Goal: Information Seeking & Learning: Compare options

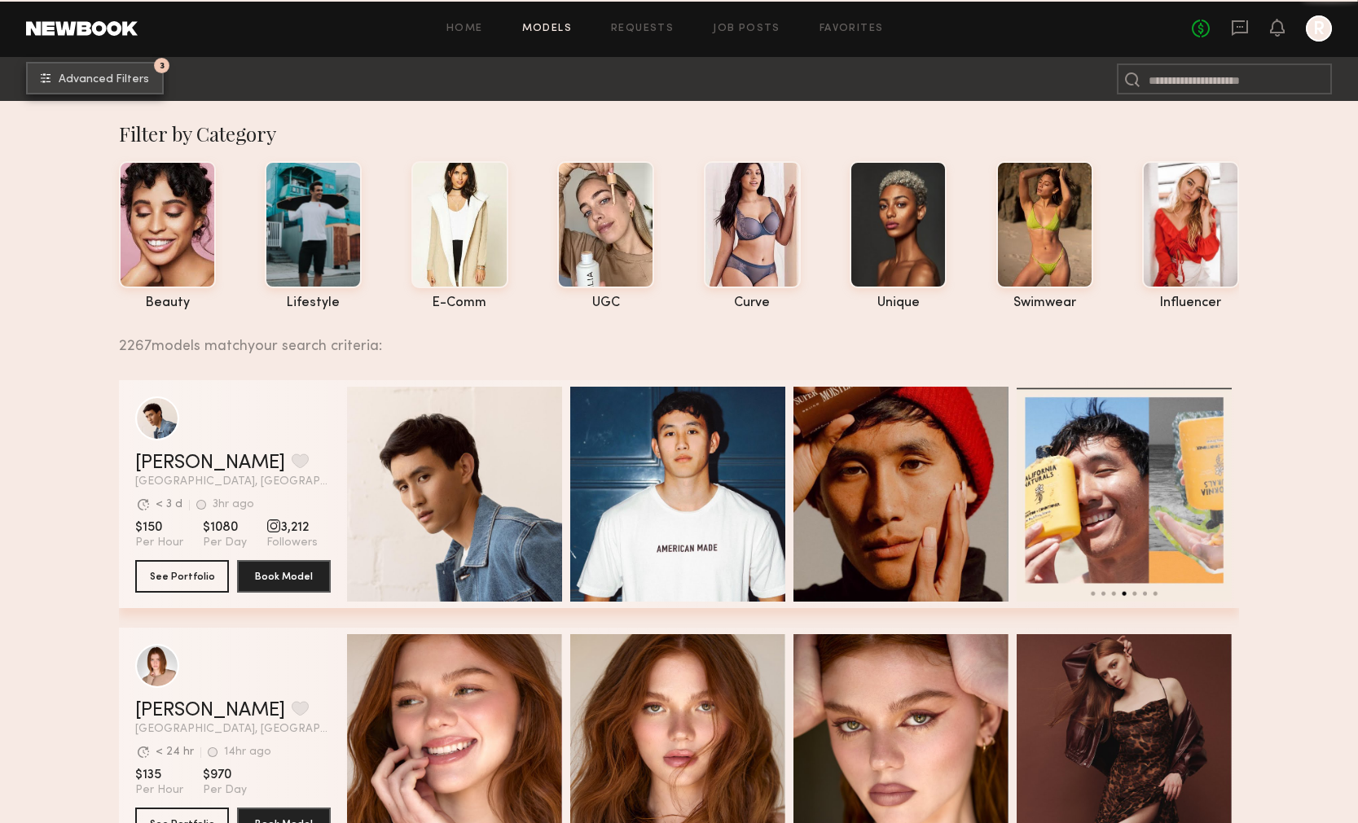
click at [144, 69] on button "3 Advanced Filters" at bounding box center [95, 78] width 138 height 33
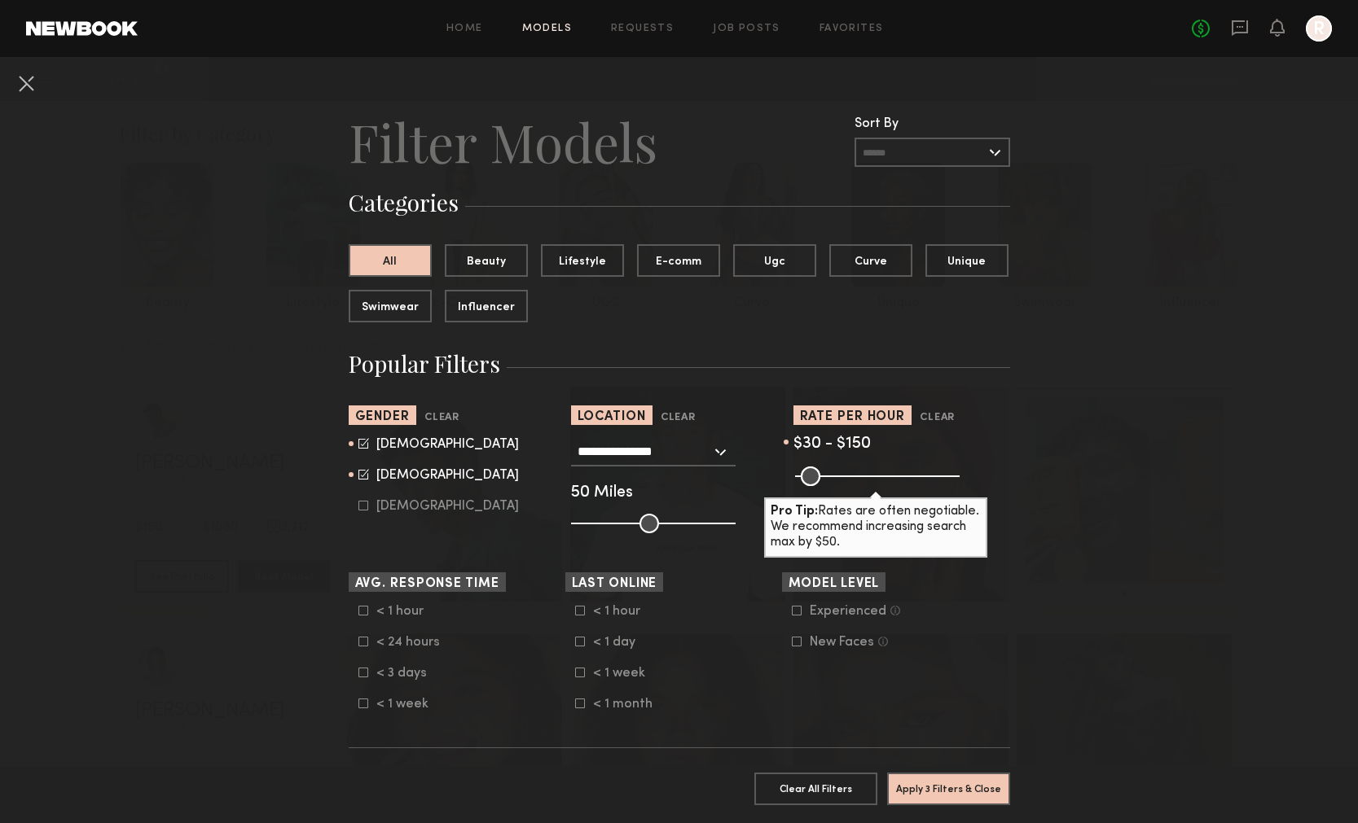
click at [366, 472] on icon at bounding box center [363, 474] width 11 height 11
type input "*"
click at [926, 789] on button "Apply 3 Filters & Close" at bounding box center [948, 788] width 123 height 33
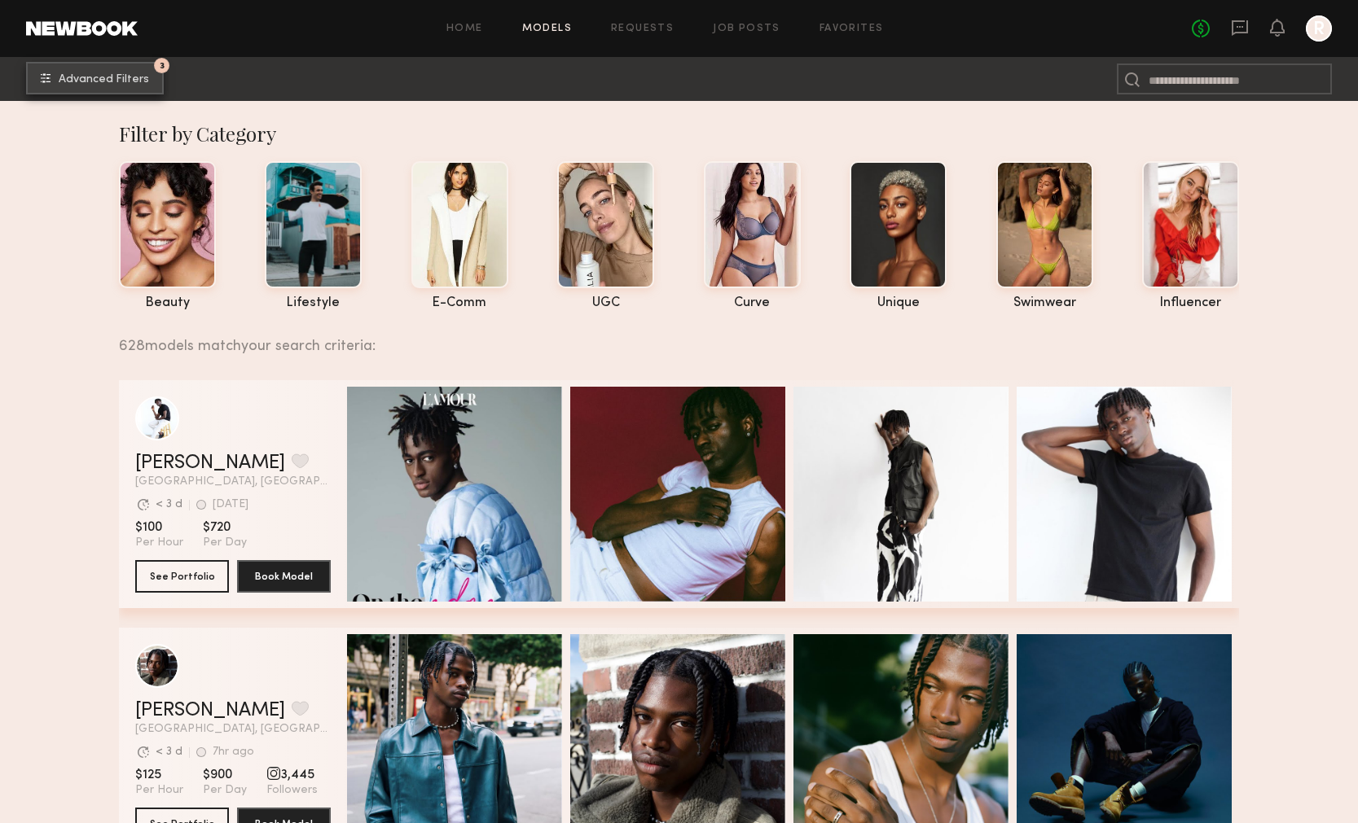
click at [101, 64] on button "3 Advanced Filters" at bounding box center [95, 78] width 138 height 33
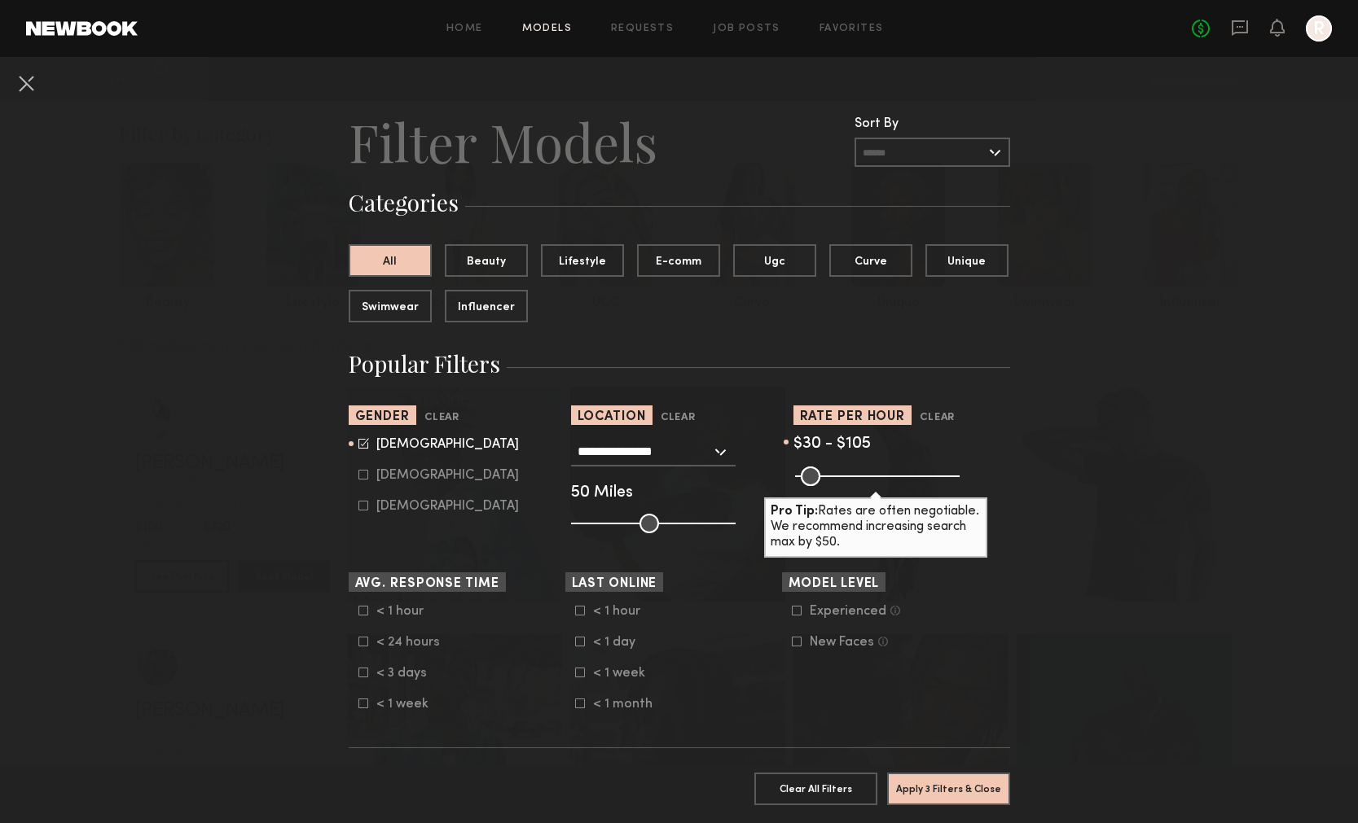
drag, startPoint x: 843, startPoint y: 476, endPoint x: 827, endPoint y: 476, distance: 15.5
type input "***"
click at [827, 476] on input "range" at bounding box center [877, 477] width 165 height 20
click at [950, 779] on button "Apply 3 Filters & Close" at bounding box center [948, 788] width 123 height 33
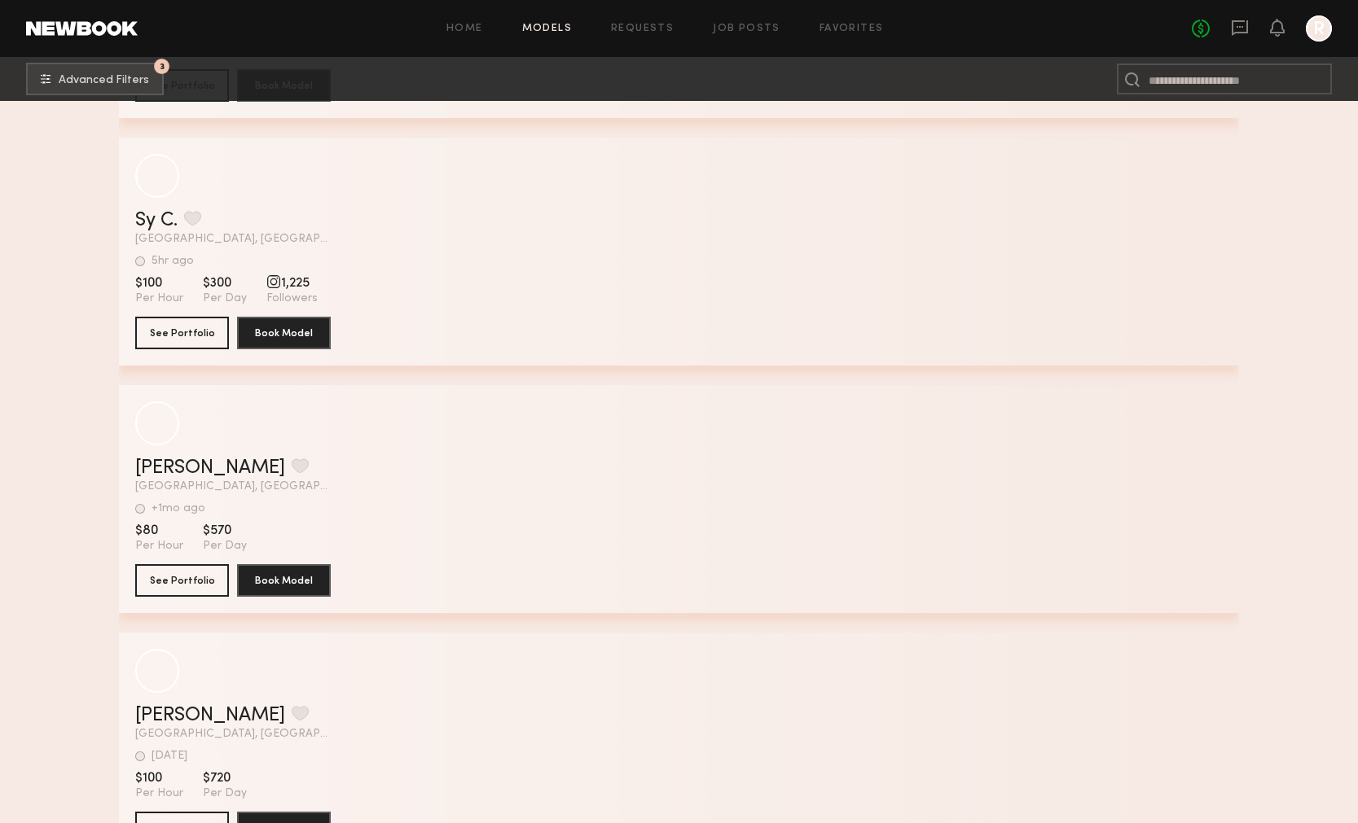
scroll to position [27253, 0]
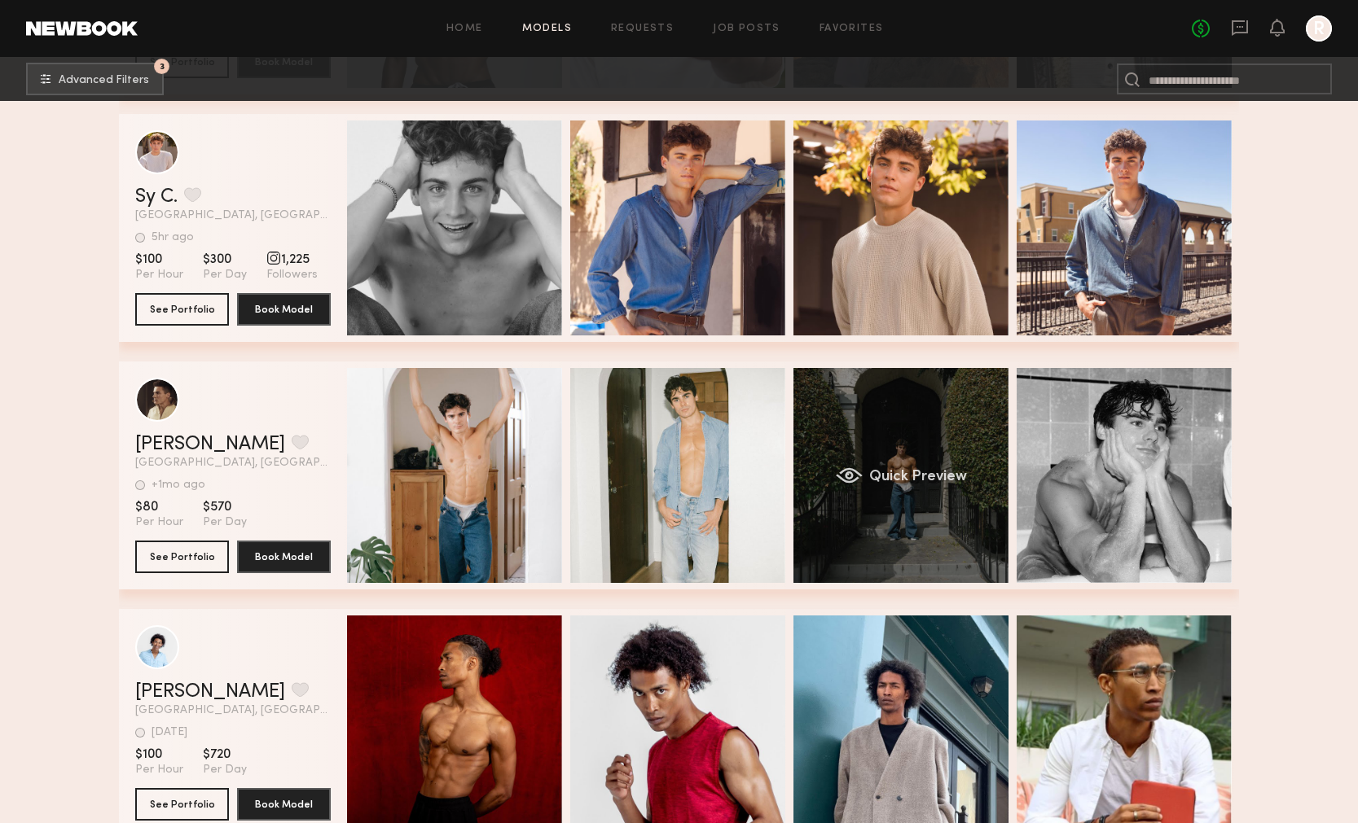
click at [950, 505] on div "Quick Preview" at bounding box center [900, 475] width 215 height 215
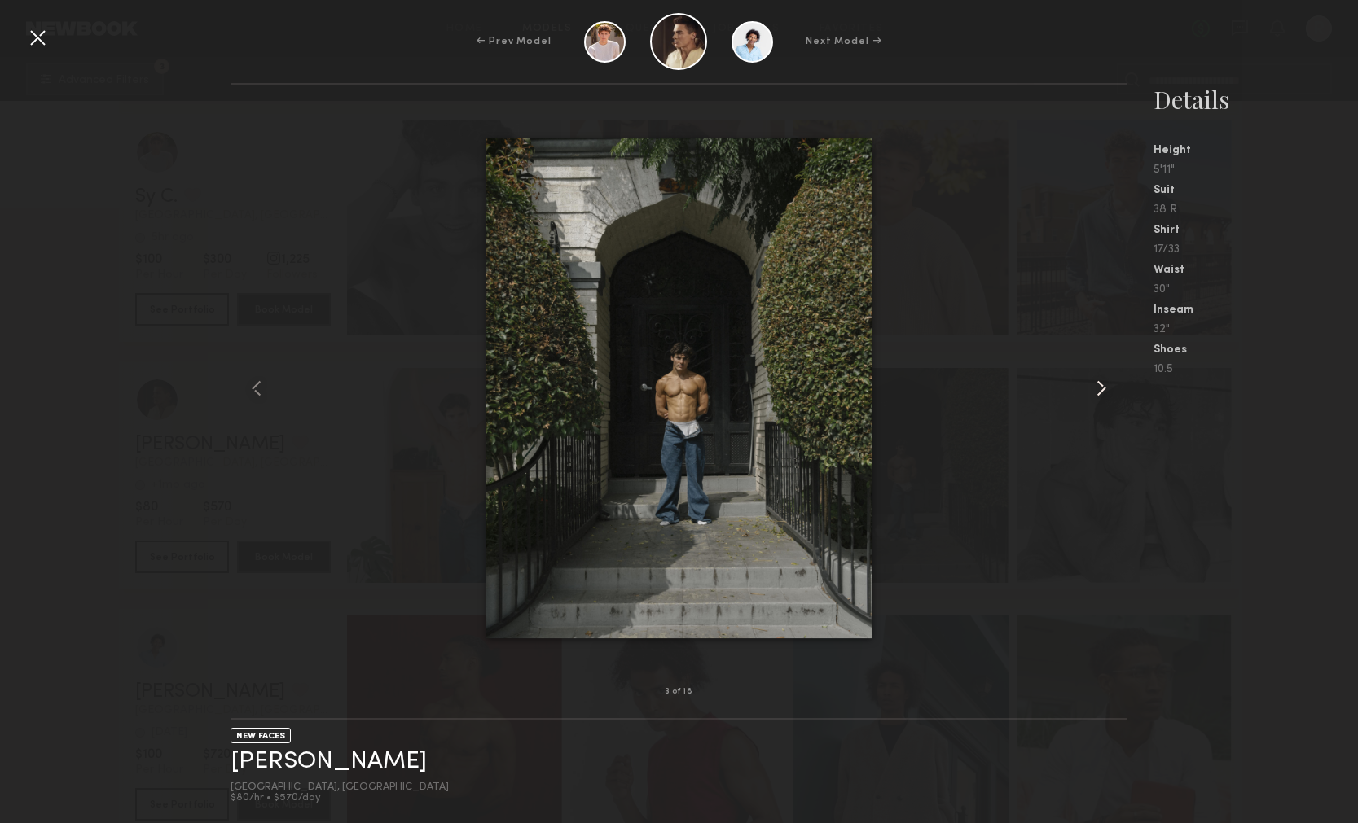
click at [1104, 388] on common-icon at bounding box center [1101, 388] width 26 height 26
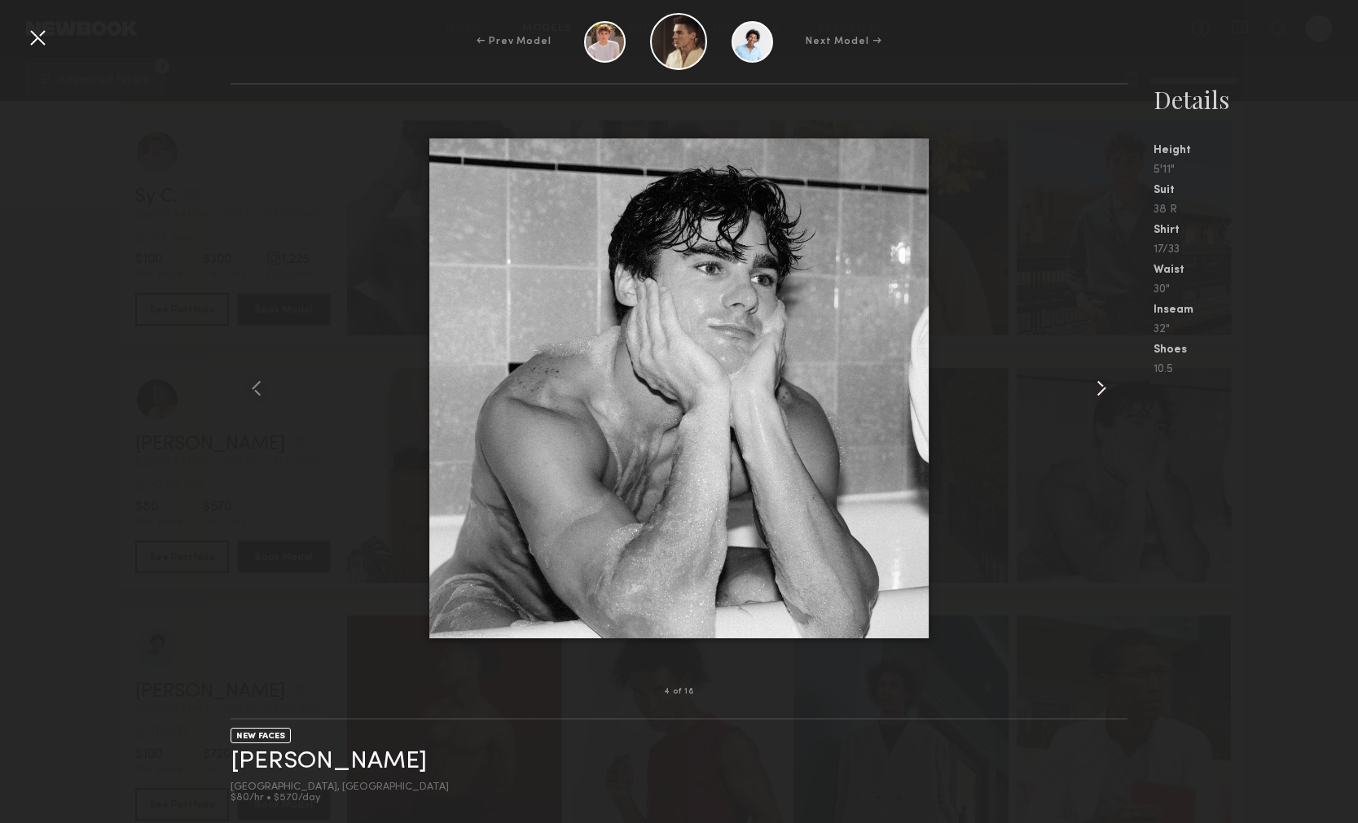
click at [1104, 389] on common-icon at bounding box center [1101, 388] width 26 height 26
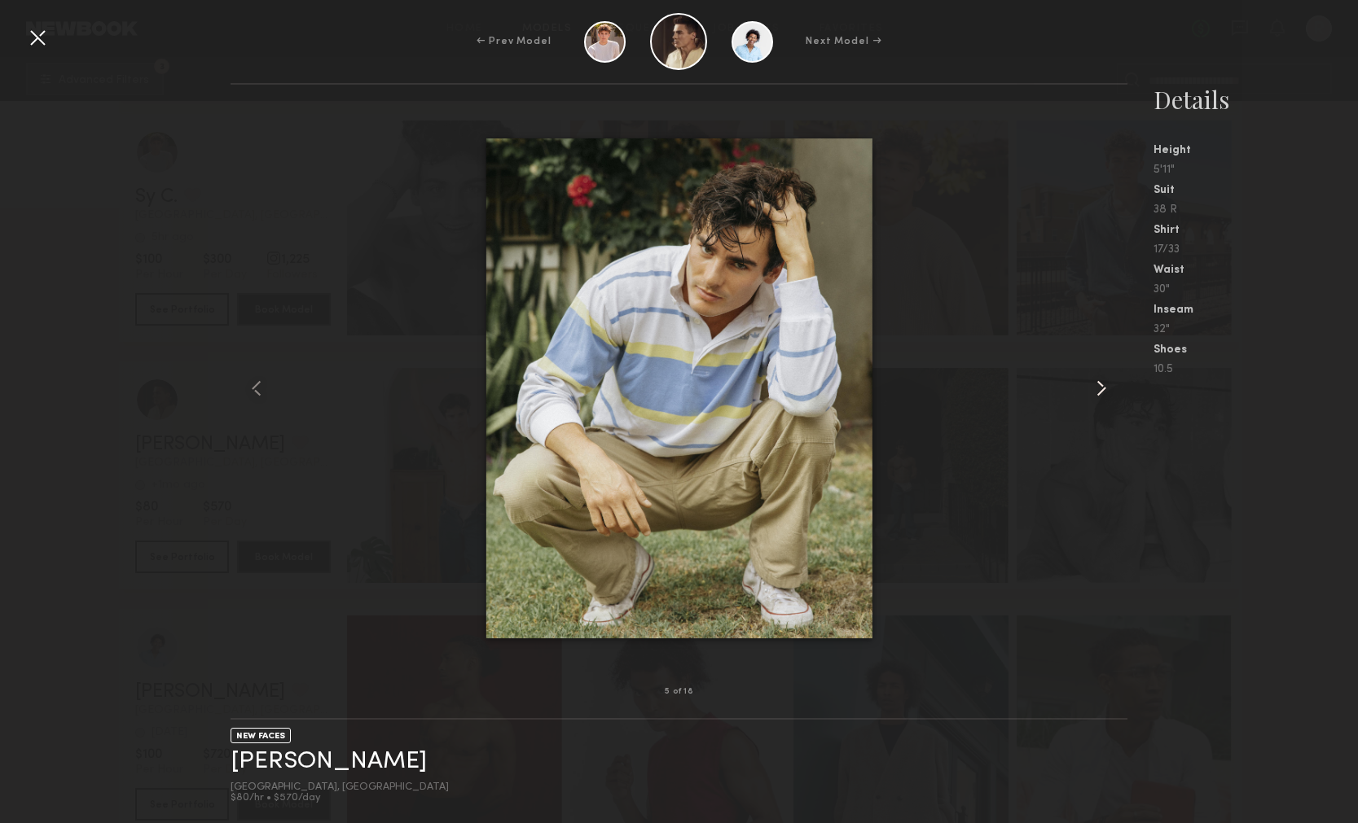
click at [1104, 390] on common-icon at bounding box center [1101, 388] width 26 height 26
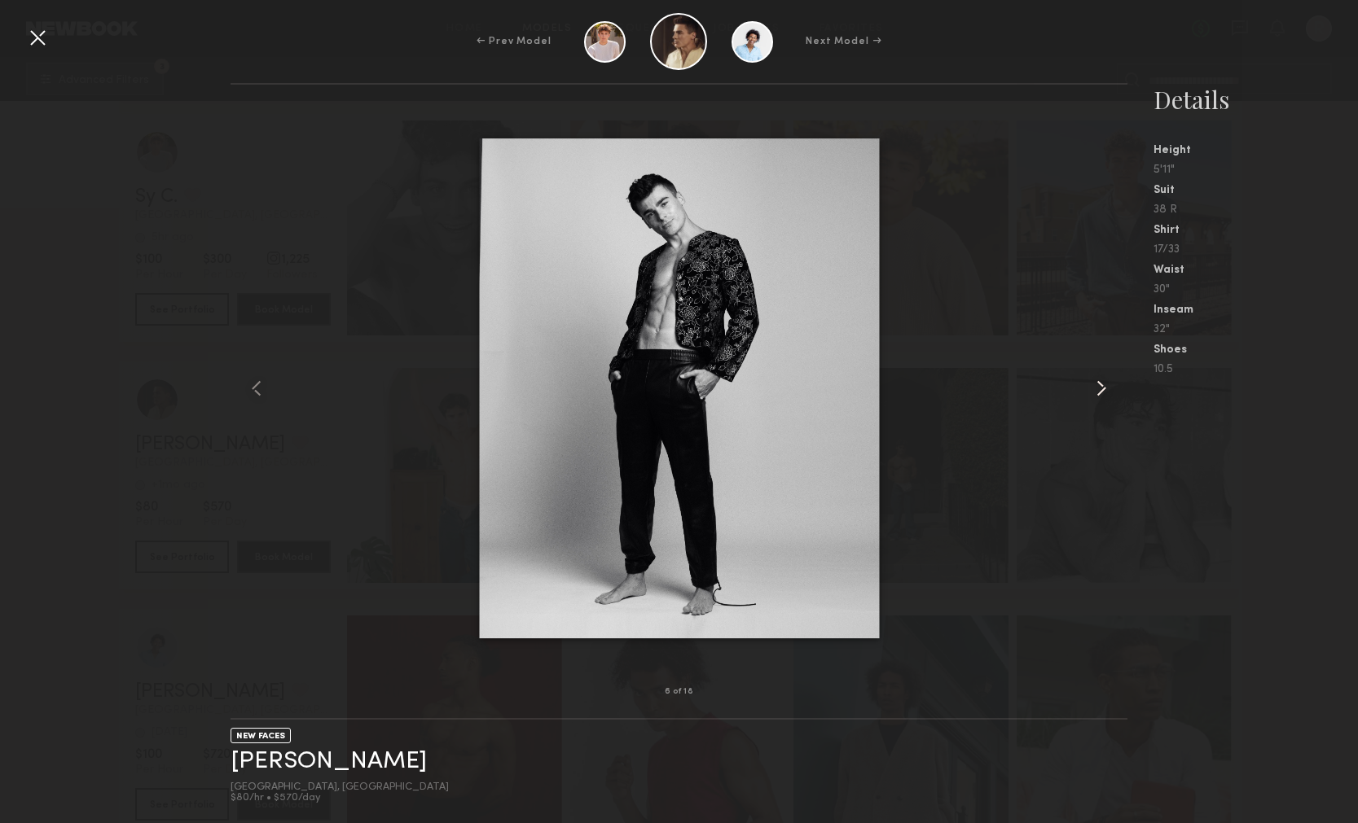
click at [1104, 391] on common-icon at bounding box center [1101, 388] width 26 height 26
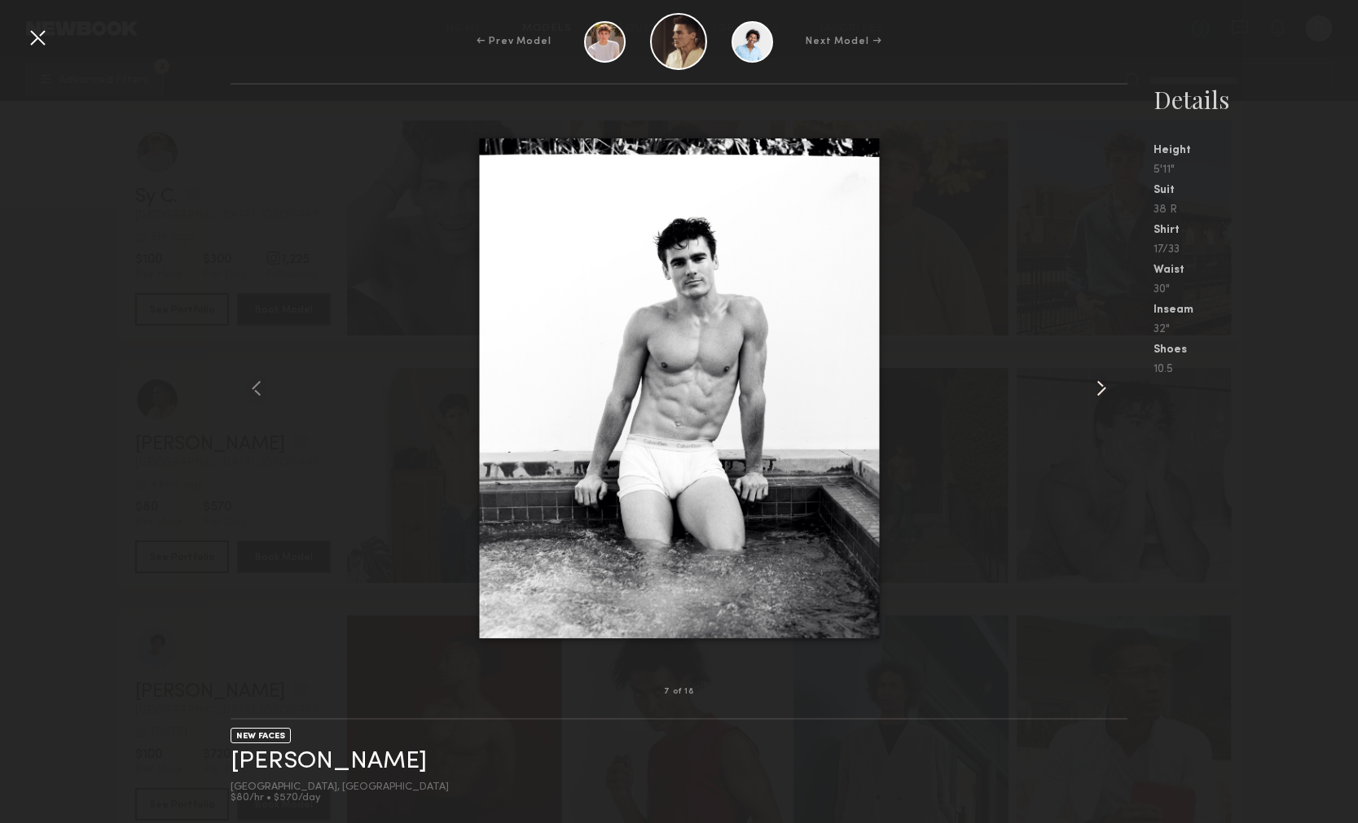
click at [1104, 391] on common-icon at bounding box center [1101, 388] width 26 height 26
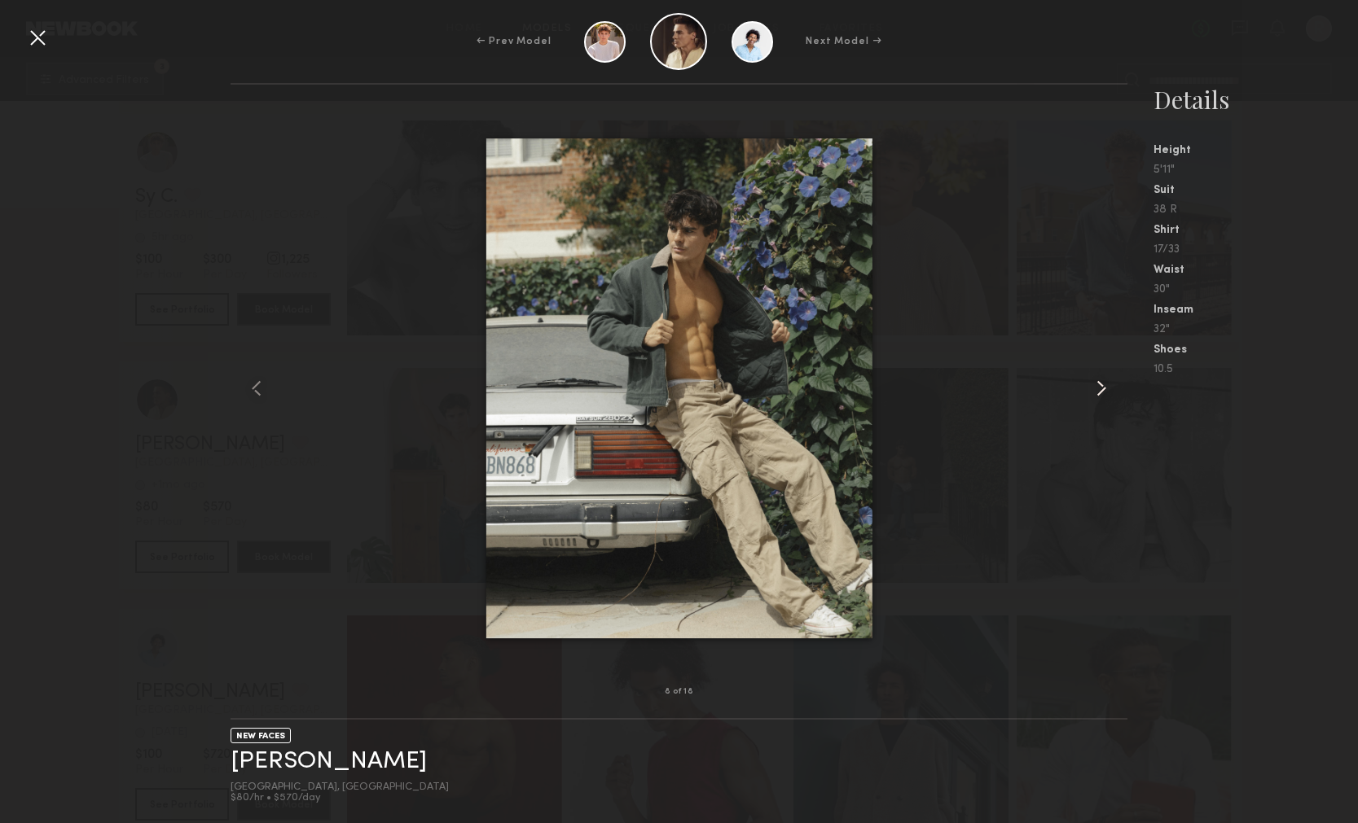
click at [1104, 393] on common-icon at bounding box center [1101, 388] width 26 height 26
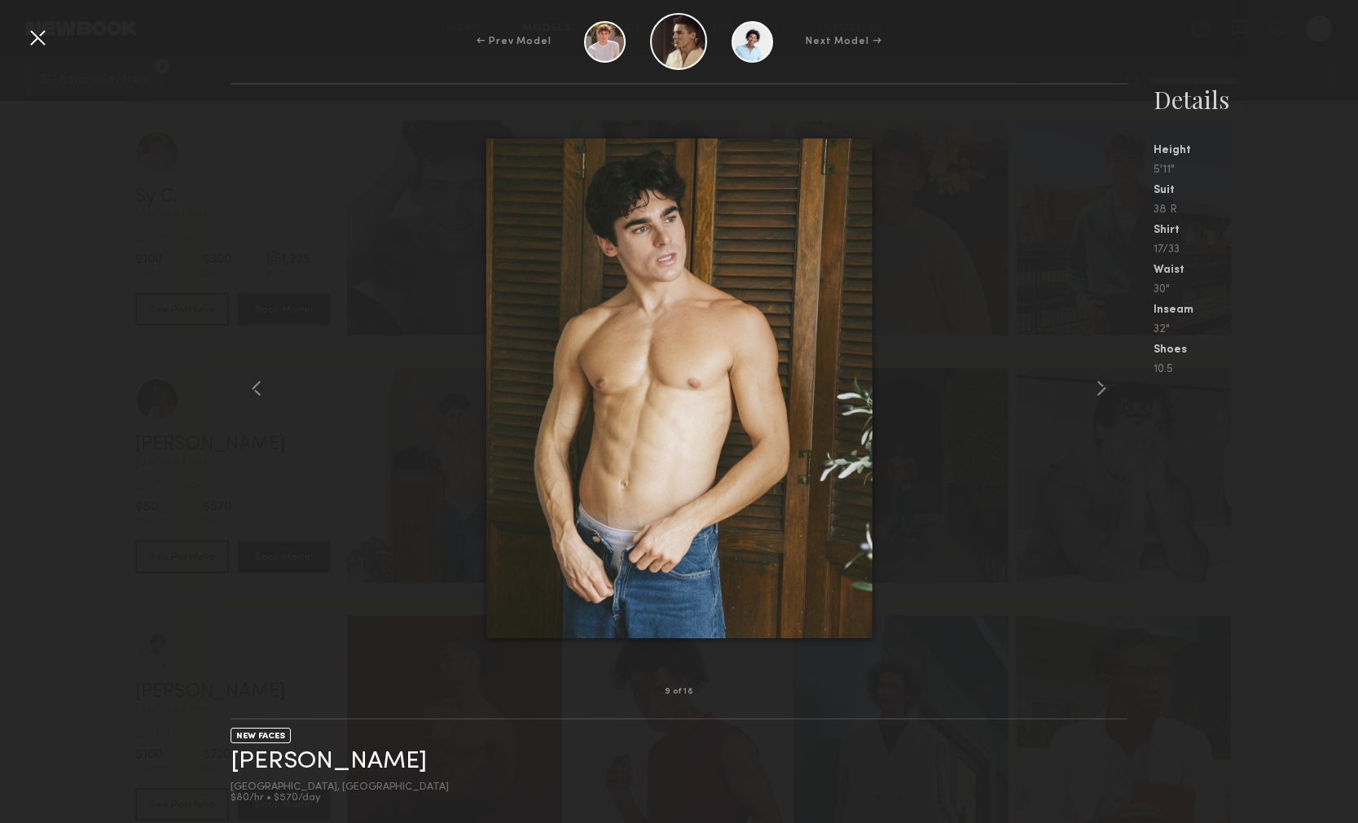
click at [39, 39] on div at bounding box center [37, 37] width 26 height 26
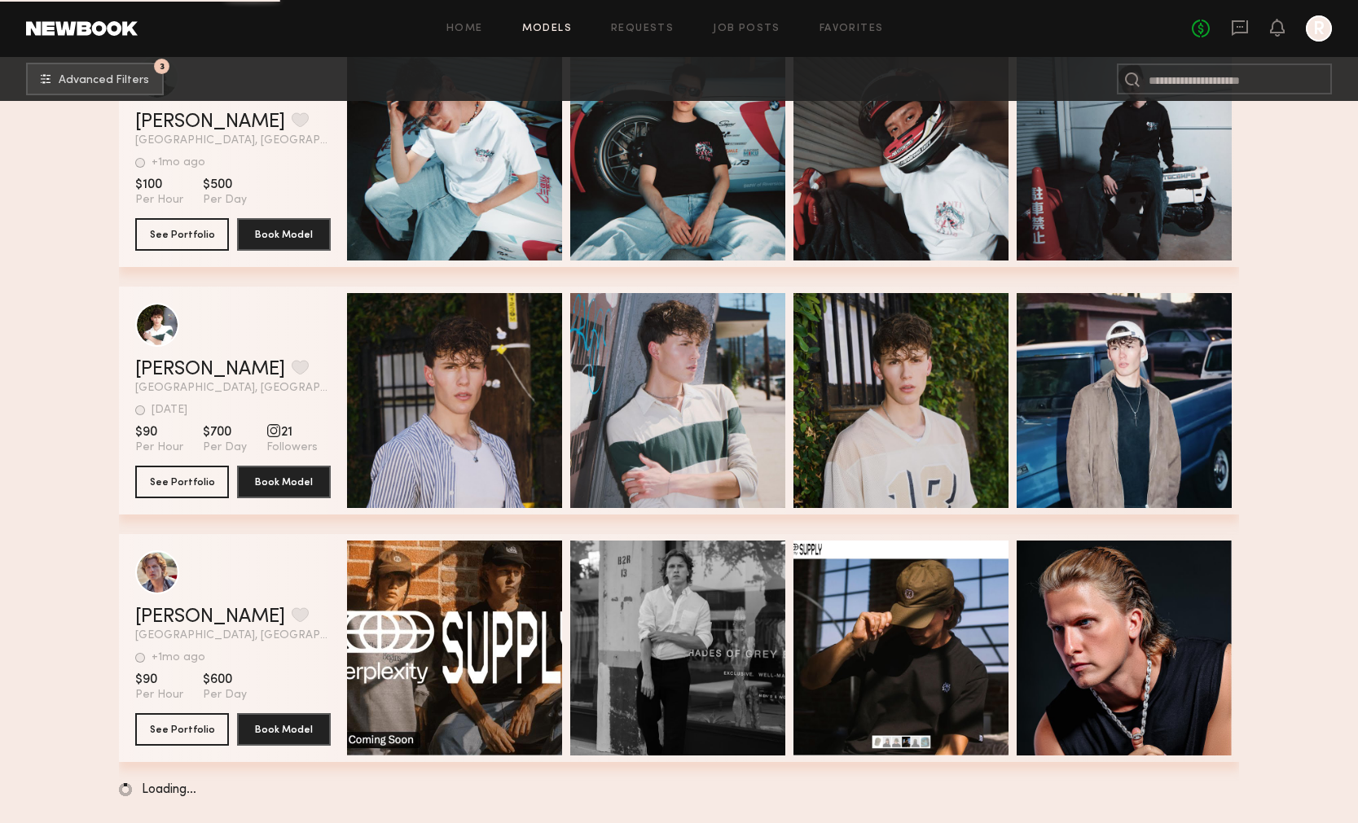
scroll to position [29309, 0]
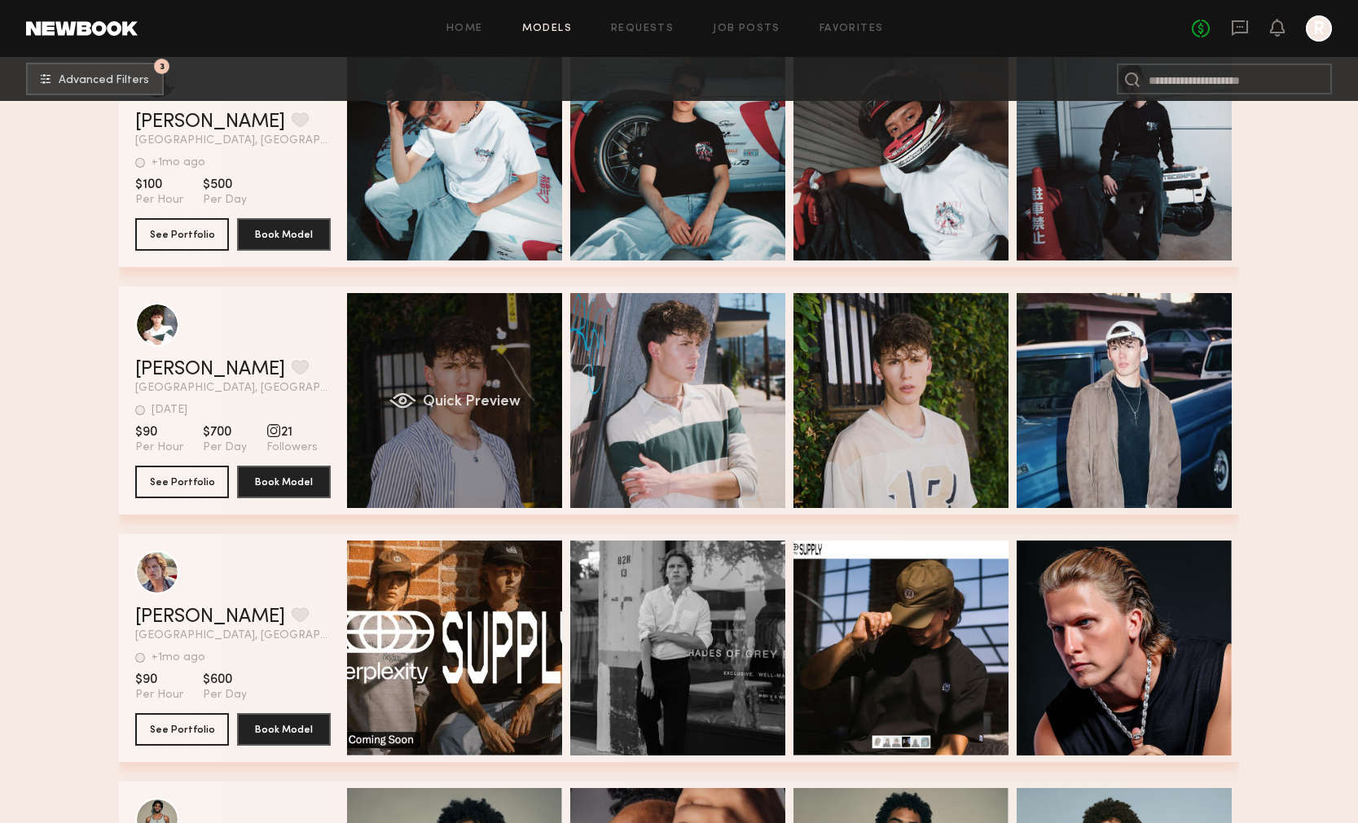
click at [459, 402] on span "Quick Preview" at bounding box center [472, 402] width 98 height 15
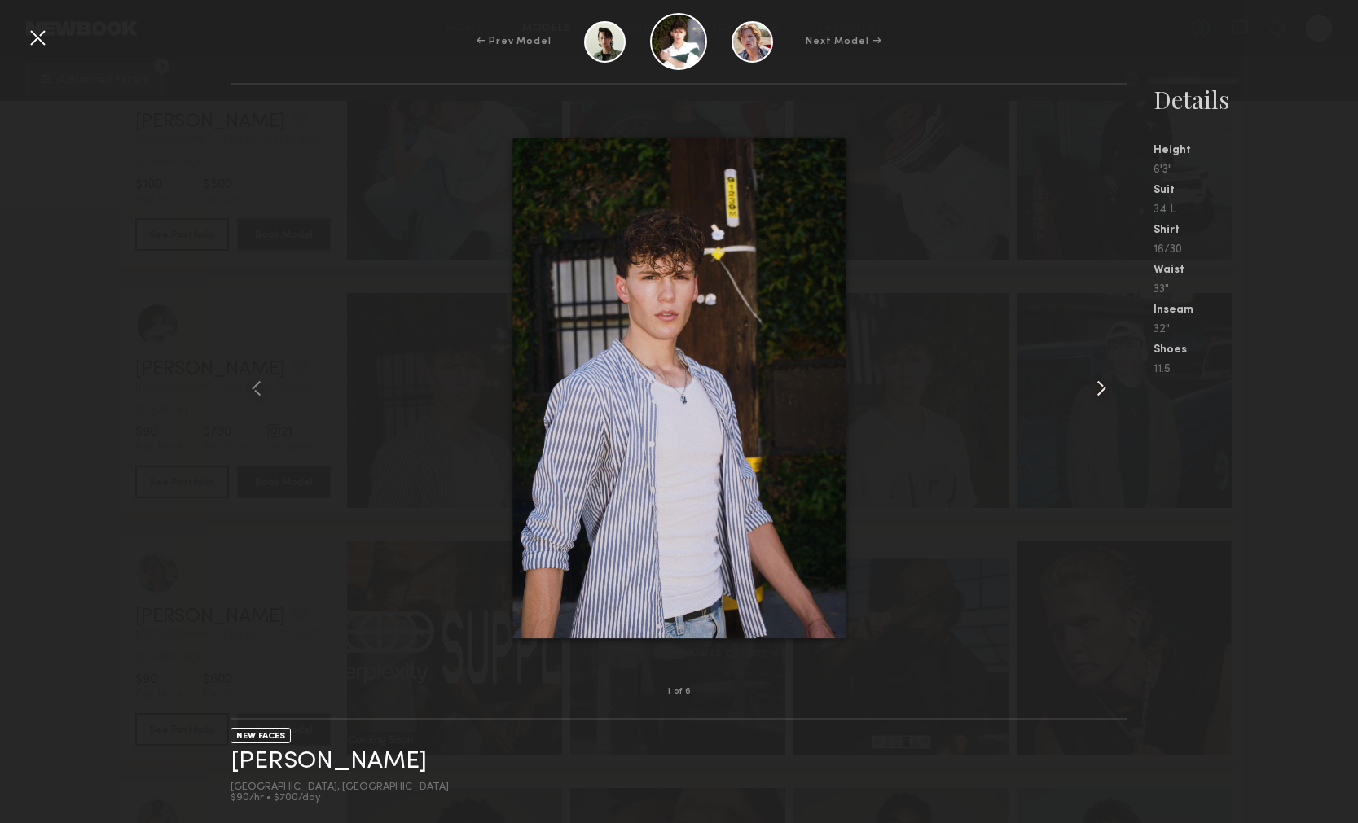
click at [1102, 383] on common-icon at bounding box center [1101, 388] width 26 height 26
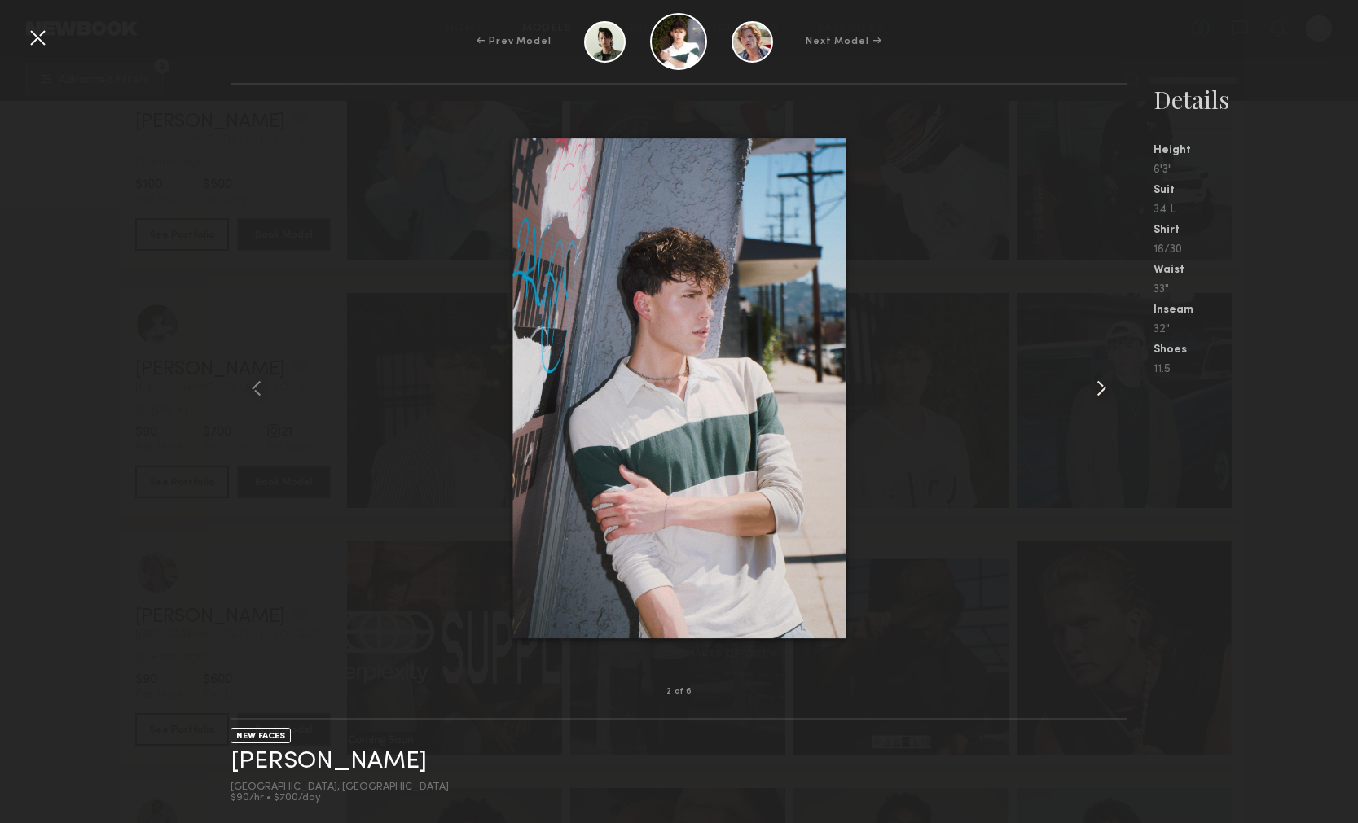
click at [1103, 385] on common-icon at bounding box center [1101, 388] width 26 height 26
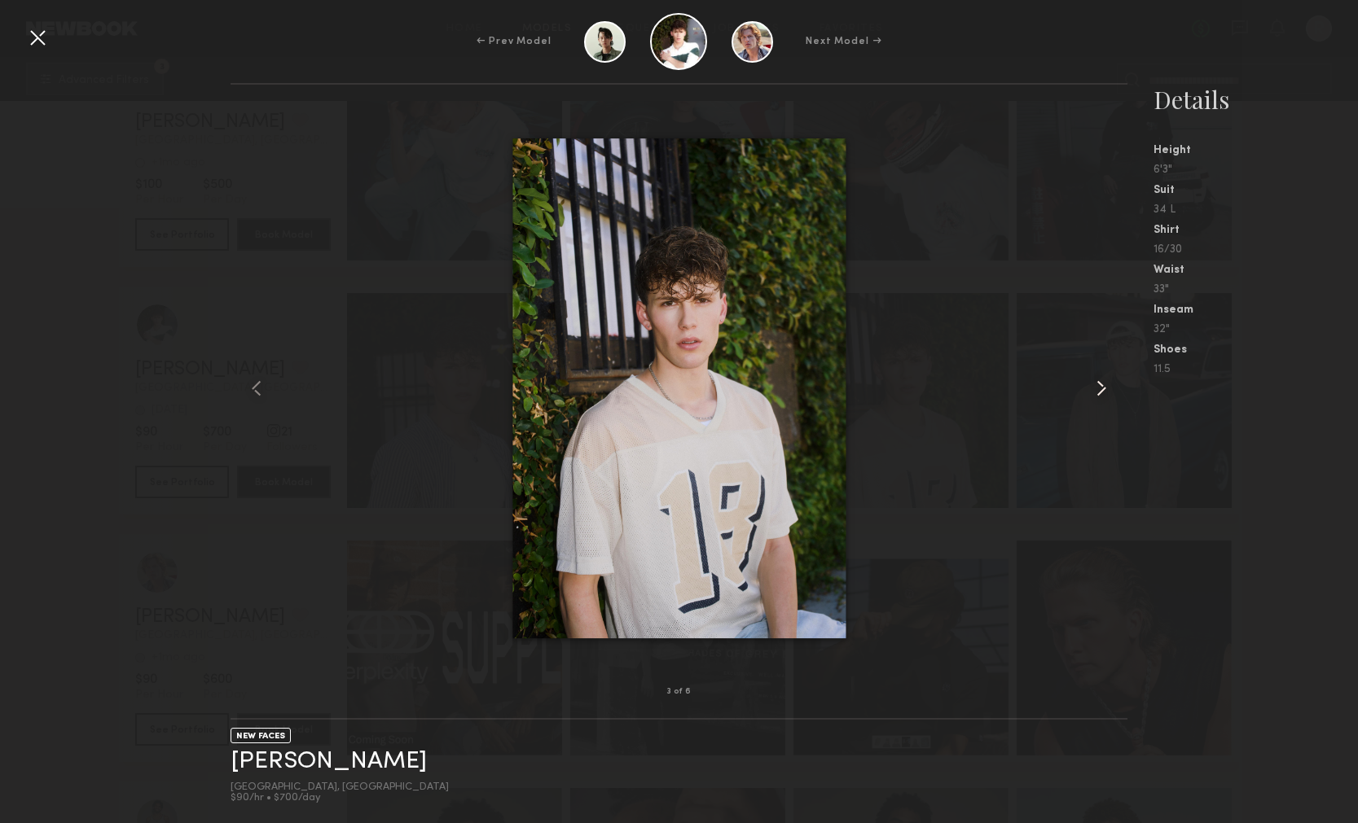
click at [1103, 387] on common-icon at bounding box center [1101, 388] width 26 height 26
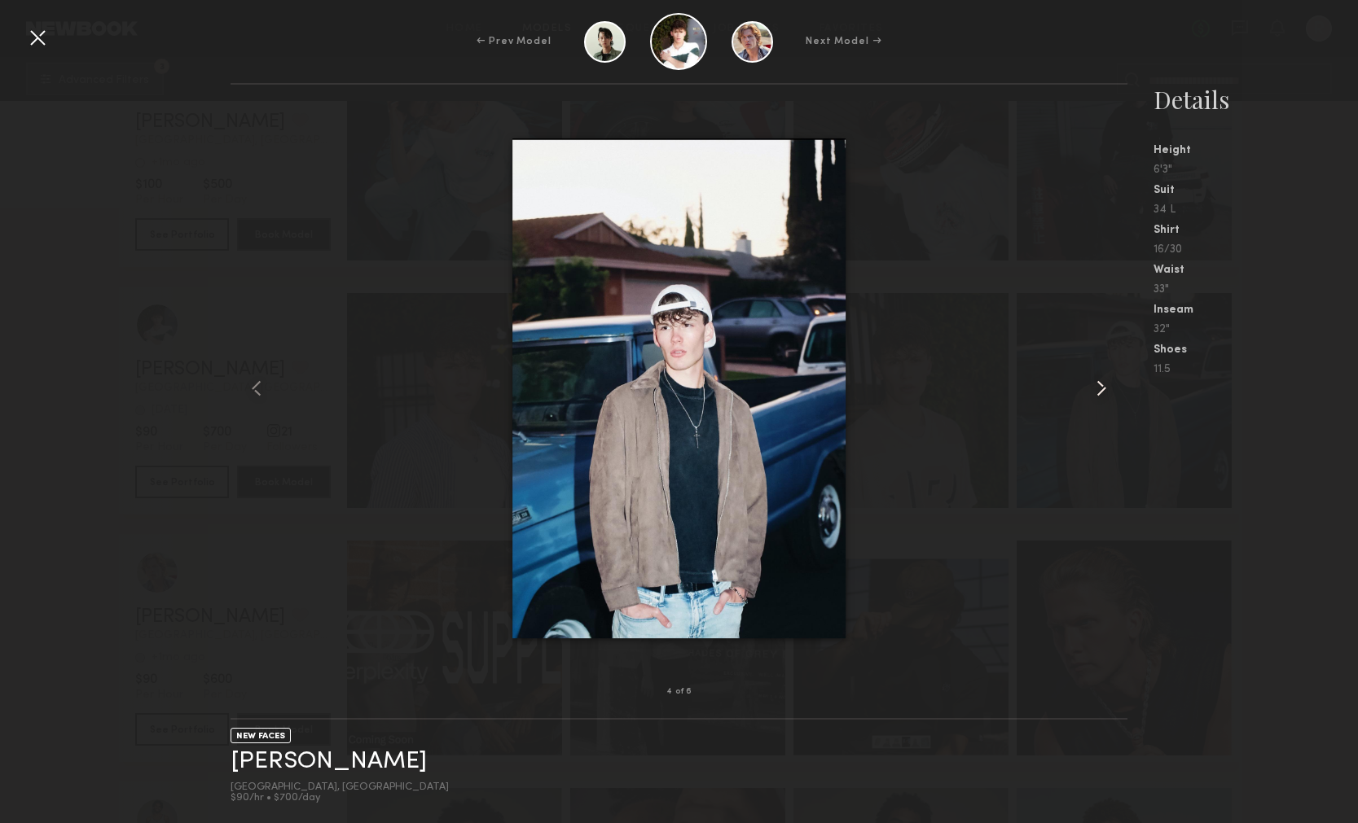
click at [1103, 388] on common-icon at bounding box center [1101, 388] width 26 height 26
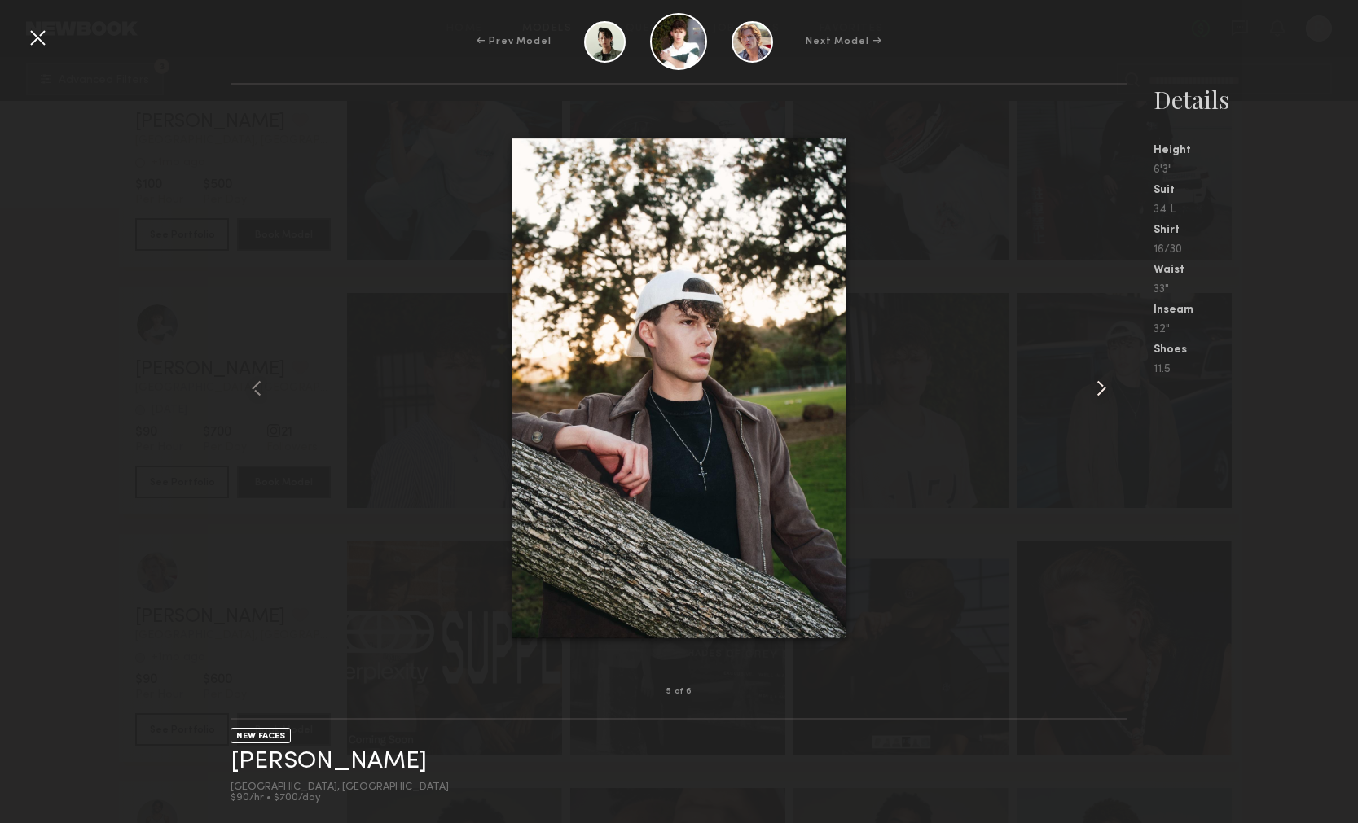
click at [1103, 389] on common-icon at bounding box center [1101, 388] width 26 height 26
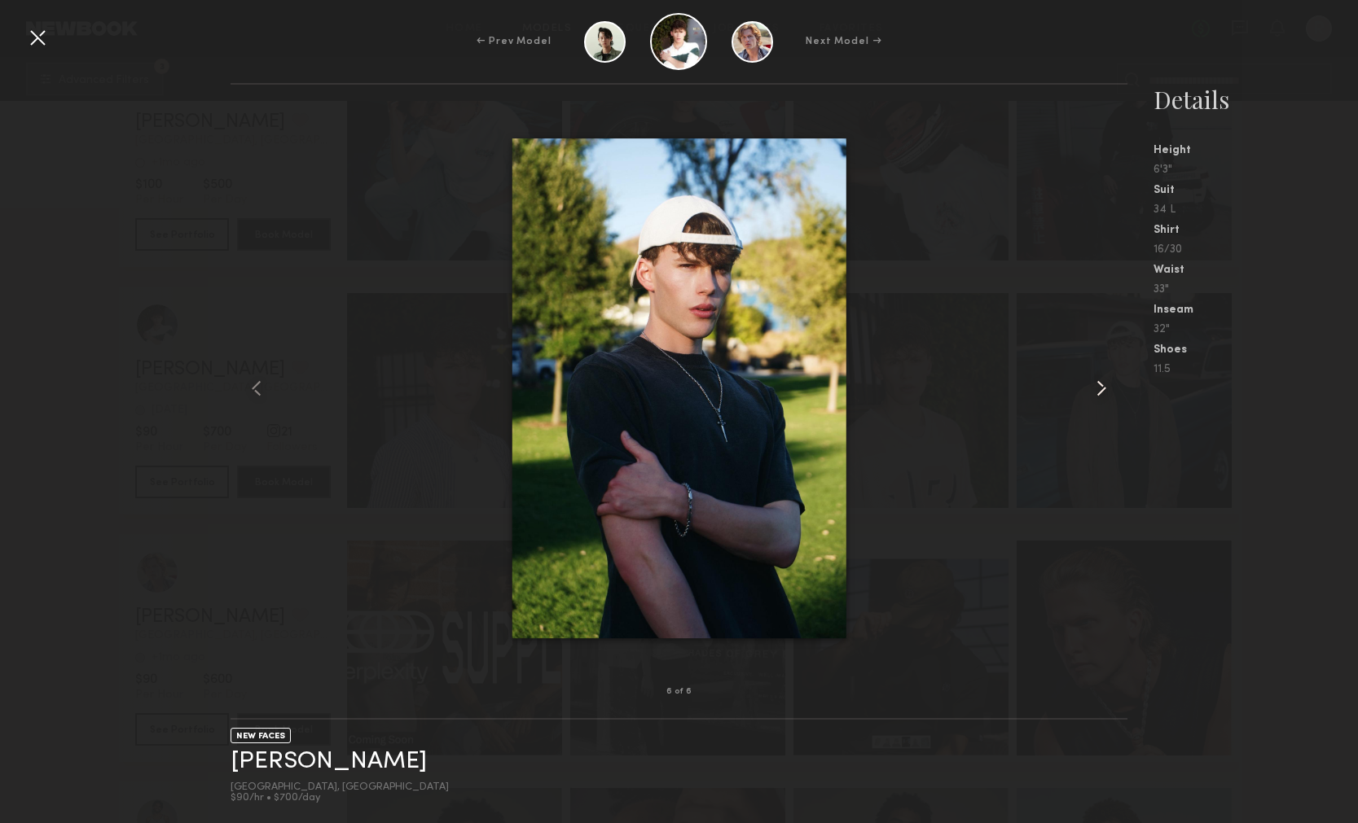
click at [1103, 391] on common-icon at bounding box center [1101, 388] width 26 height 26
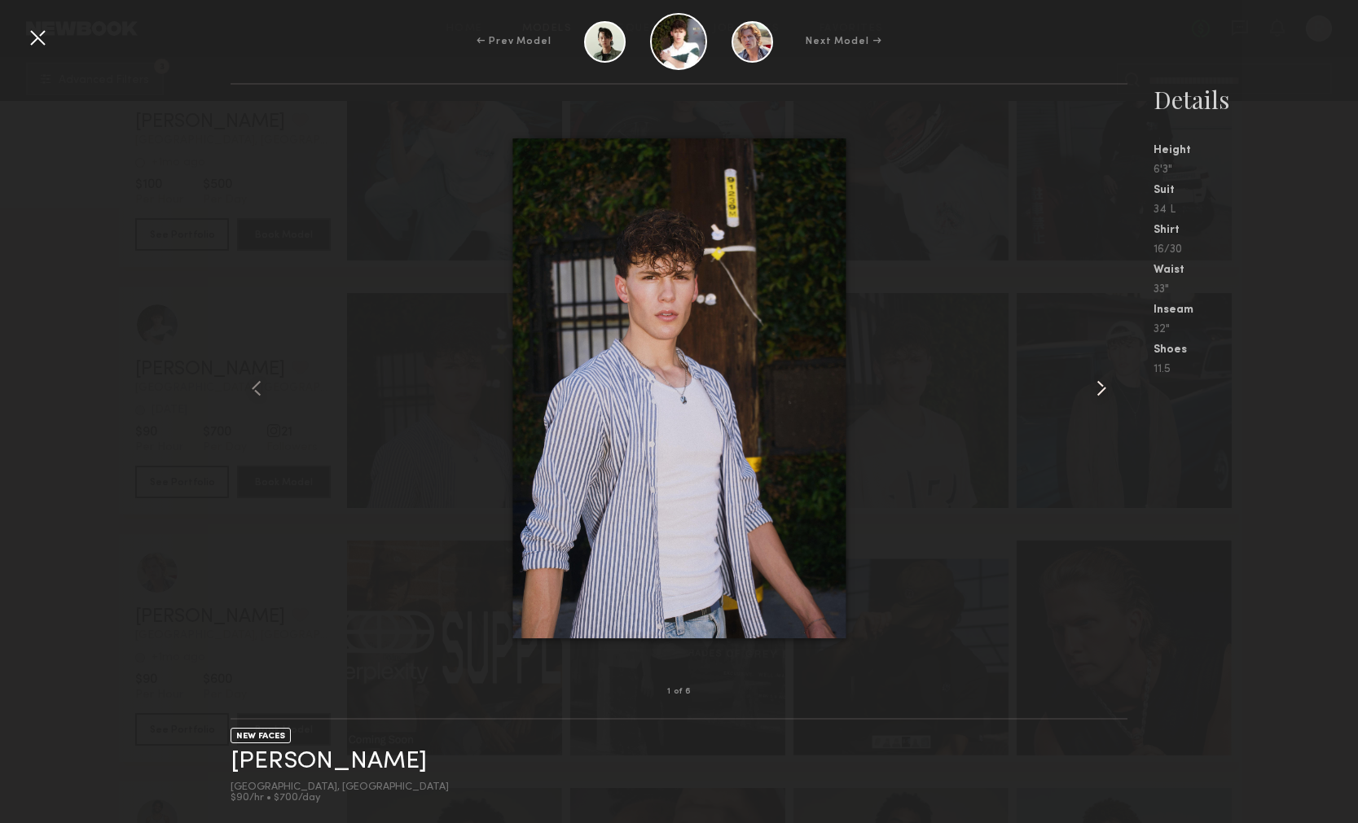
click at [1103, 391] on common-icon at bounding box center [1101, 388] width 26 height 26
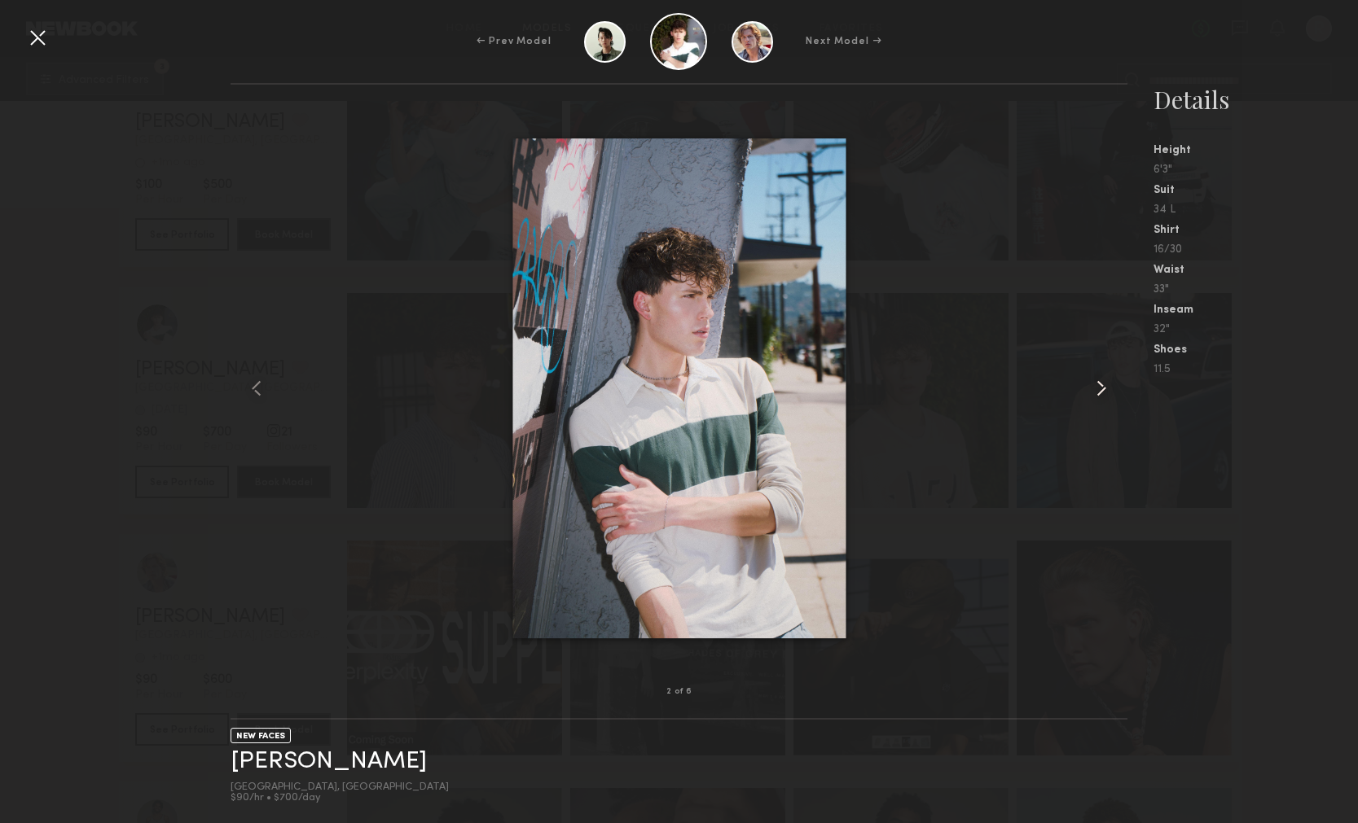
click at [1103, 391] on common-icon at bounding box center [1101, 388] width 26 height 26
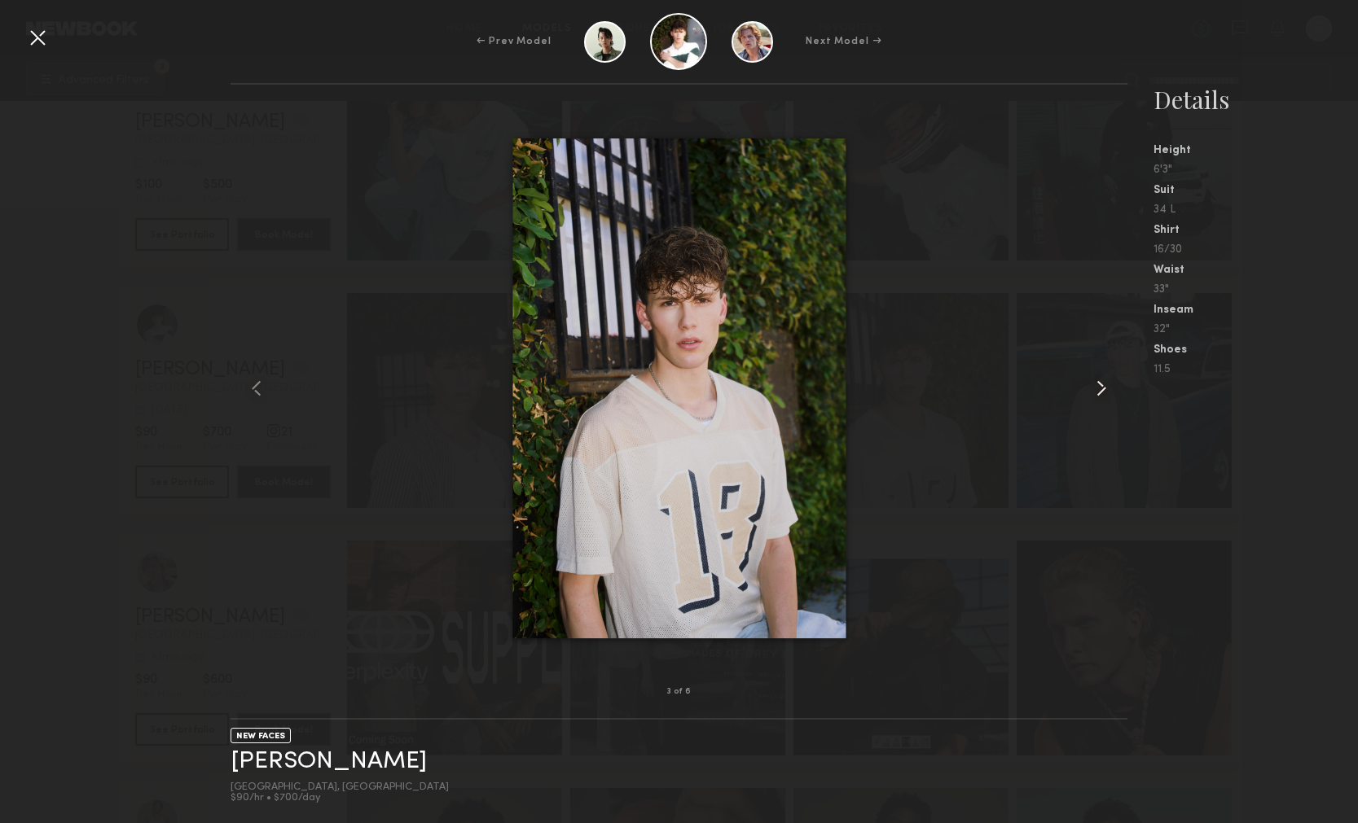
click at [1103, 392] on common-icon at bounding box center [1101, 388] width 26 height 26
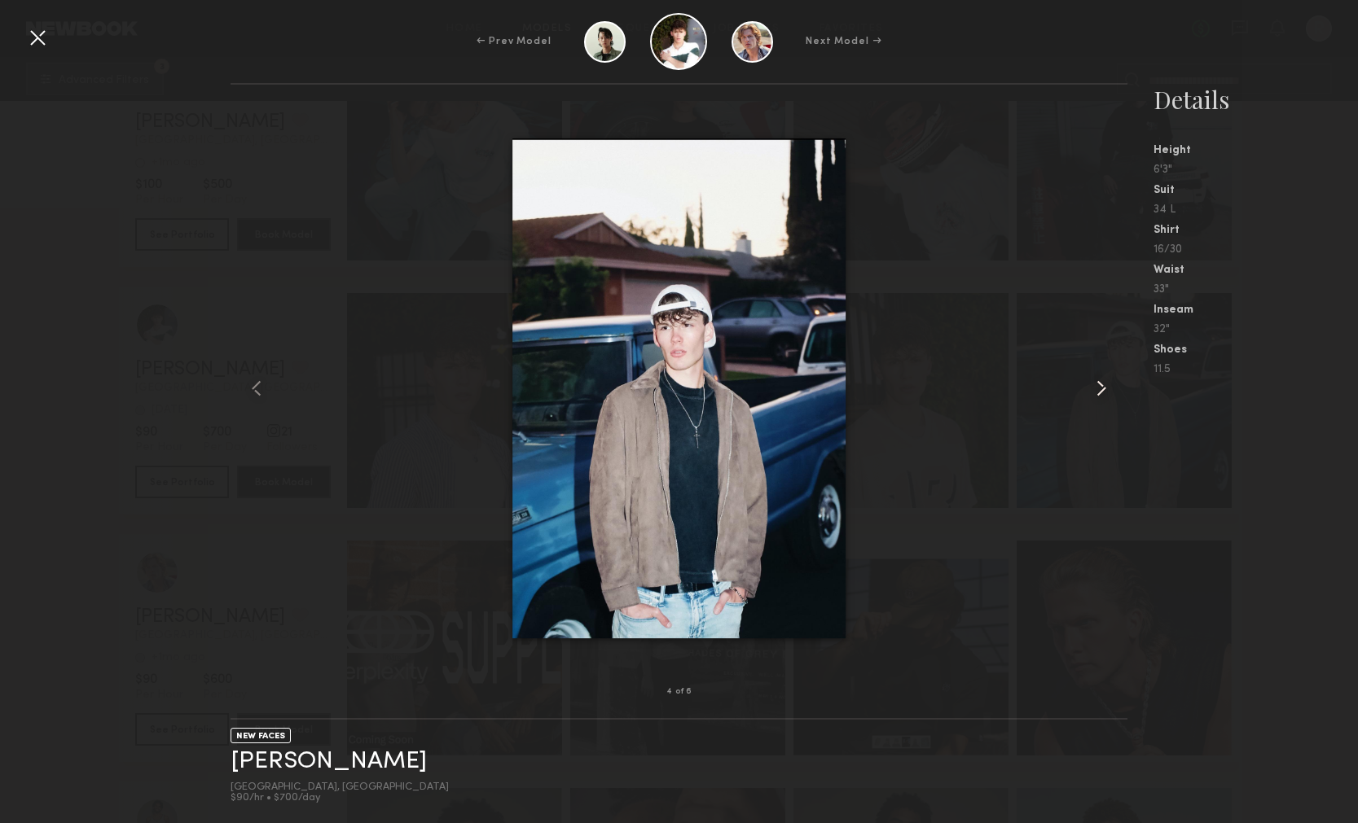
click at [1103, 392] on common-icon at bounding box center [1101, 388] width 26 height 26
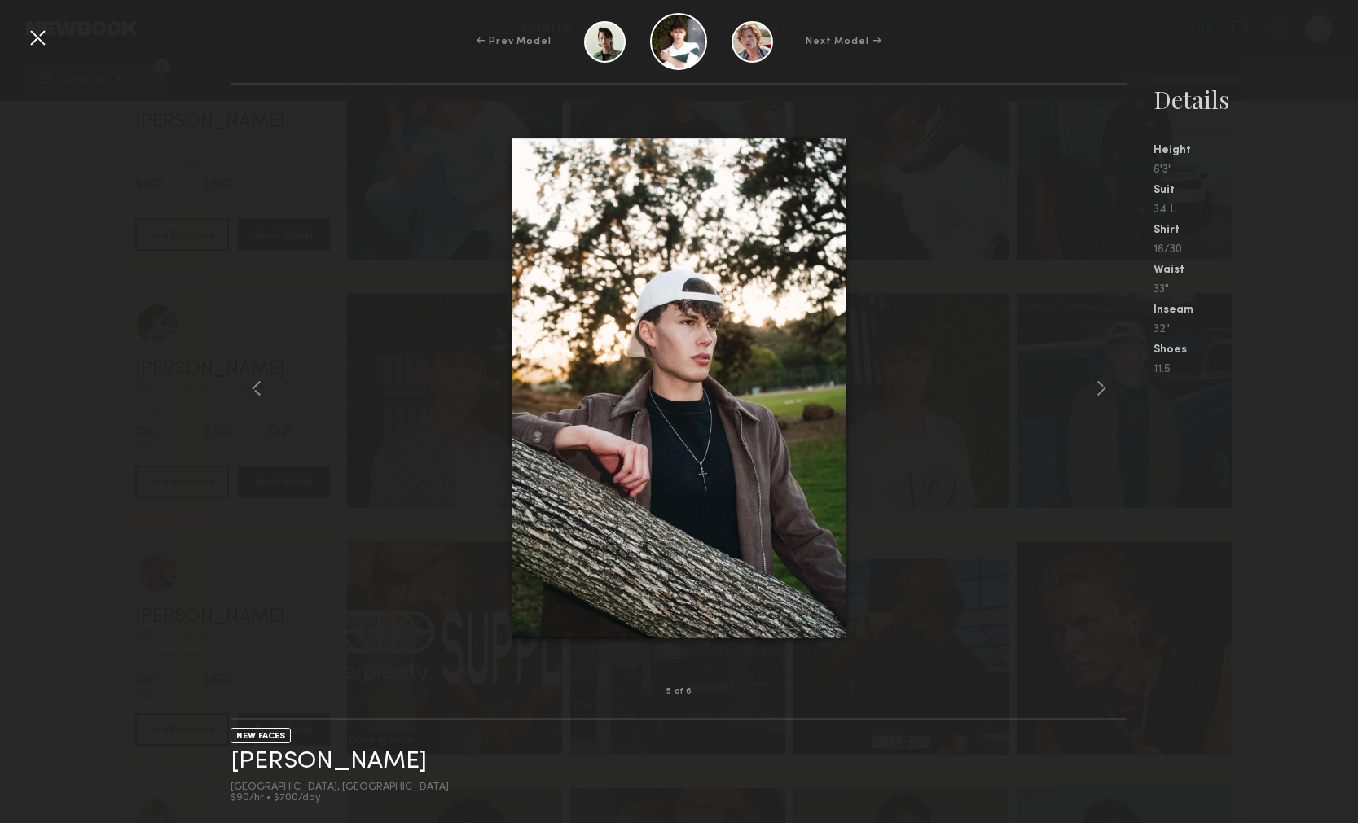
click at [51, 41] on div "← Prev Model Next Model →" at bounding box center [679, 41] width 1358 height 57
click at [37, 48] on div at bounding box center [37, 37] width 26 height 26
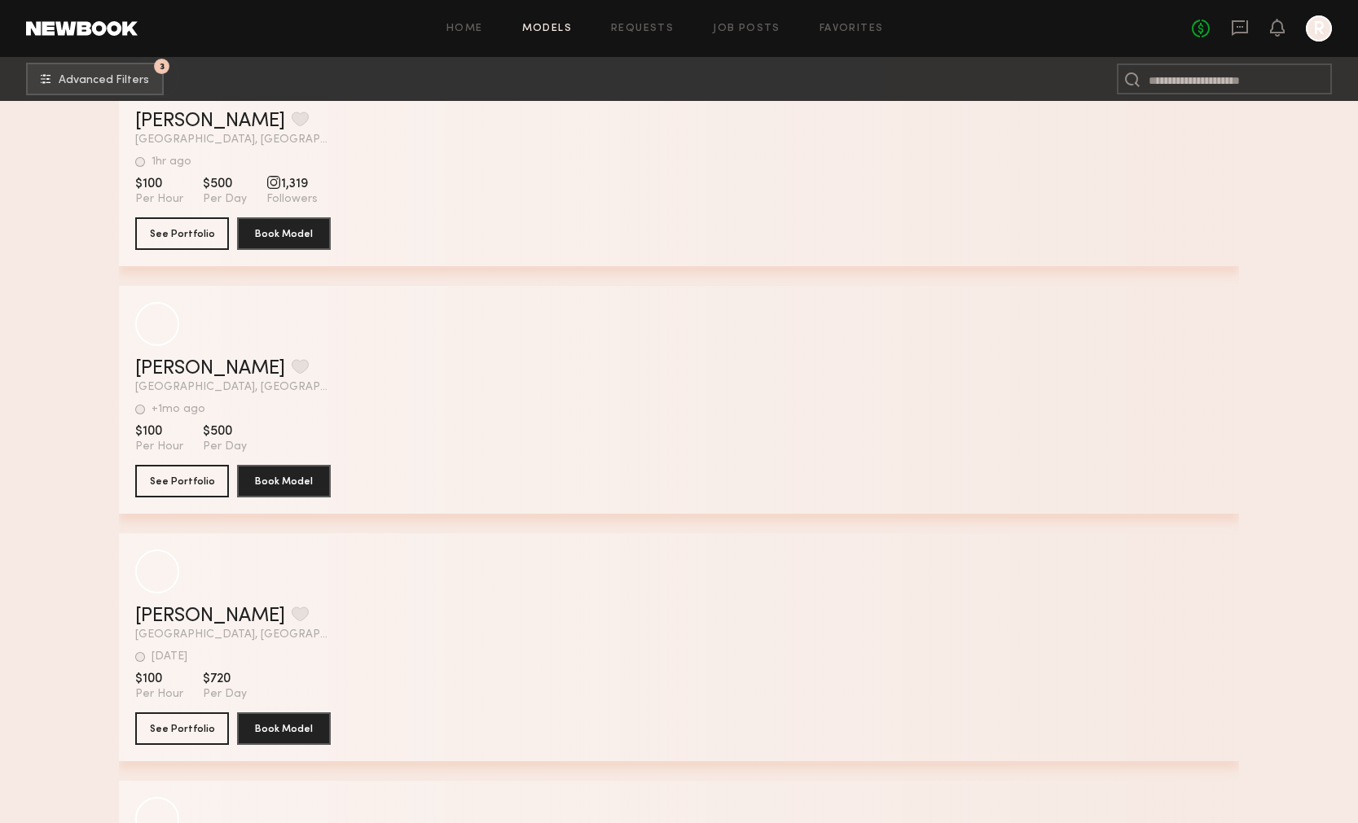
scroll to position [32280, 0]
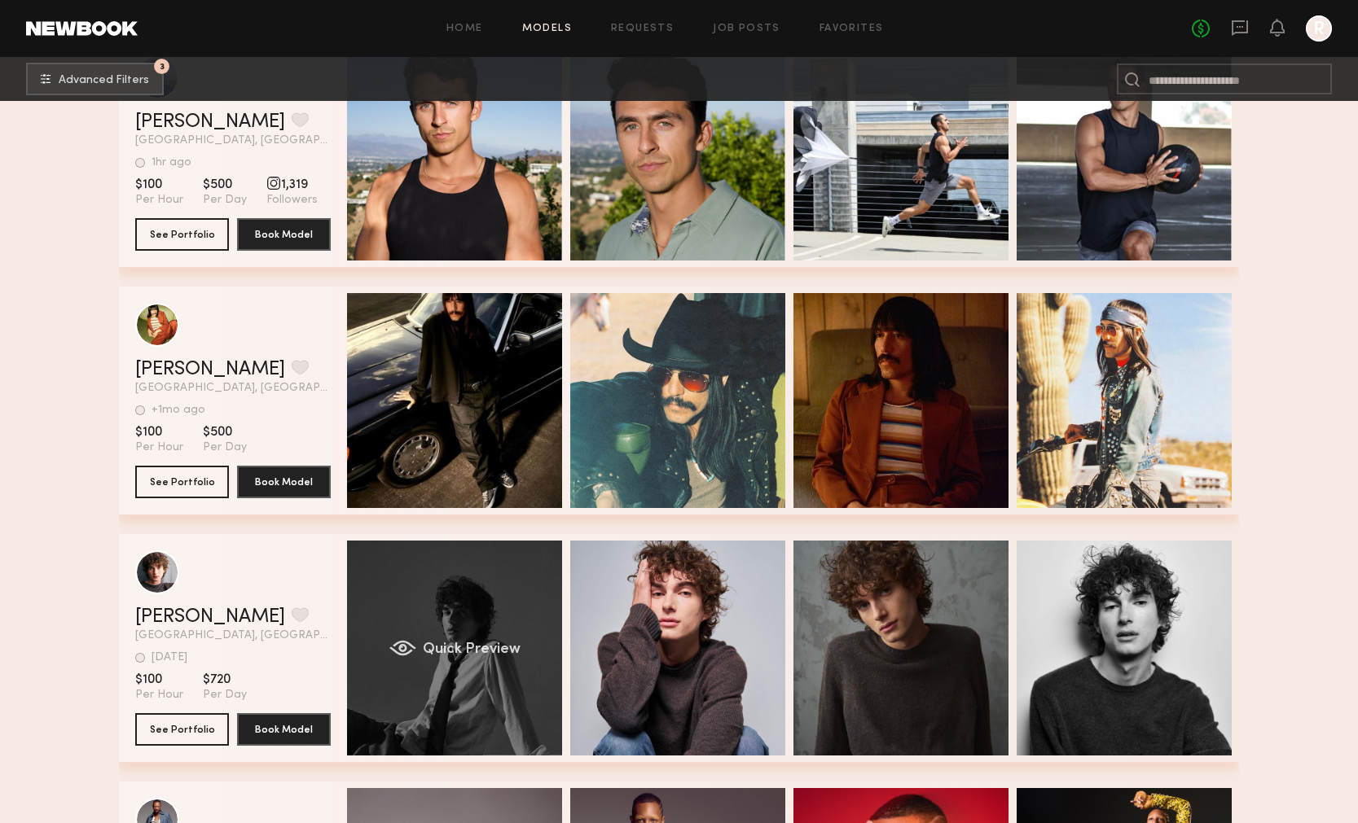
click at [469, 639] on div "Quick Preview" at bounding box center [454, 648] width 215 height 215
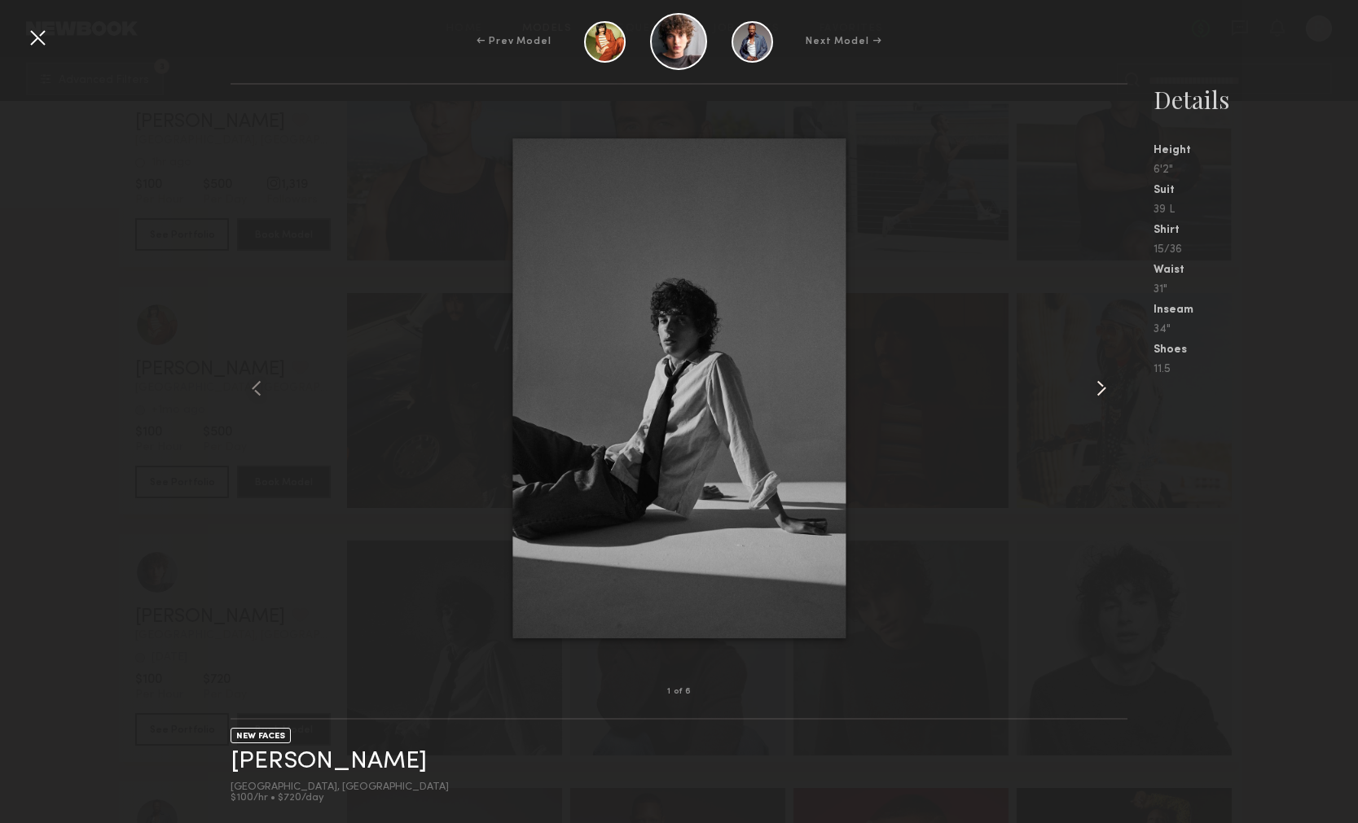
click at [1096, 397] on common-icon at bounding box center [1101, 388] width 26 height 26
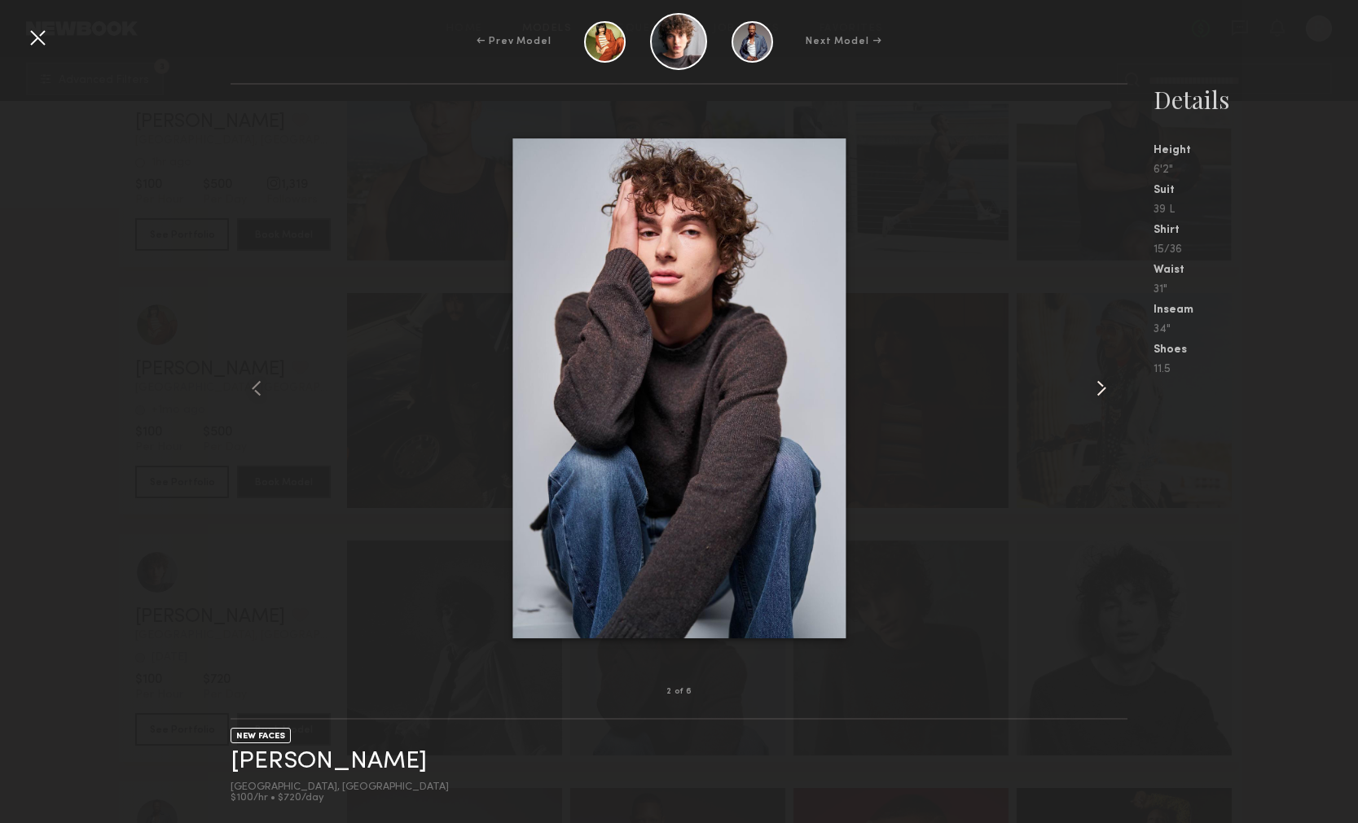
click at [1096, 394] on common-icon at bounding box center [1101, 388] width 26 height 26
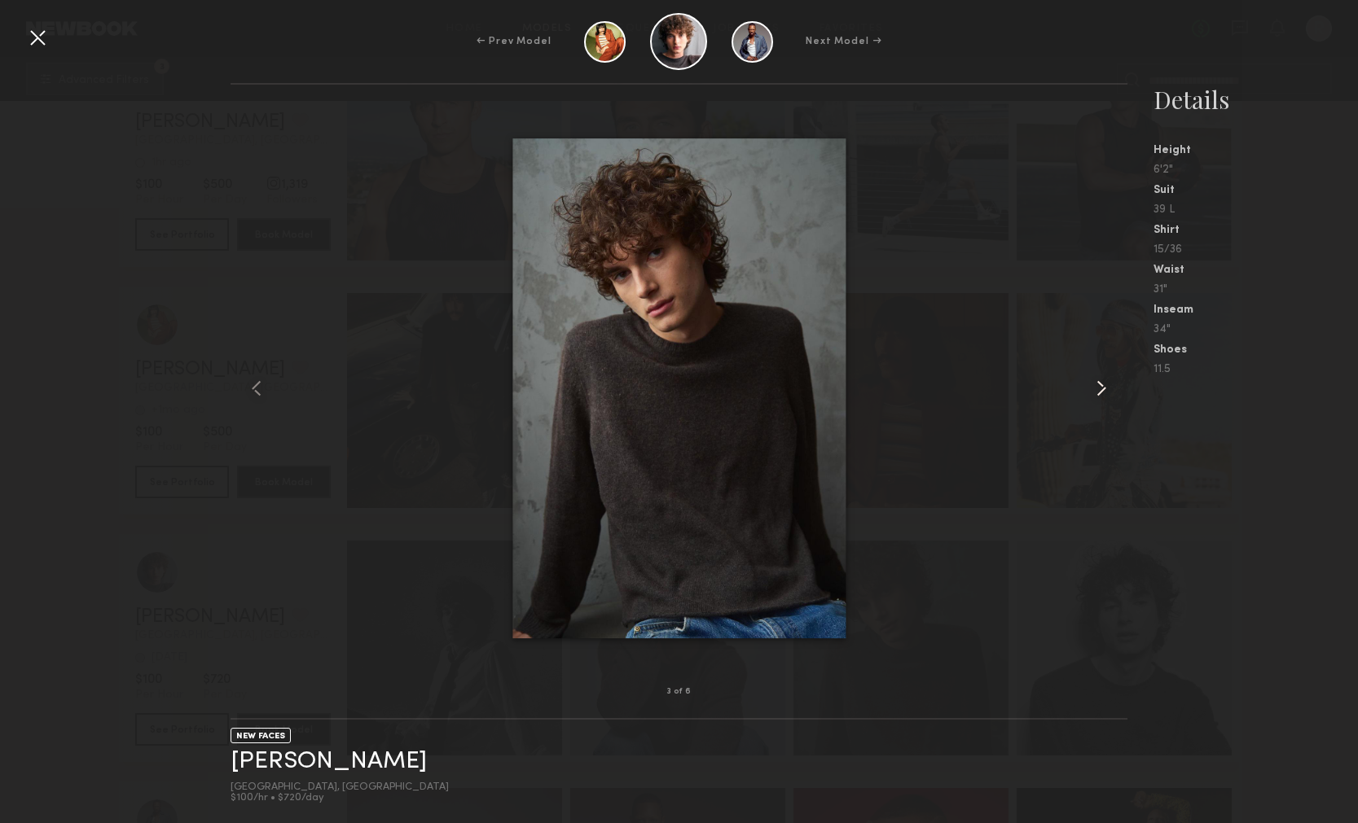
click at [1096, 395] on common-icon at bounding box center [1101, 388] width 26 height 26
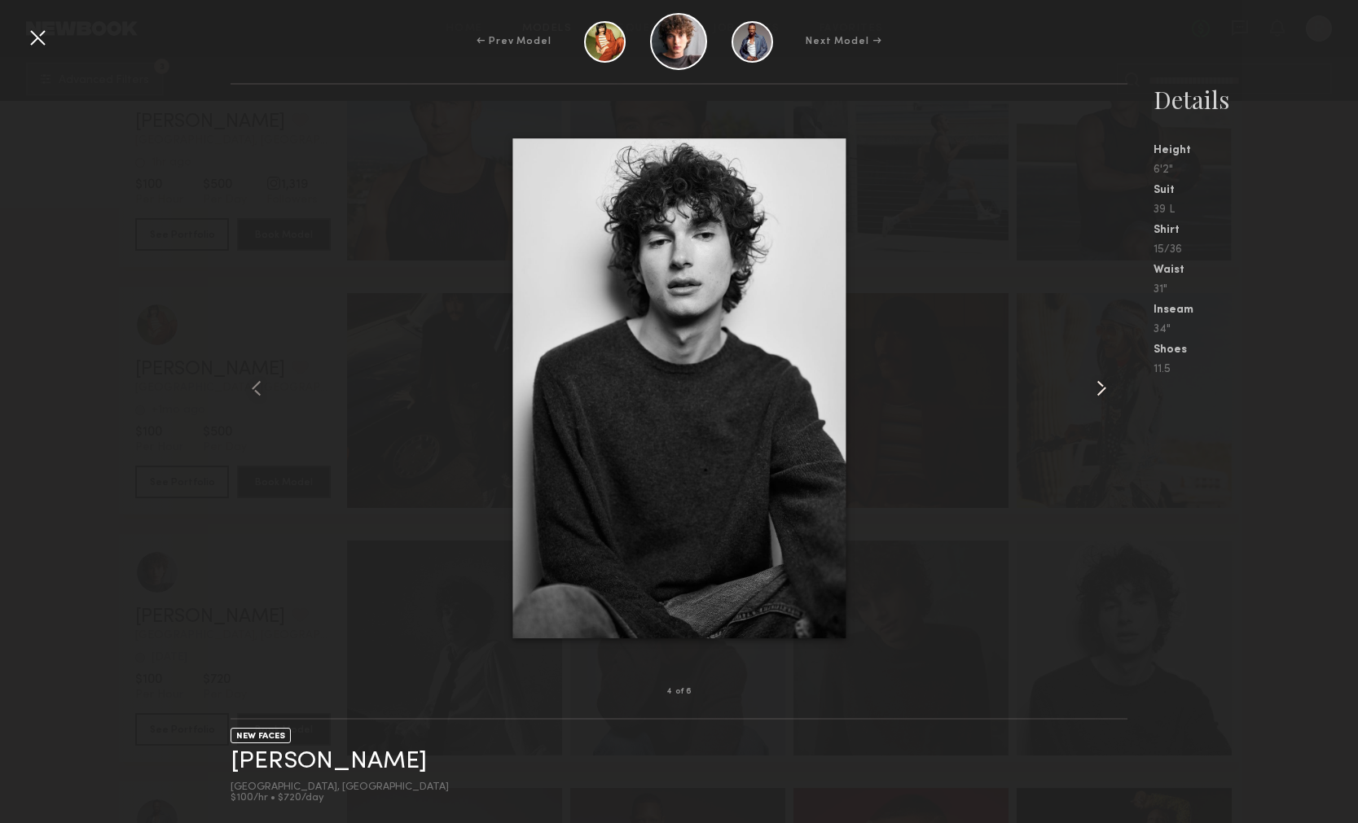
click at [1096, 397] on common-icon at bounding box center [1101, 388] width 26 height 26
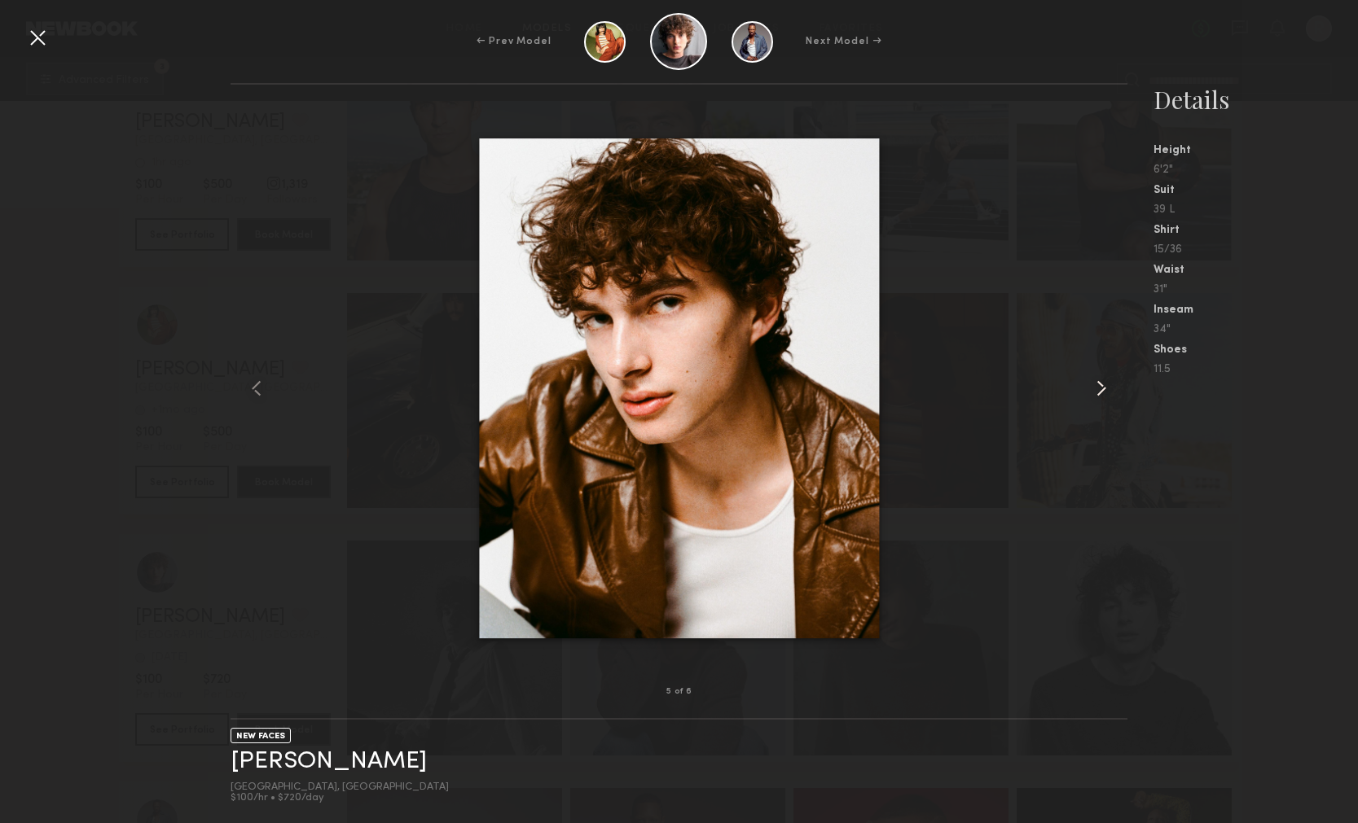
click at [1096, 397] on common-icon at bounding box center [1101, 388] width 26 height 26
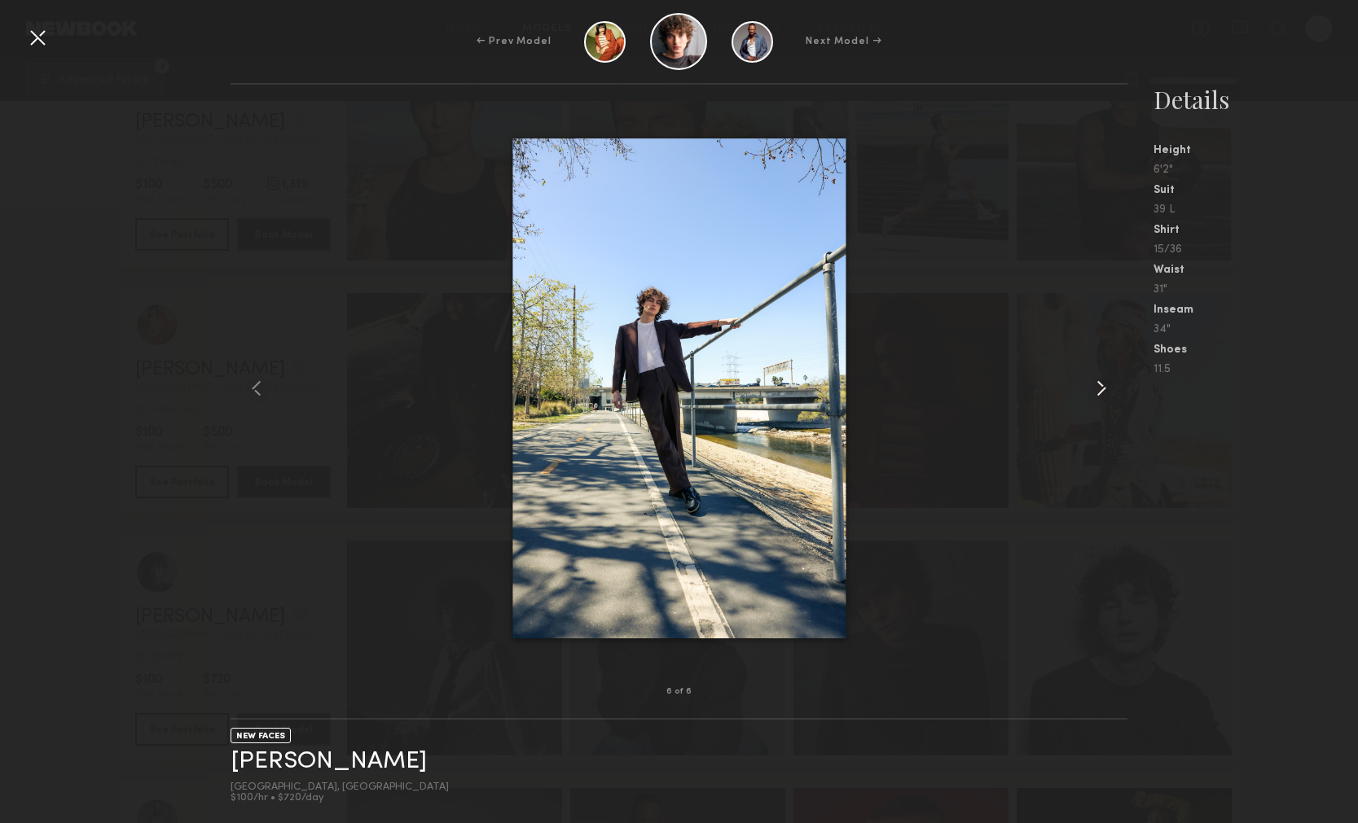
click at [1096, 397] on common-icon at bounding box center [1101, 388] width 26 height 26
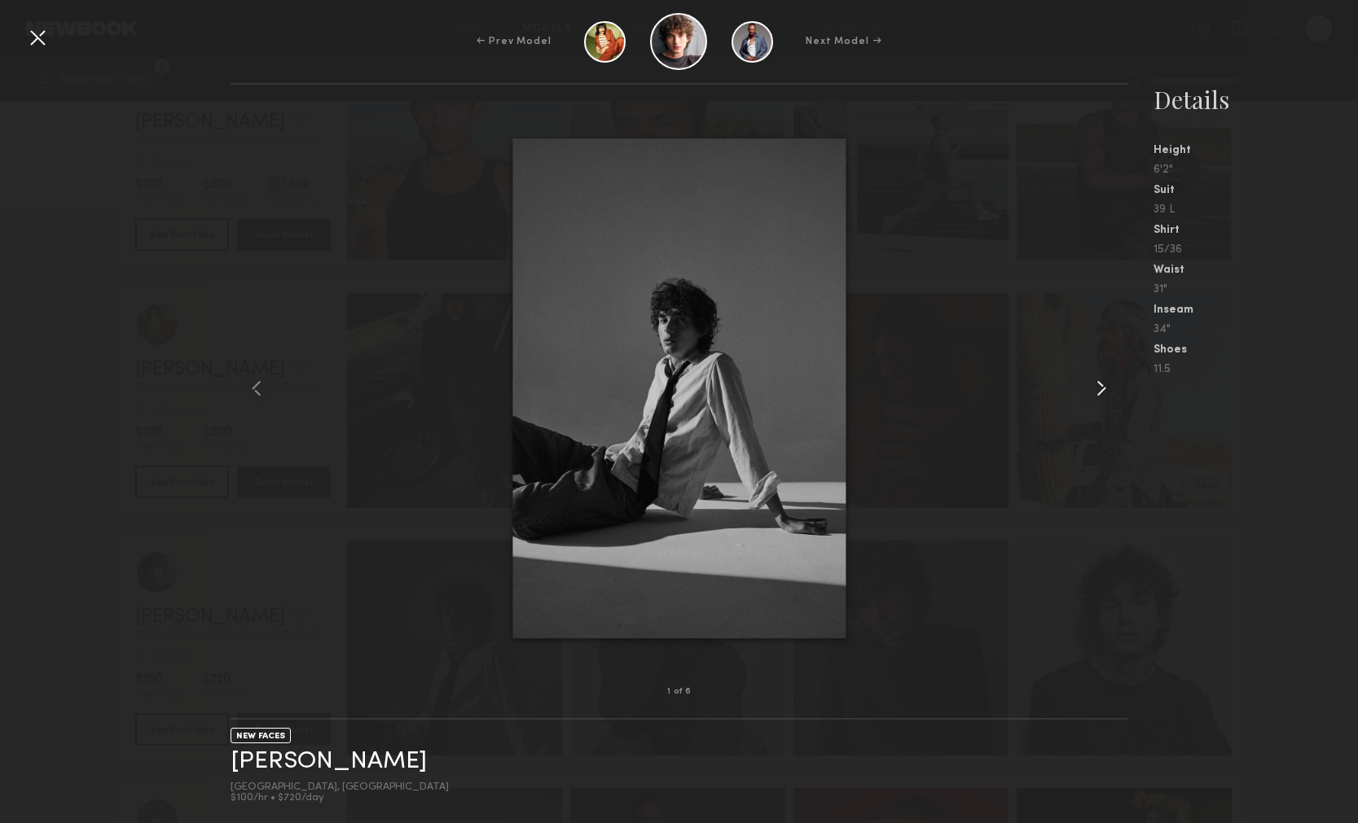
click at [1096, 398] on common-icon at bounding box center [1101, 388] width 26 height 26
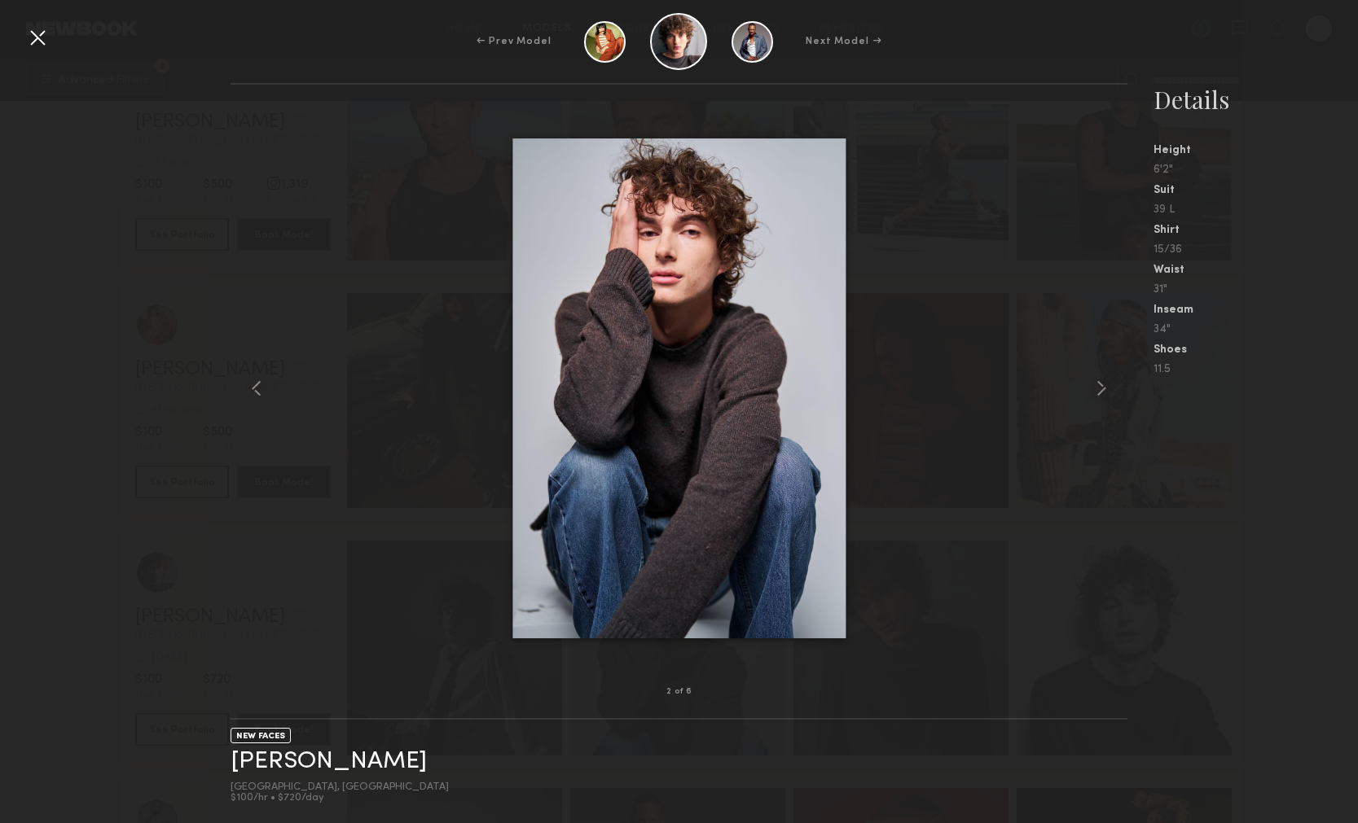
click at [981, 393] on div at bounding box center [678, 388] width 896 height 555
click at [49, 48] on div at bounding box center [37, 37] width 26 height 26
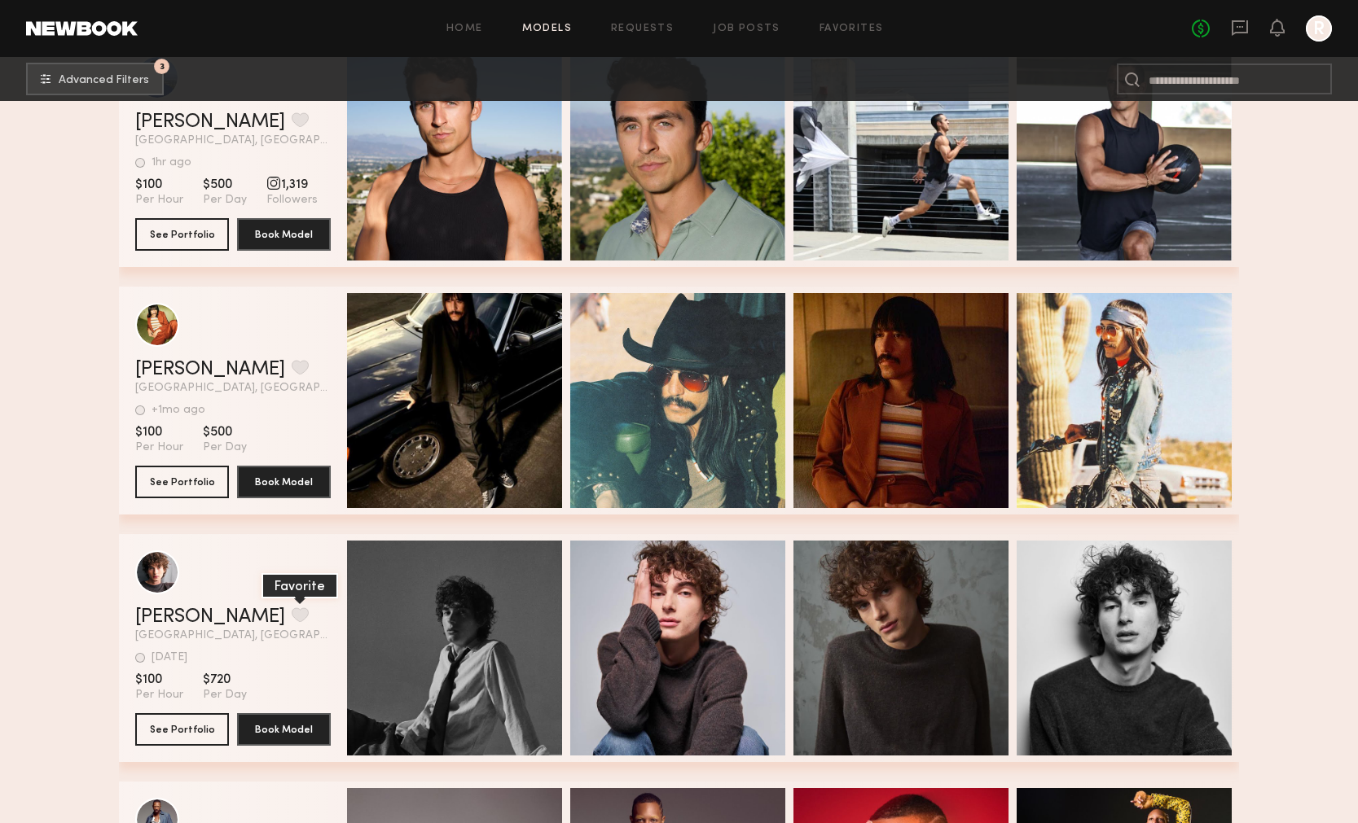
click at [292, 619] on button "grid" at bounding box center [300, 615] width 17 height 15
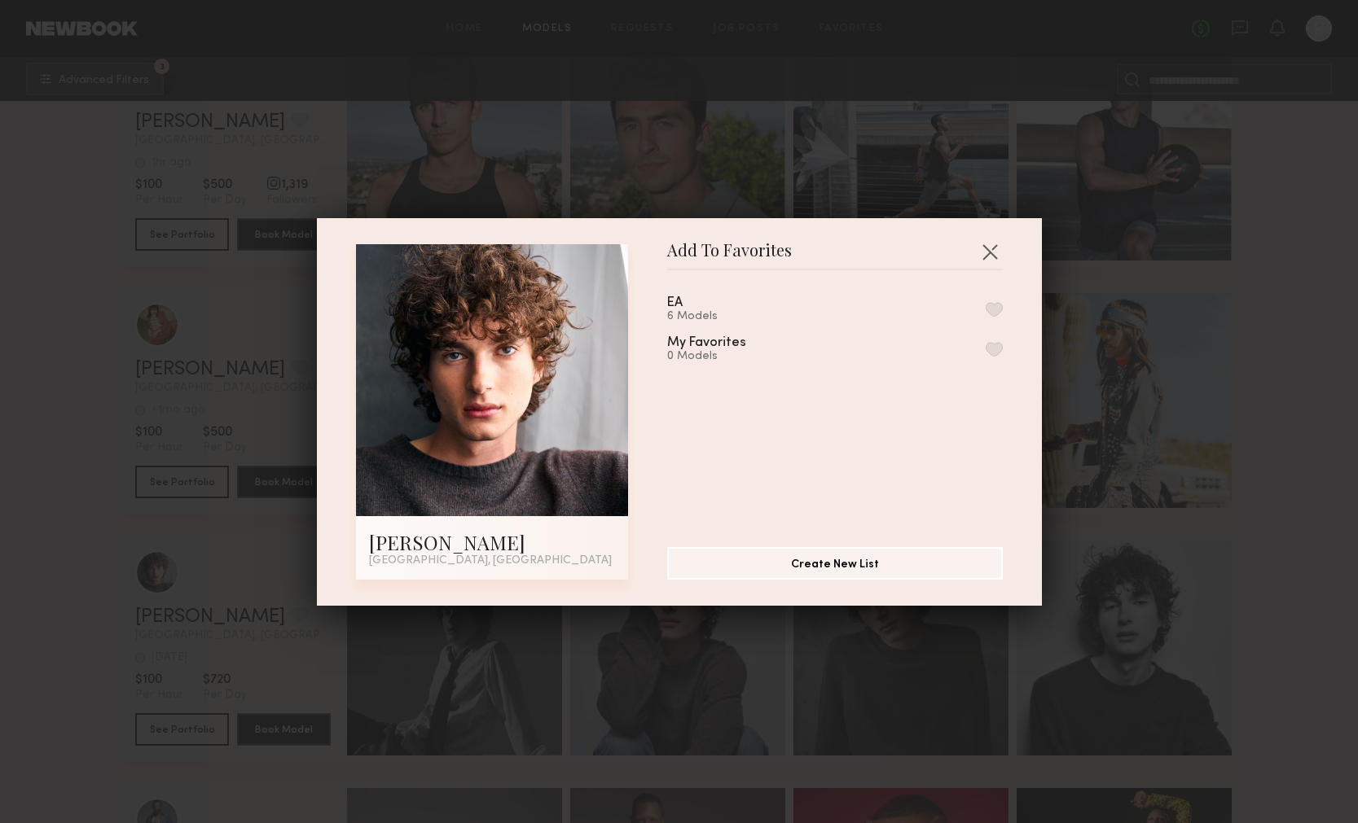
click at [983, 317] on div "EA 6 Models" at bounding box center [835, 309] width 336 height 27
click at [985, 309] on button "button" at bounding box center [993, 309] width 17 height 15
click at [989, 261] on button "button" at bounding box center [990, 252] width 26 height 26
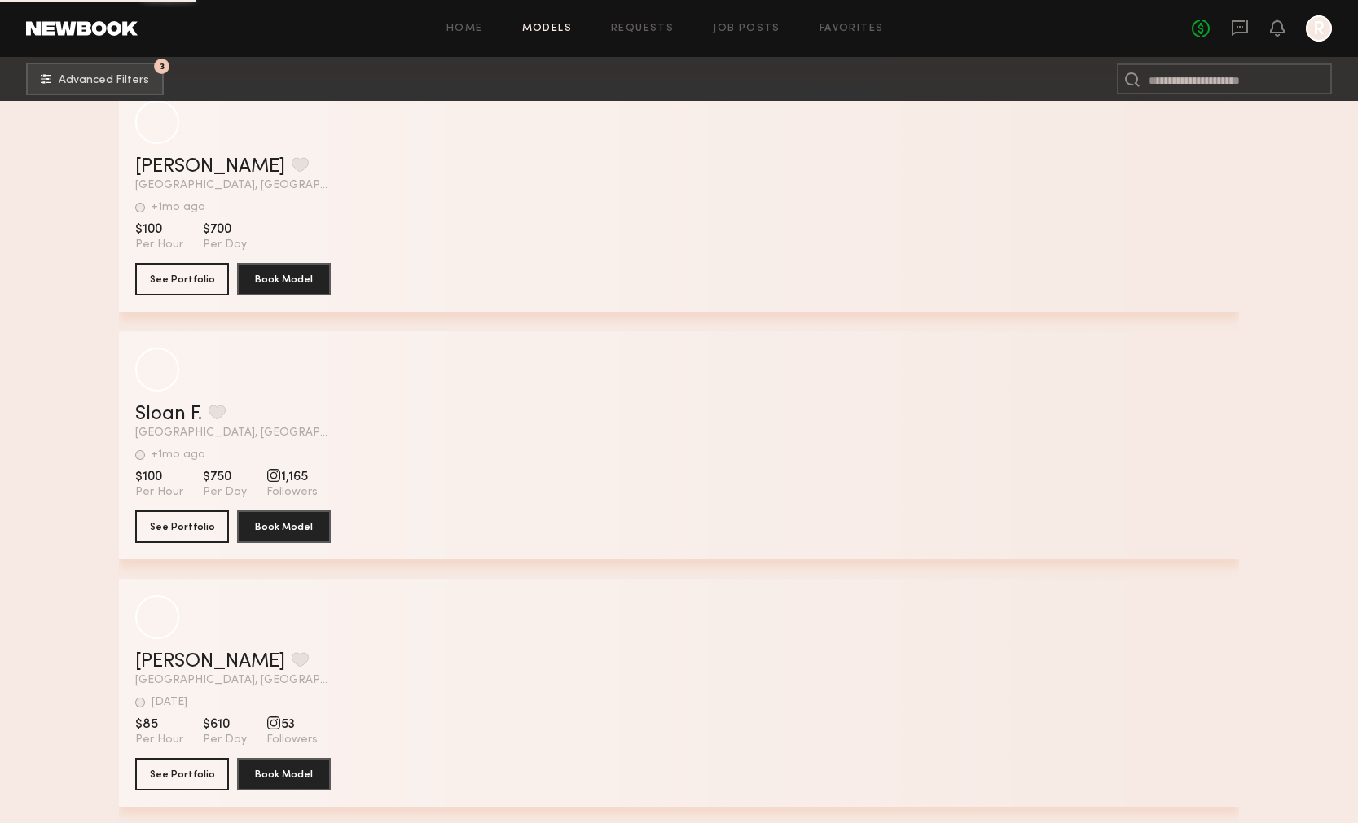
scroll to position [35046, 0]
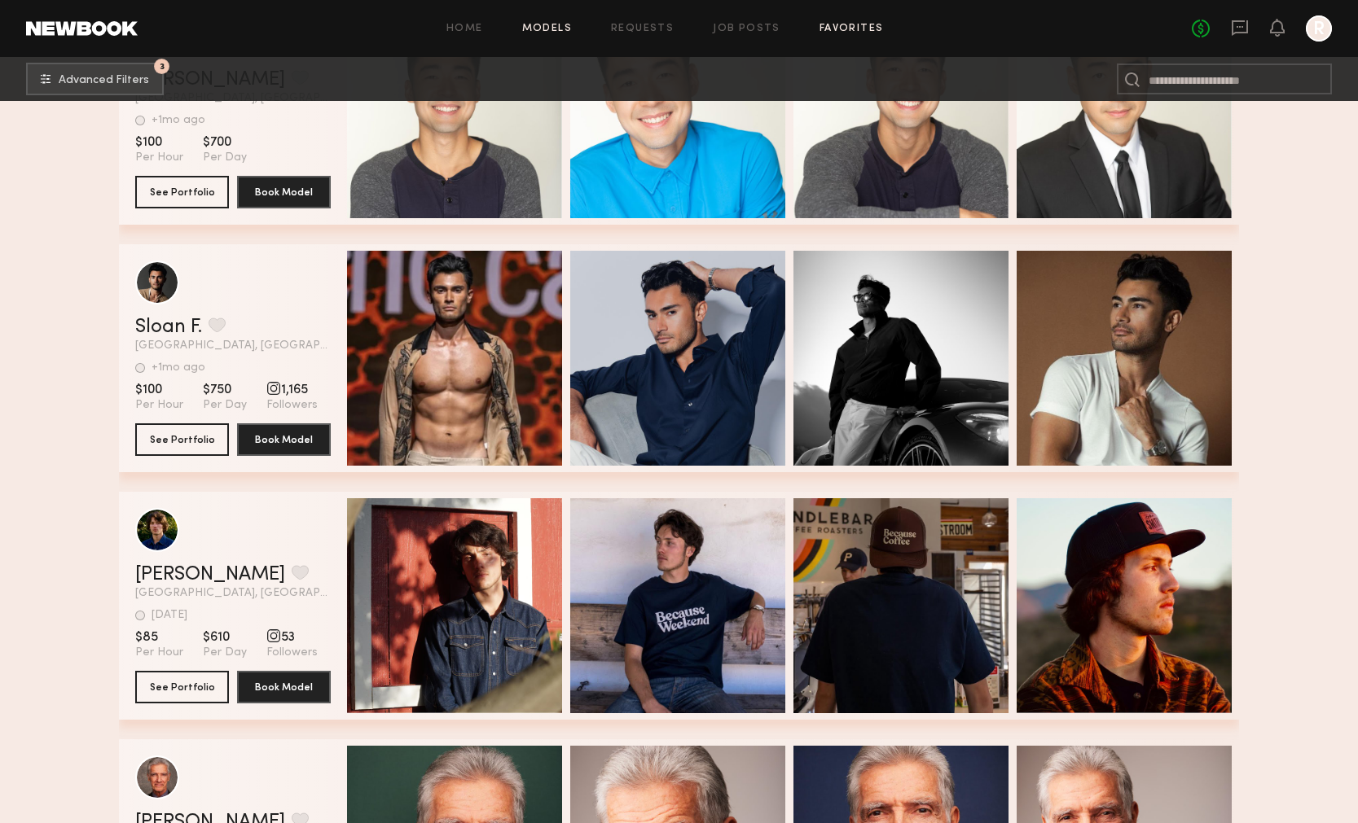
click at [836, 30] on link "Favorites" at bounding box center [851, 29] width 64 height 11
click at [858, 30] on link "Favorites" at bounding box center [851, 29] width 64 height 11
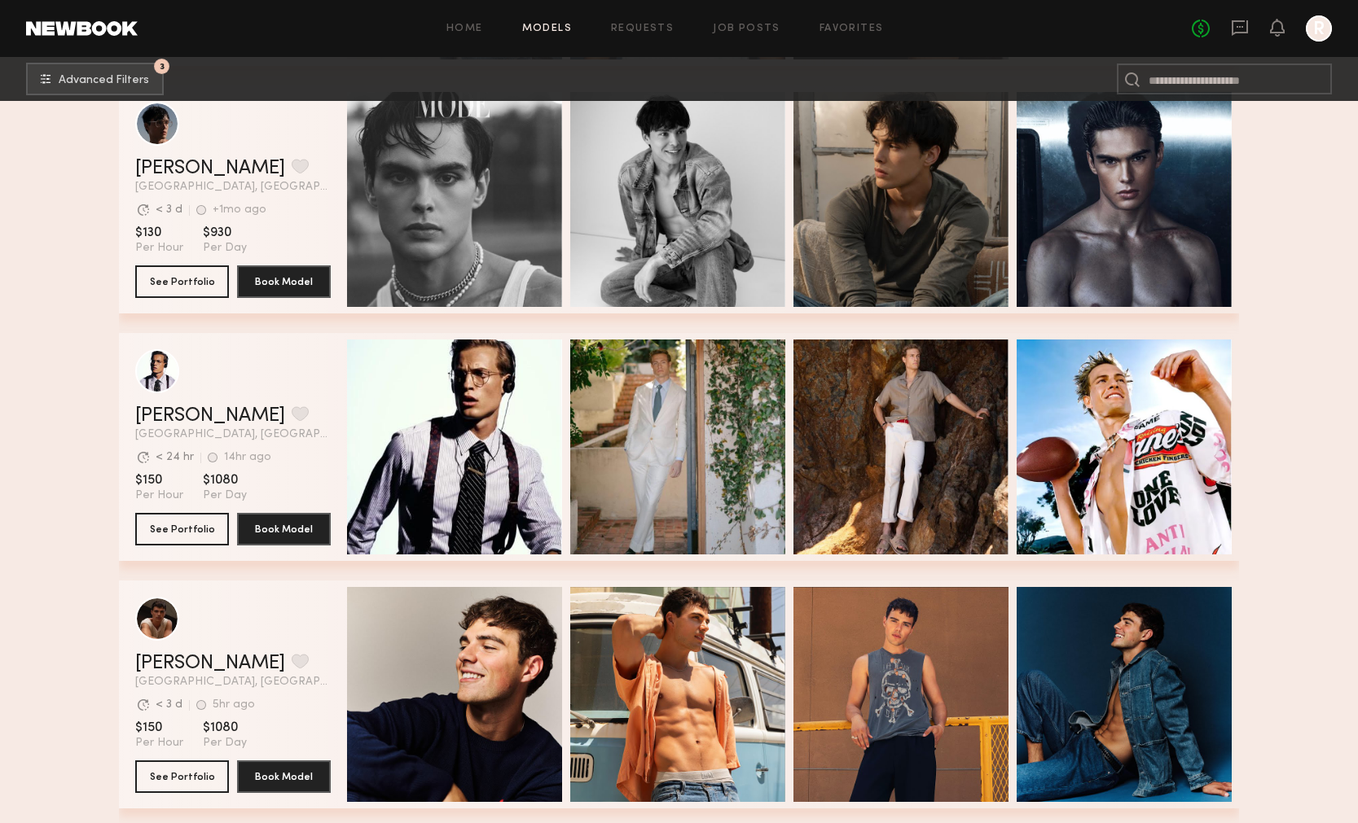
scroll to position [3768, 0]
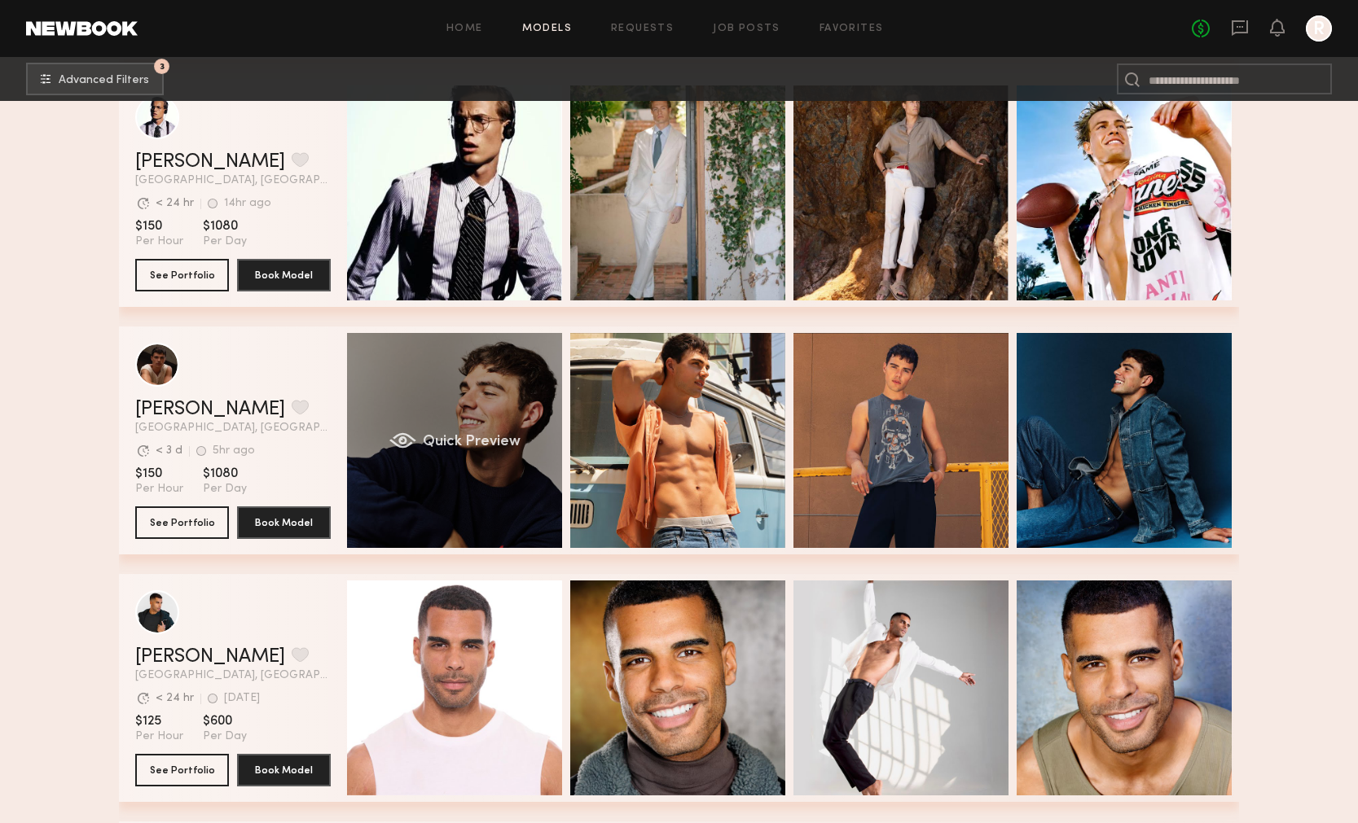
click at [460, 459] on div "Quick Preview" at bounding box center [454, 440] width 215 height 215
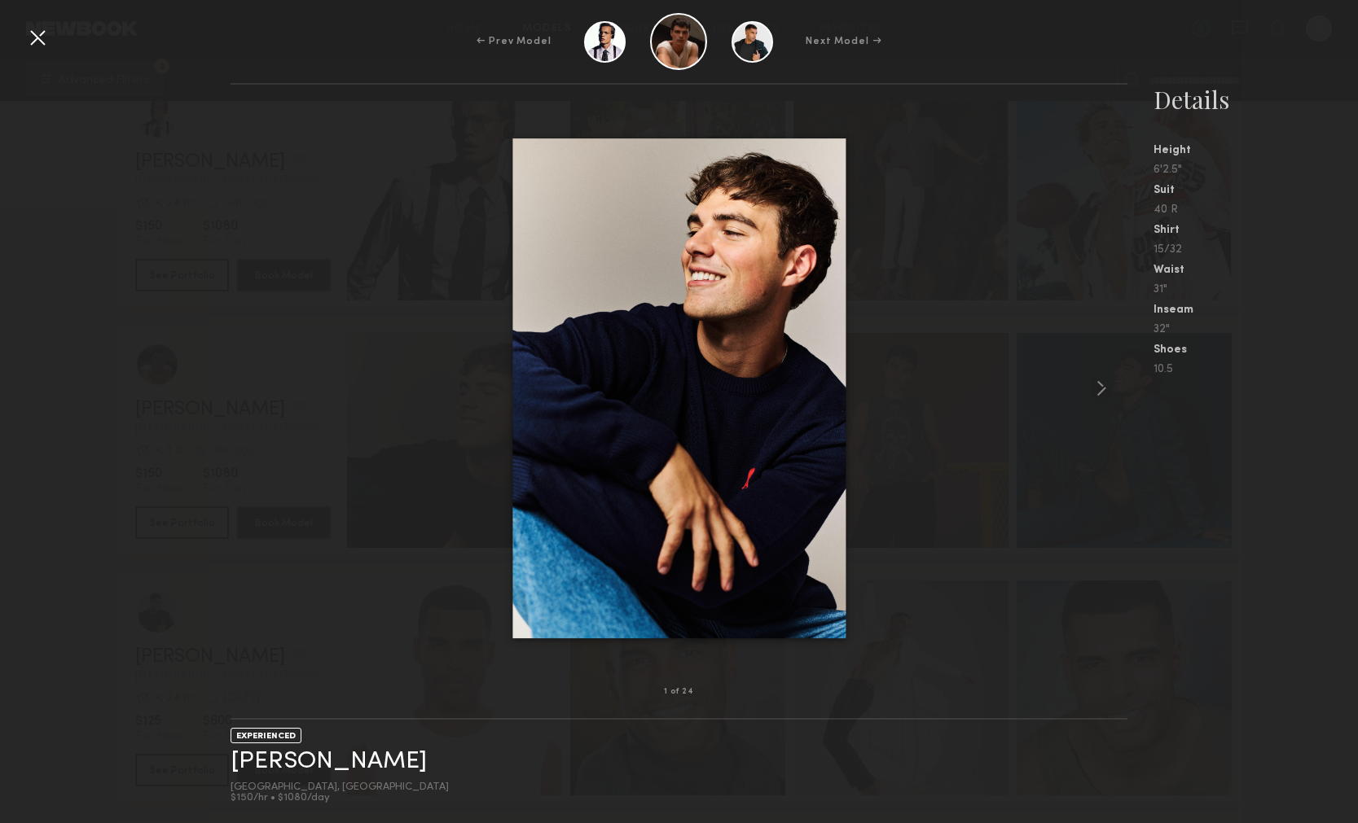
click at [1083, 382] on div at bounding box center [678, 388] width 896 height 555
click at [1091, 389] on common-icon at bounding box center [1101, 388] width 26 height 26
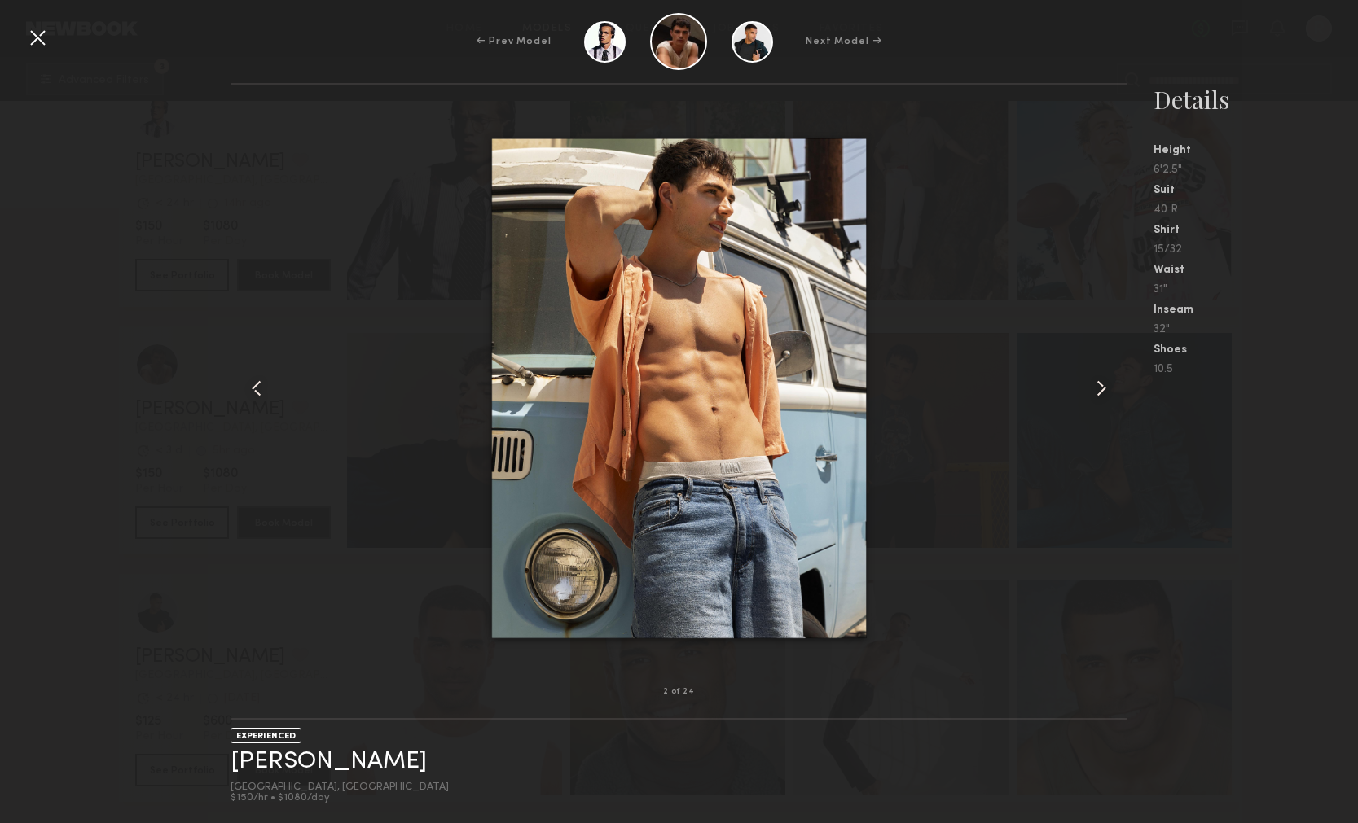
click at [1093, 390] on common-icon at bounding box center [1101, 388] width 26 height 26
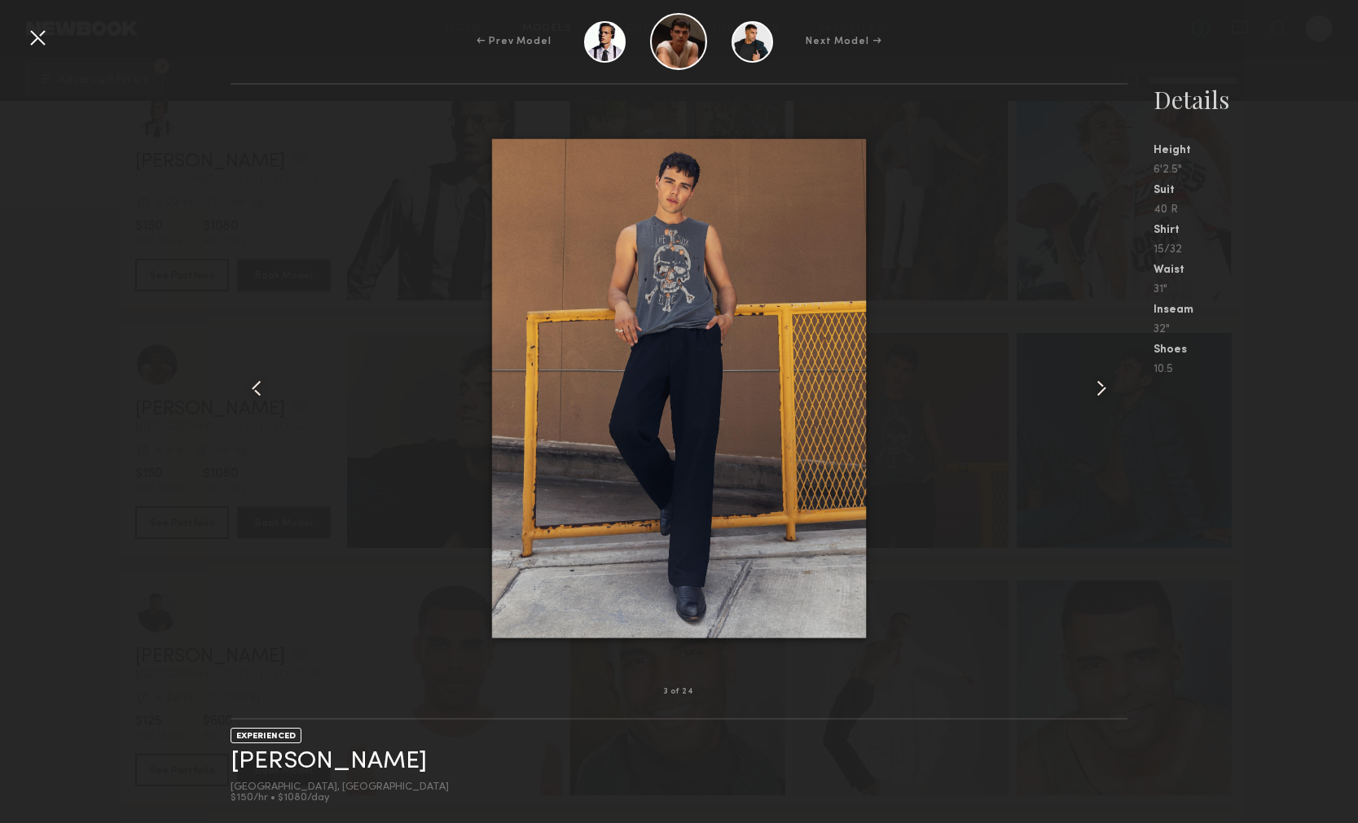
click at [1093, 390] on common-icon at bounding box center [1101, 388] width 26 height 26
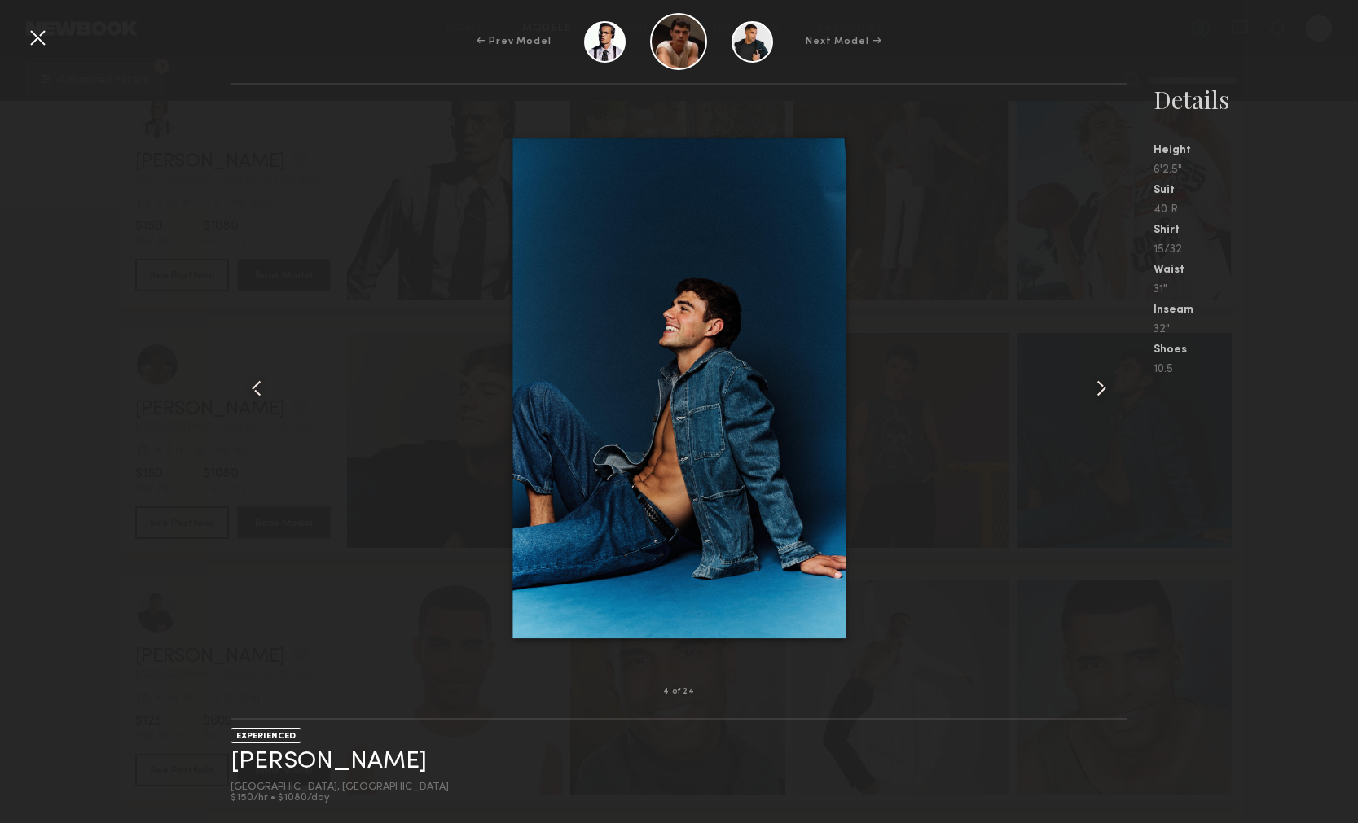
click at [1093, 390] on common-icon at bounding box center [1101, 388] width 26 height 26
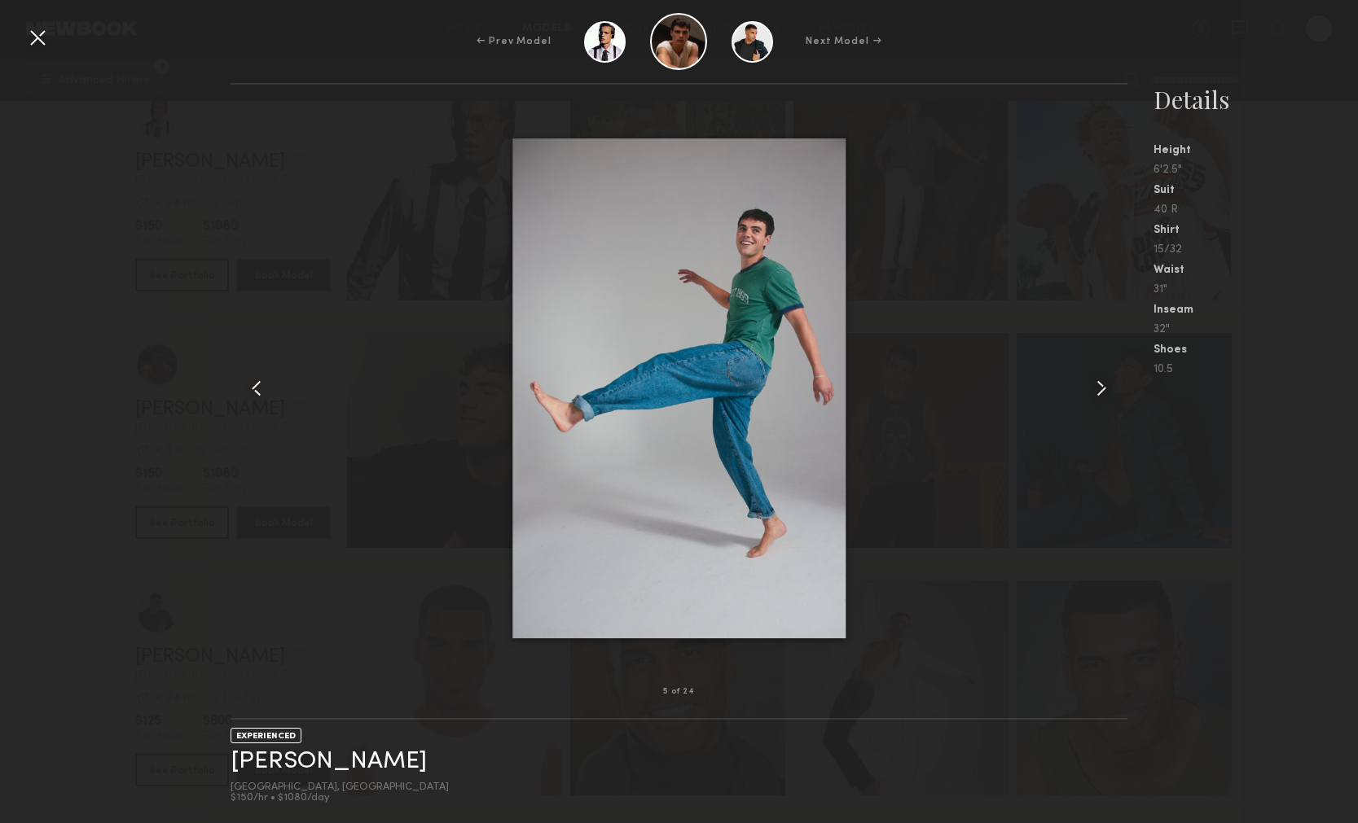
click at [1094, 390] on common-icon at bounding box center [1101, 388] width 26 height 26
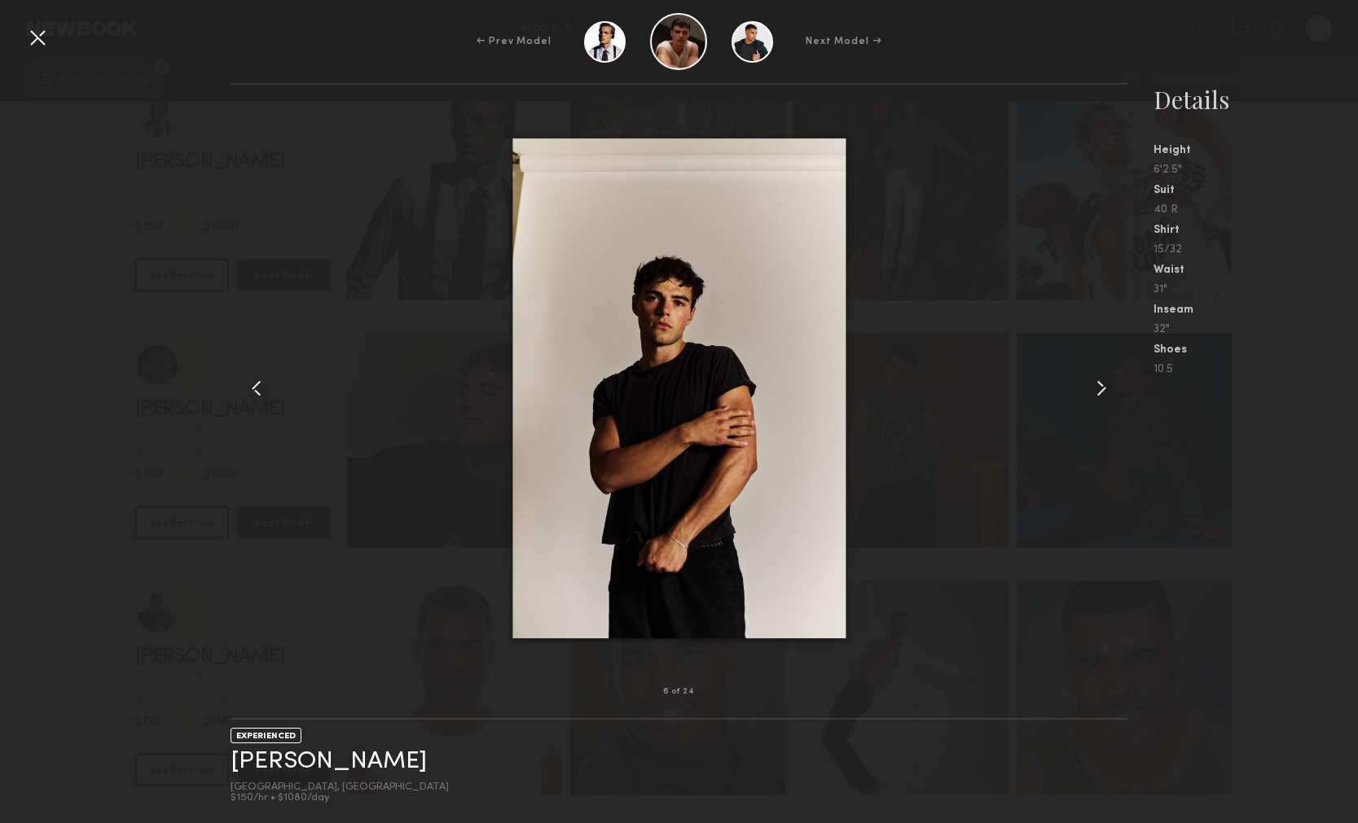
click at [1095, 390] on common-icon at bounding box center [1101, 388] width 26 height 26
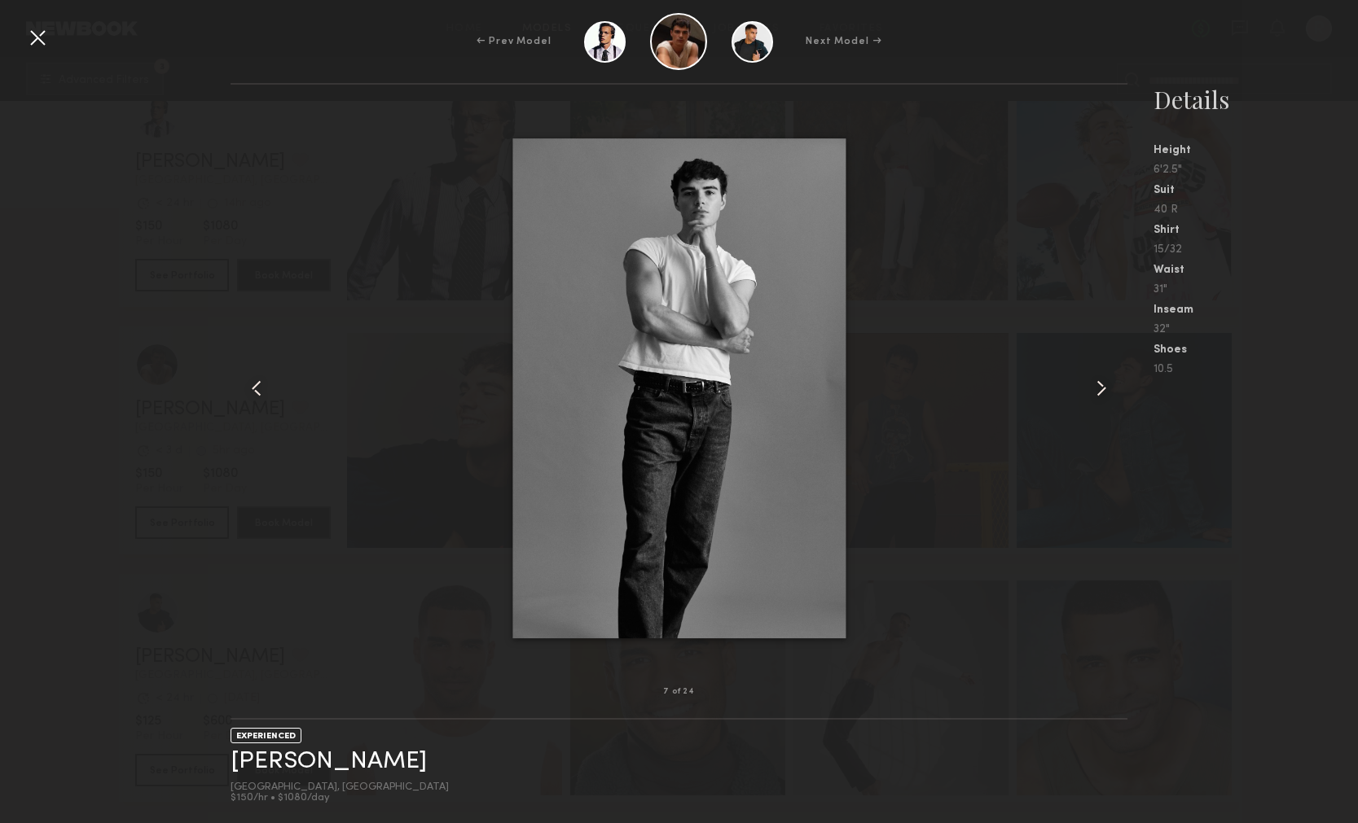
click at [1095, 390] on common-icon at bounding box center [1101, 388] width 26 height 26
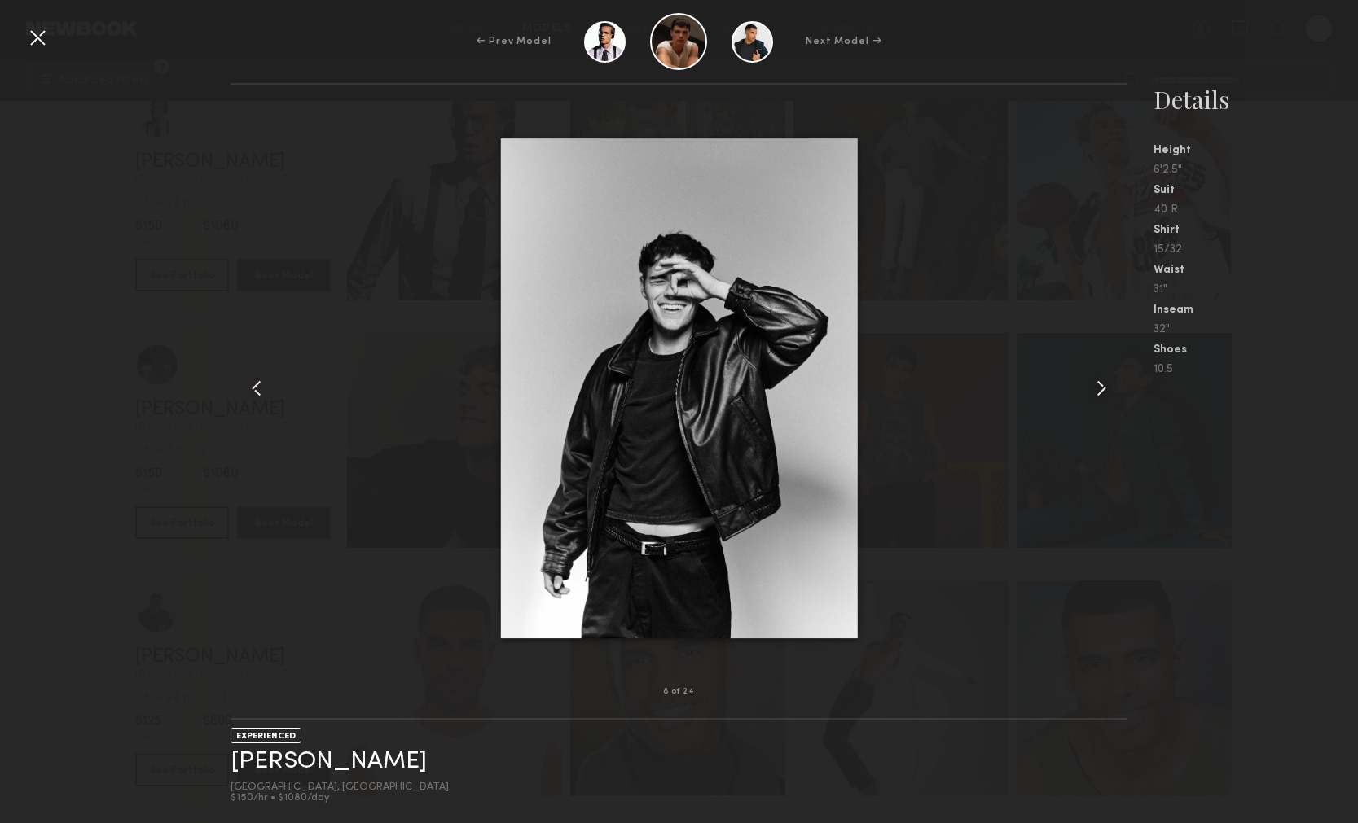
click at [32, 37] on div at bounding box center [37, 37] width 26 height 26
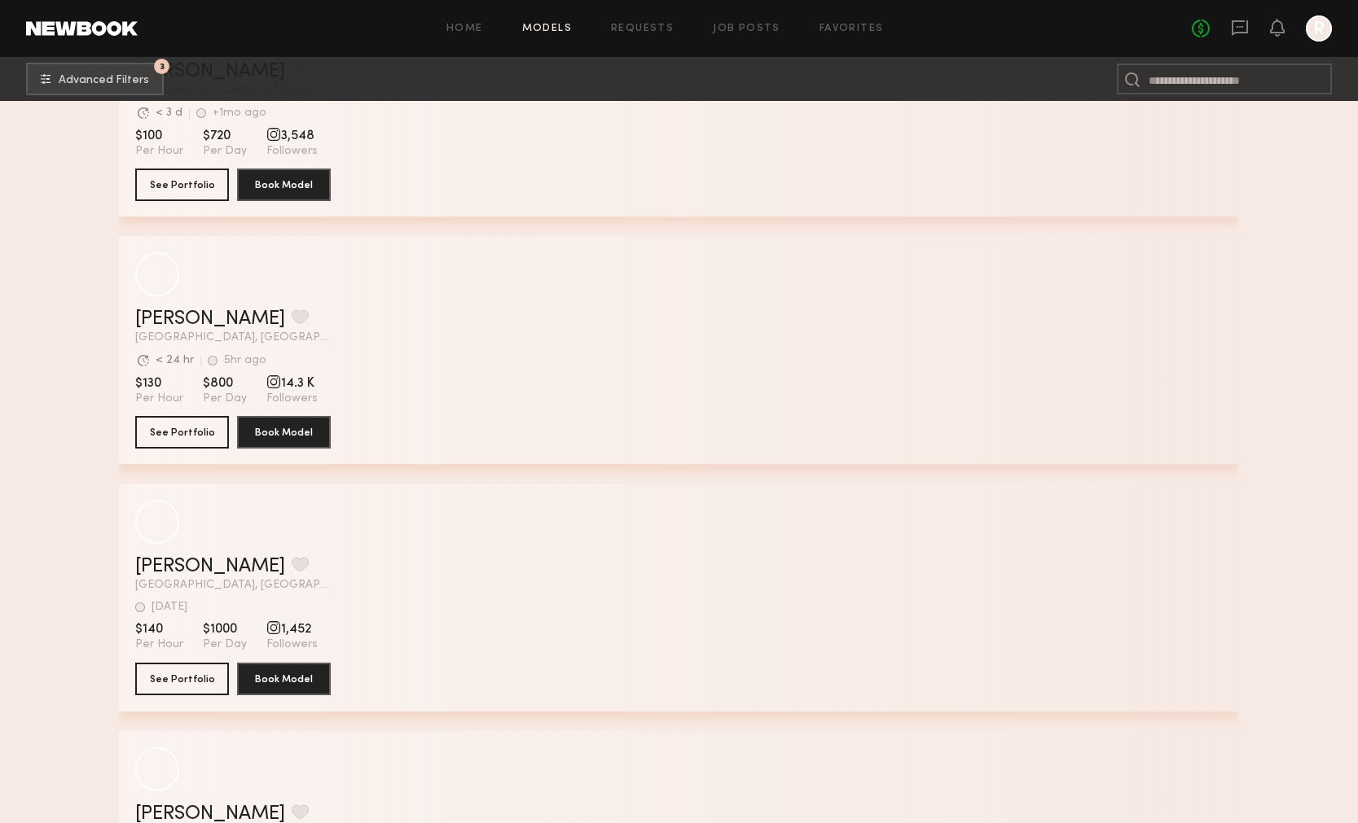
scroll to position [27031, 0]
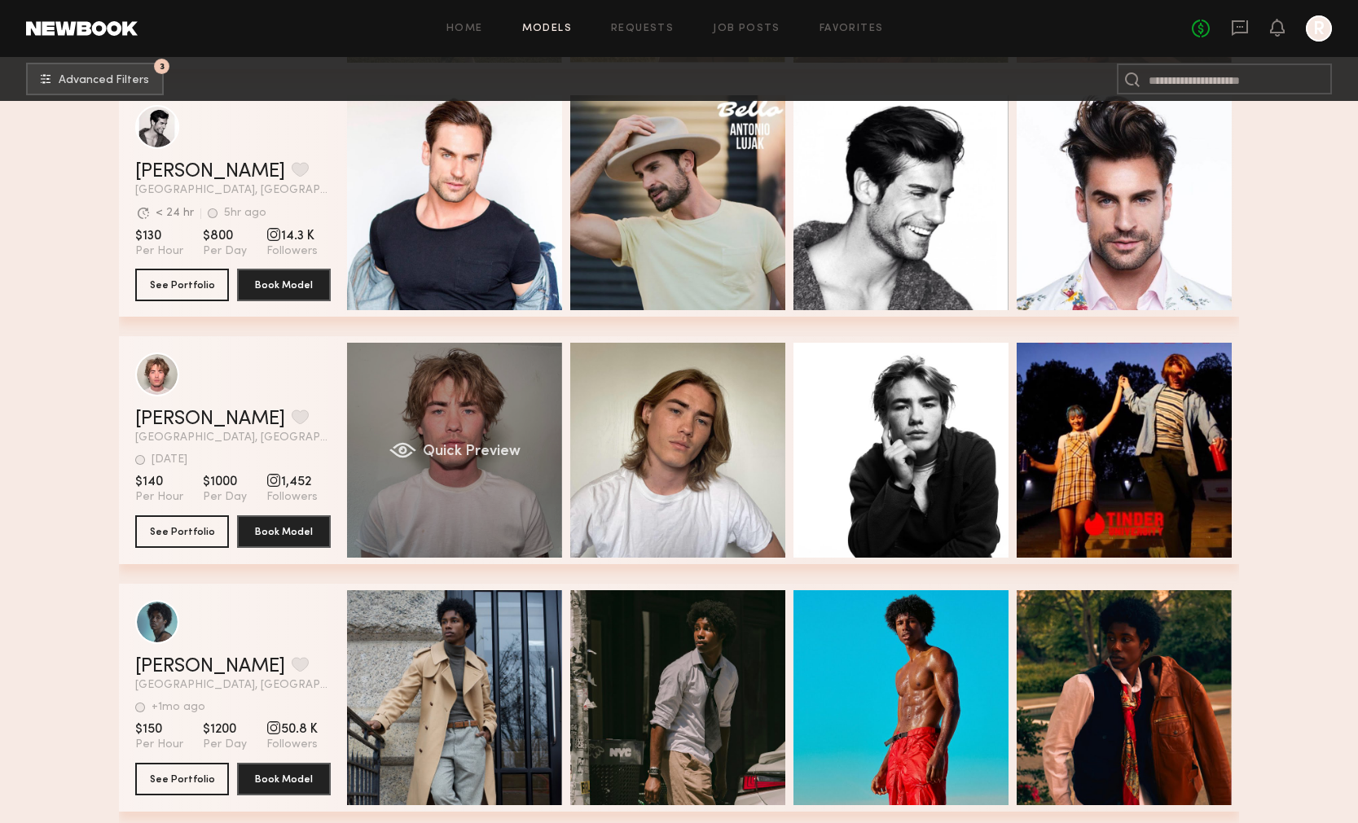
click at [436, 453] on span "Quick Preview" at bounding box center [472, 452] width 98 height 15
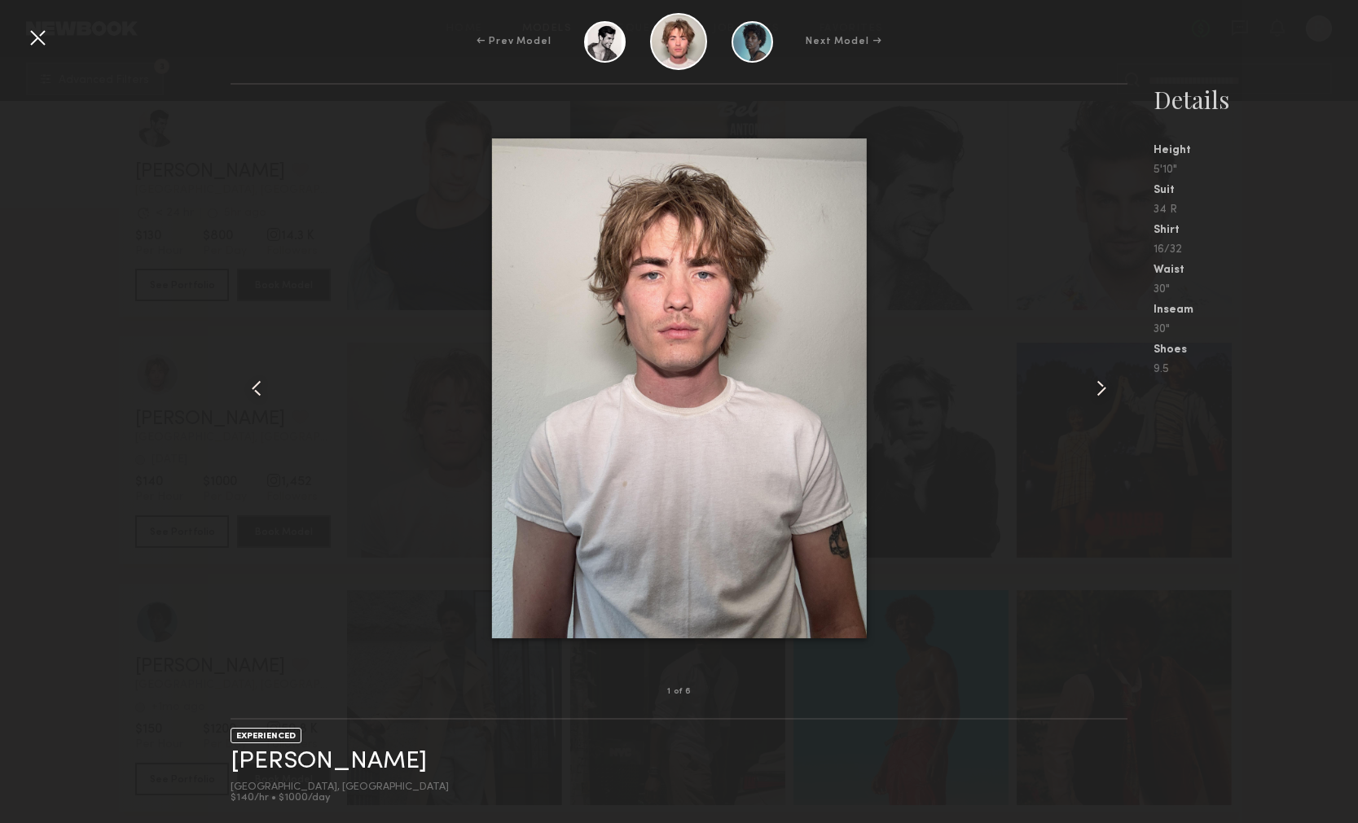
click at [1095, 377] on common-icon at bounding box center [1101, 388] width 26 height 26
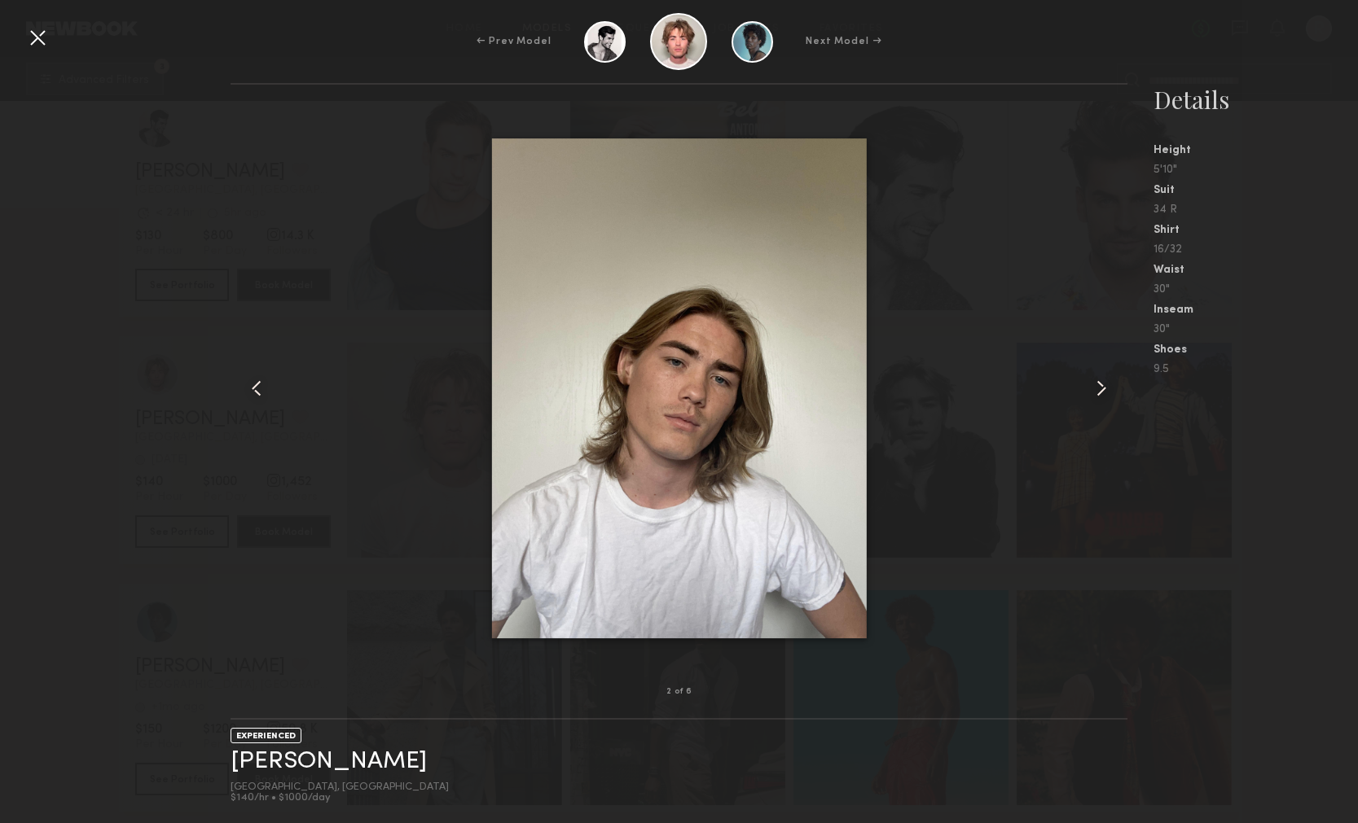
click at [1095, 377] on common-icon at bounding box center [1101, 388] width 26 height 26
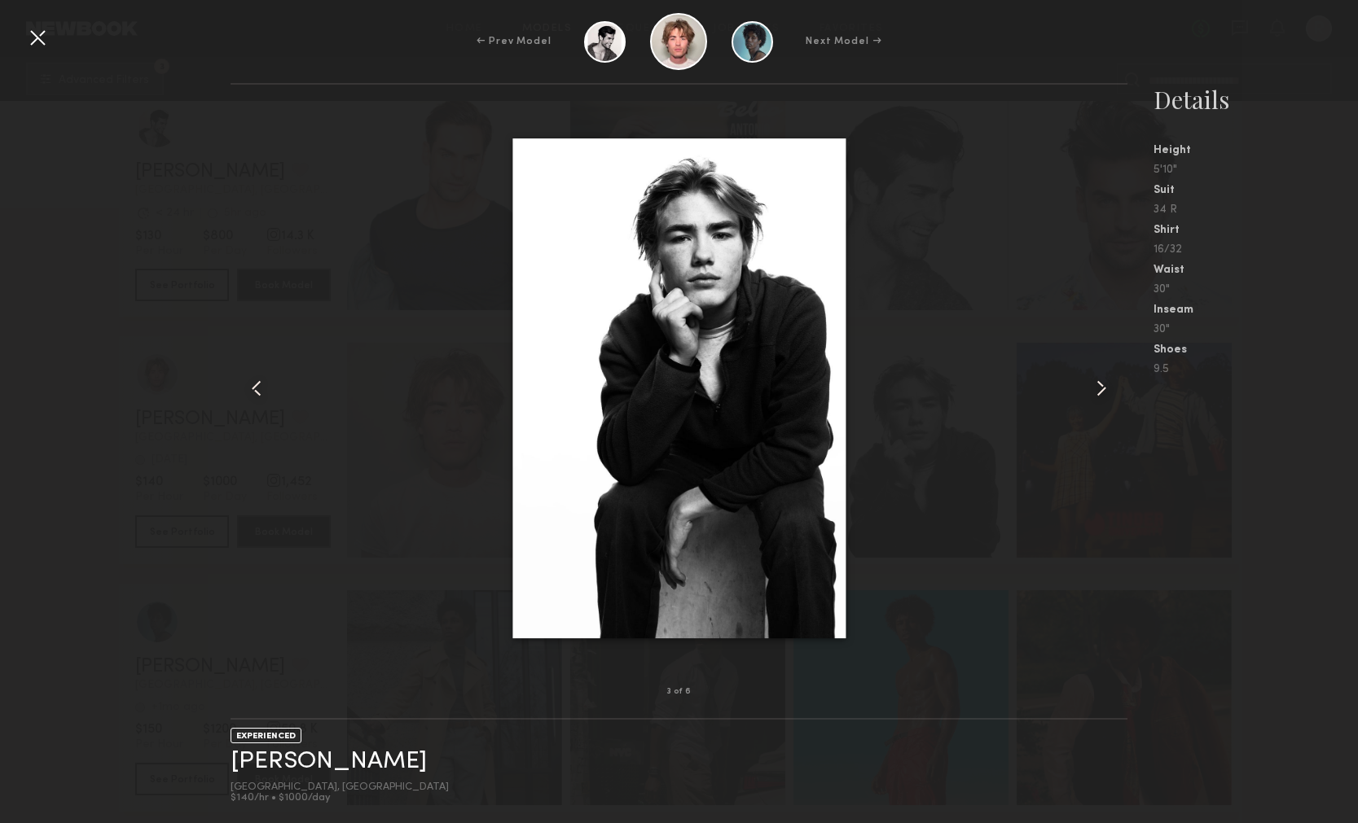
click at [1097, 377] on common-icon at bounding box center [1101, 388] width 26 height 26
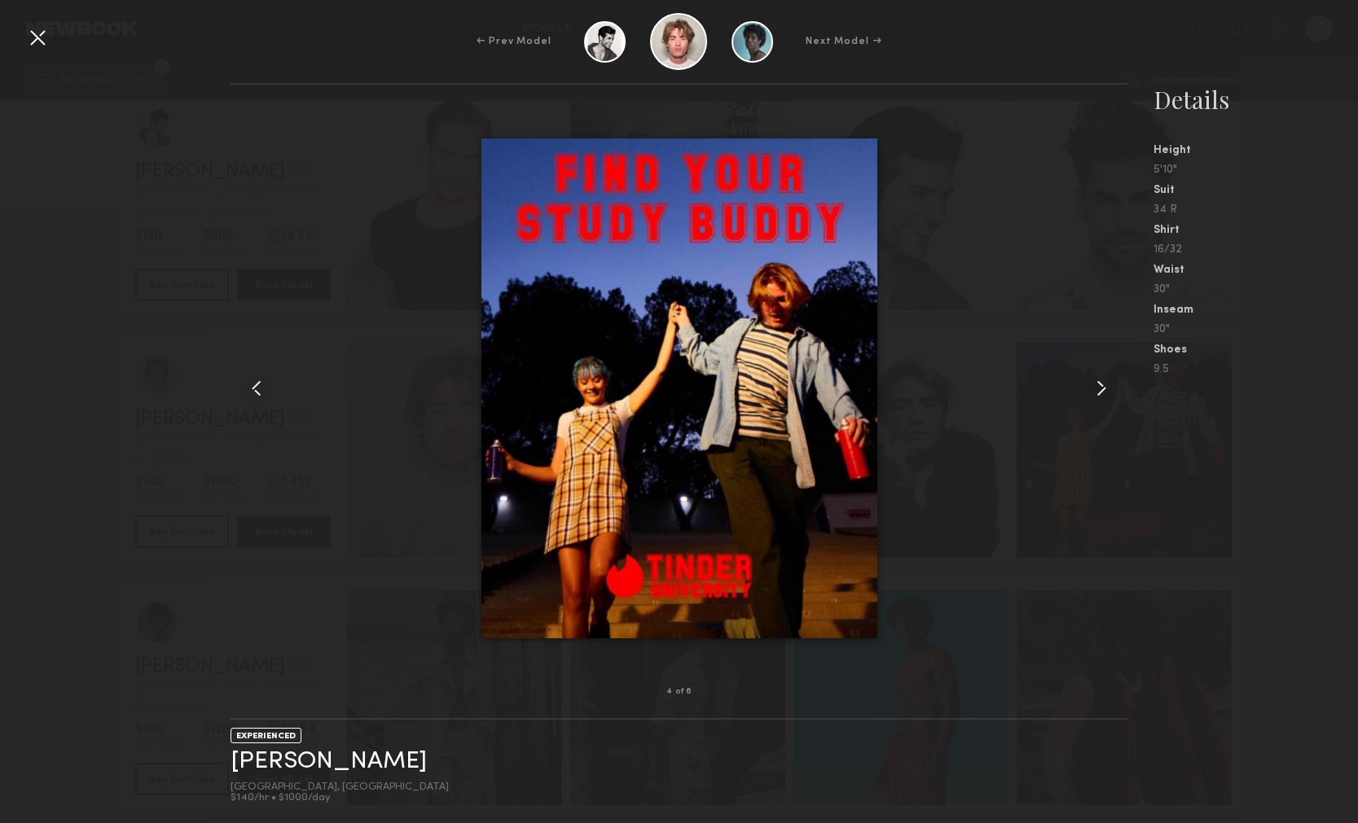
click at [1097, 378] on common-icon at bounding box center [1101, 388] width 26 height 26
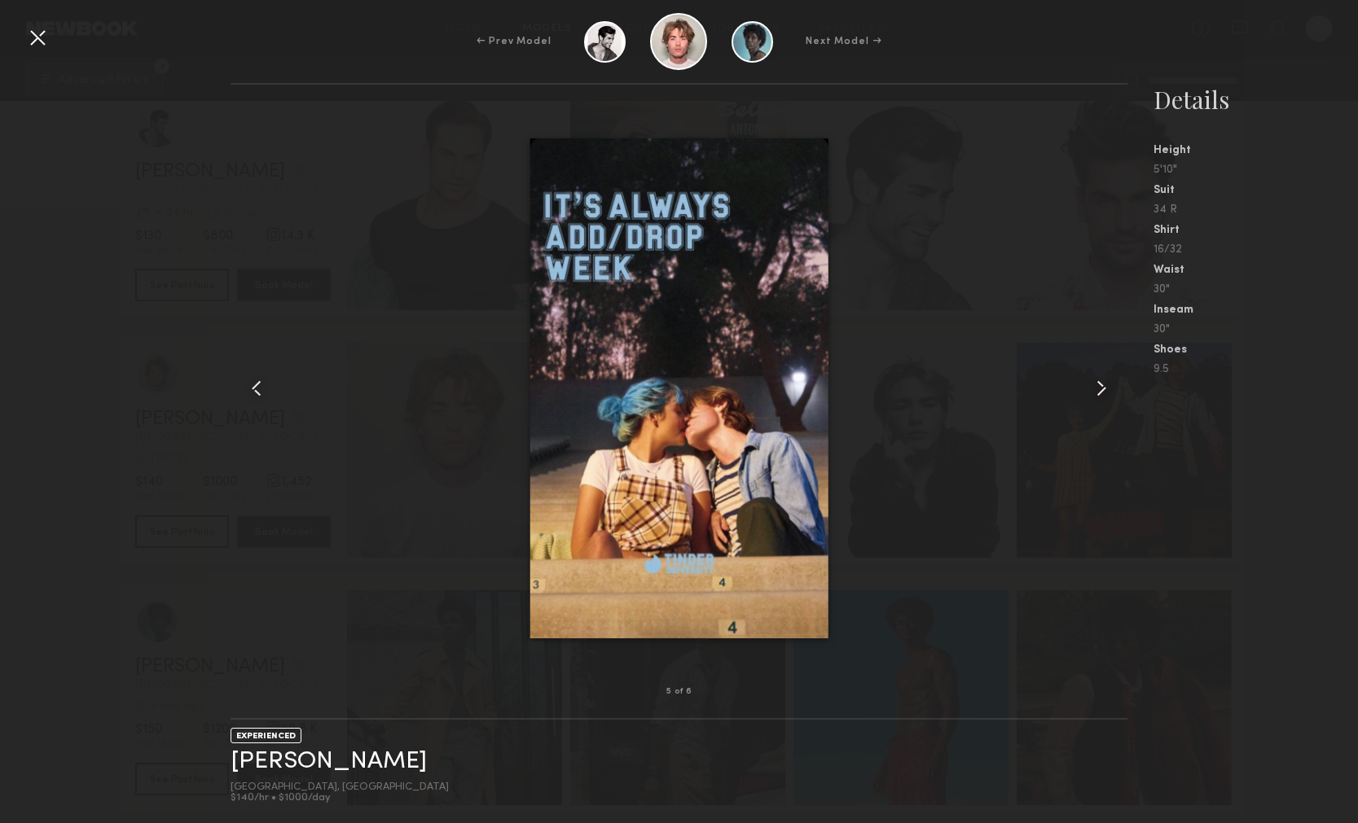
click at [1097, 378] on common-icon at bounding box center [1101, 388] width 26 height 26
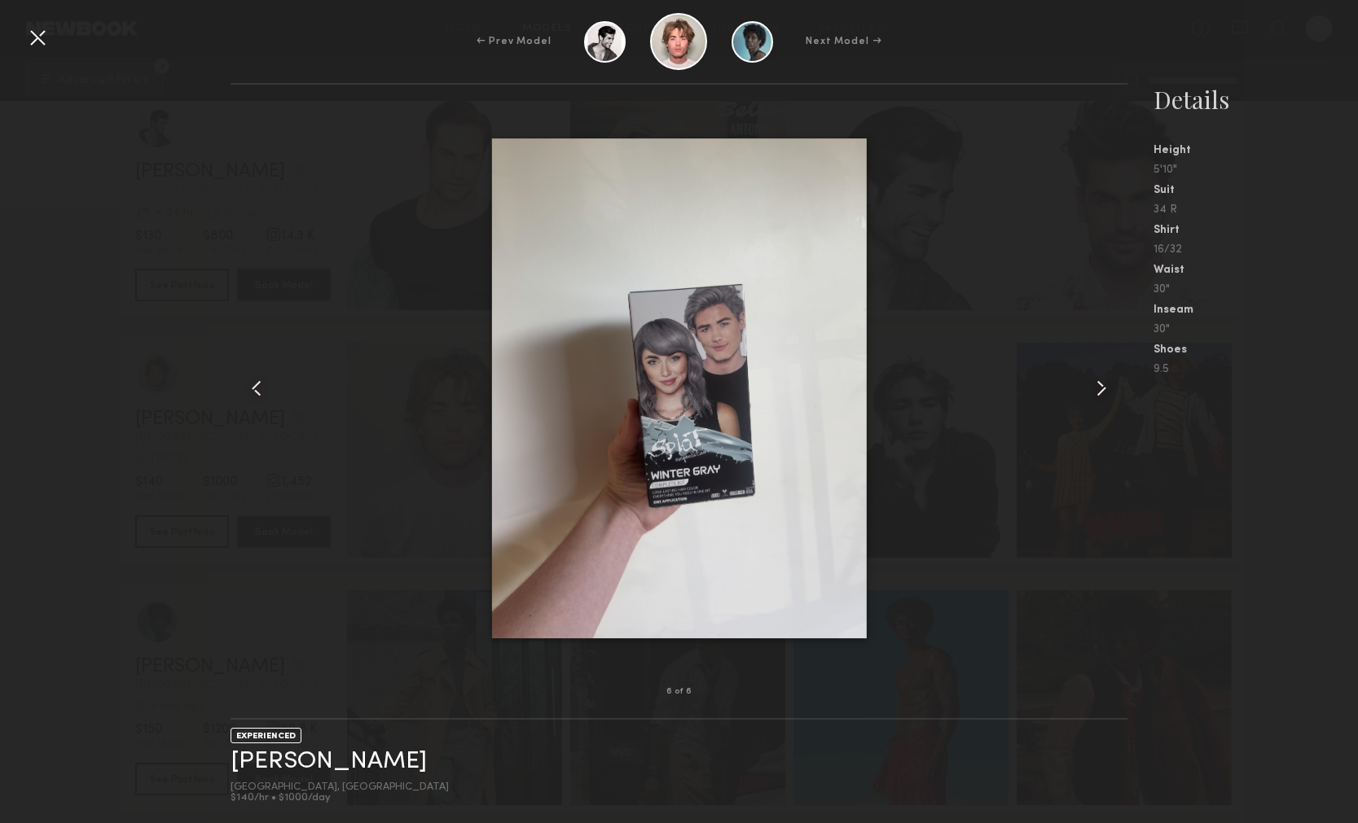
click at [1098, 378] on common-icon at bounding box center [1101, 388] width 26 height 26
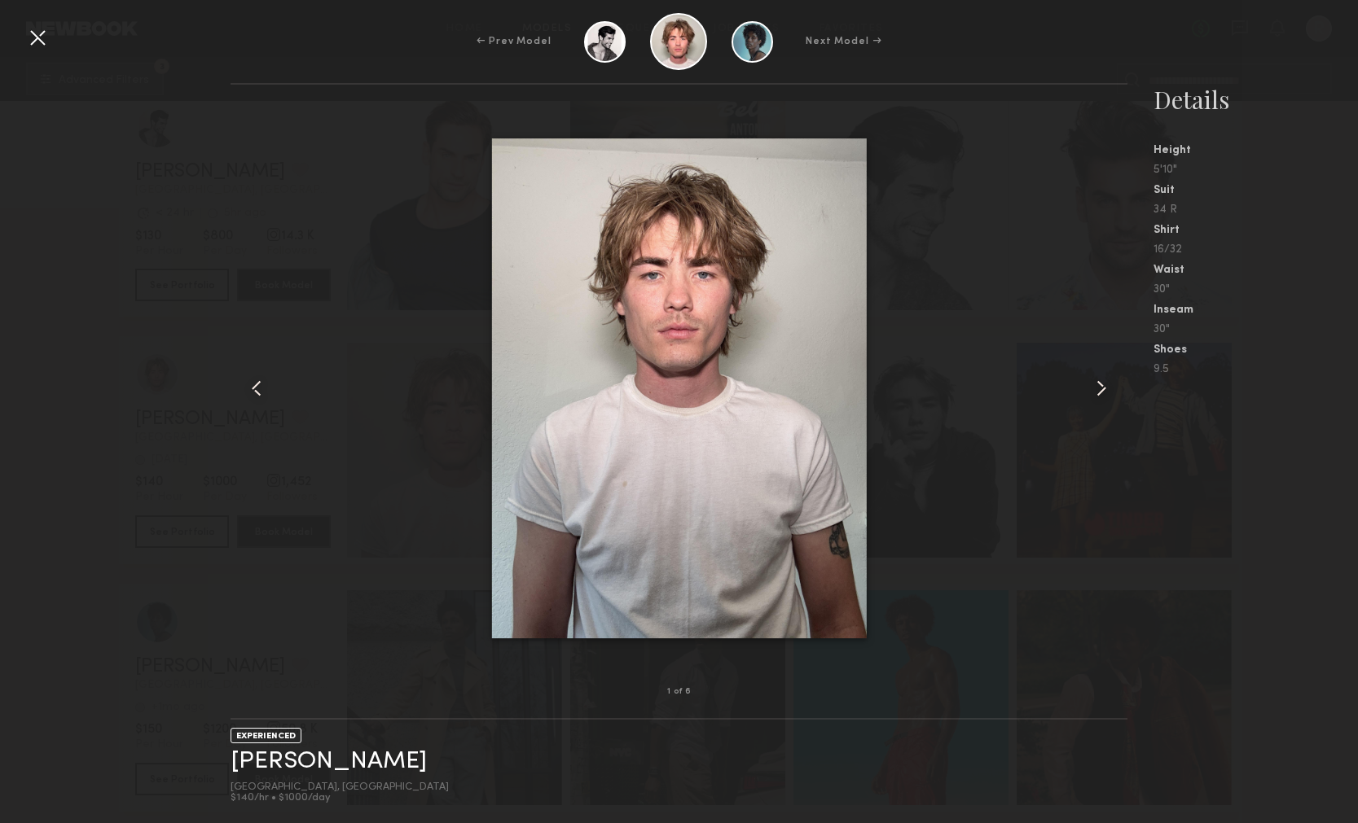
click at [1099, 378] on common-icon at bounding box center [1101, 388] width 26 height 26
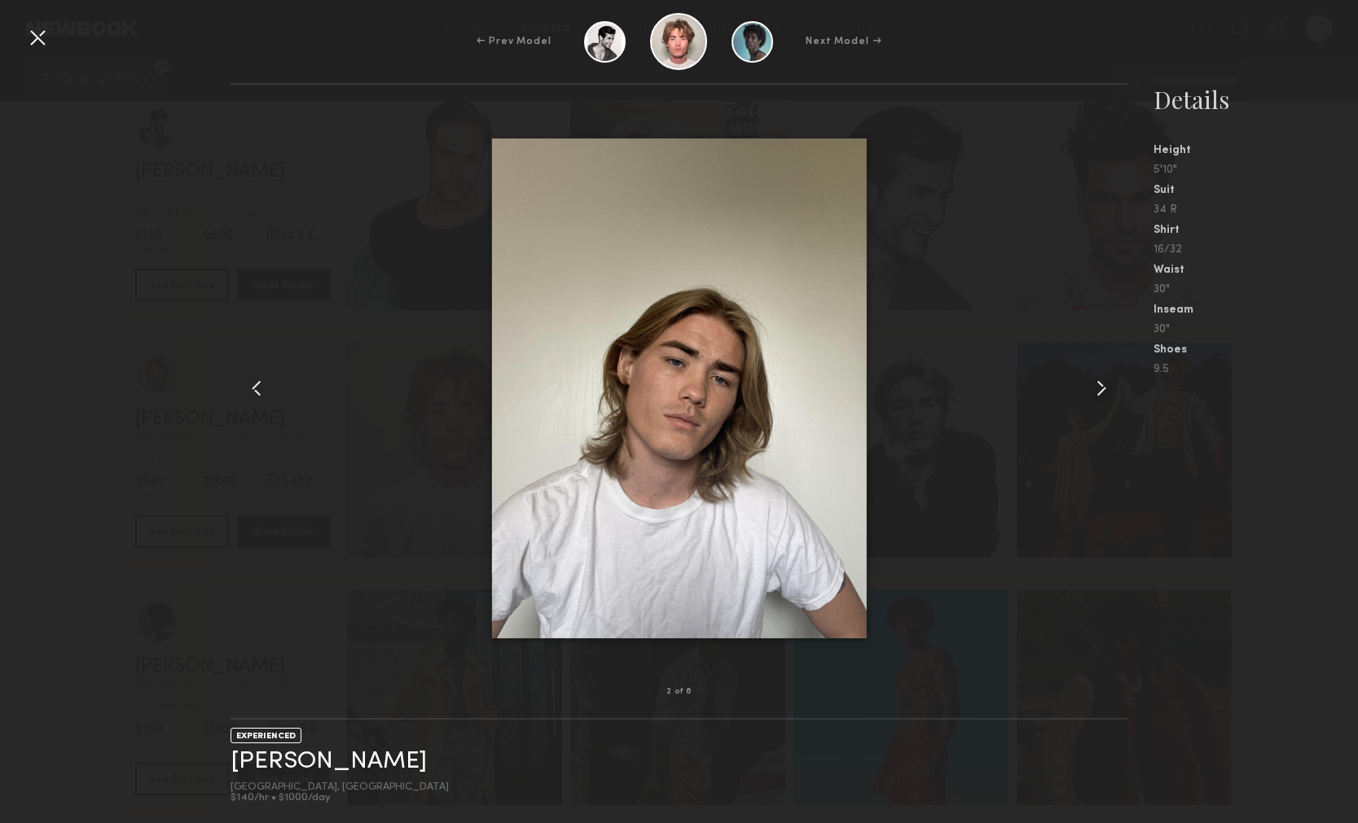
click at [1099, 378] on common-icon at bounding box center [1101, 388] width 26 height 26
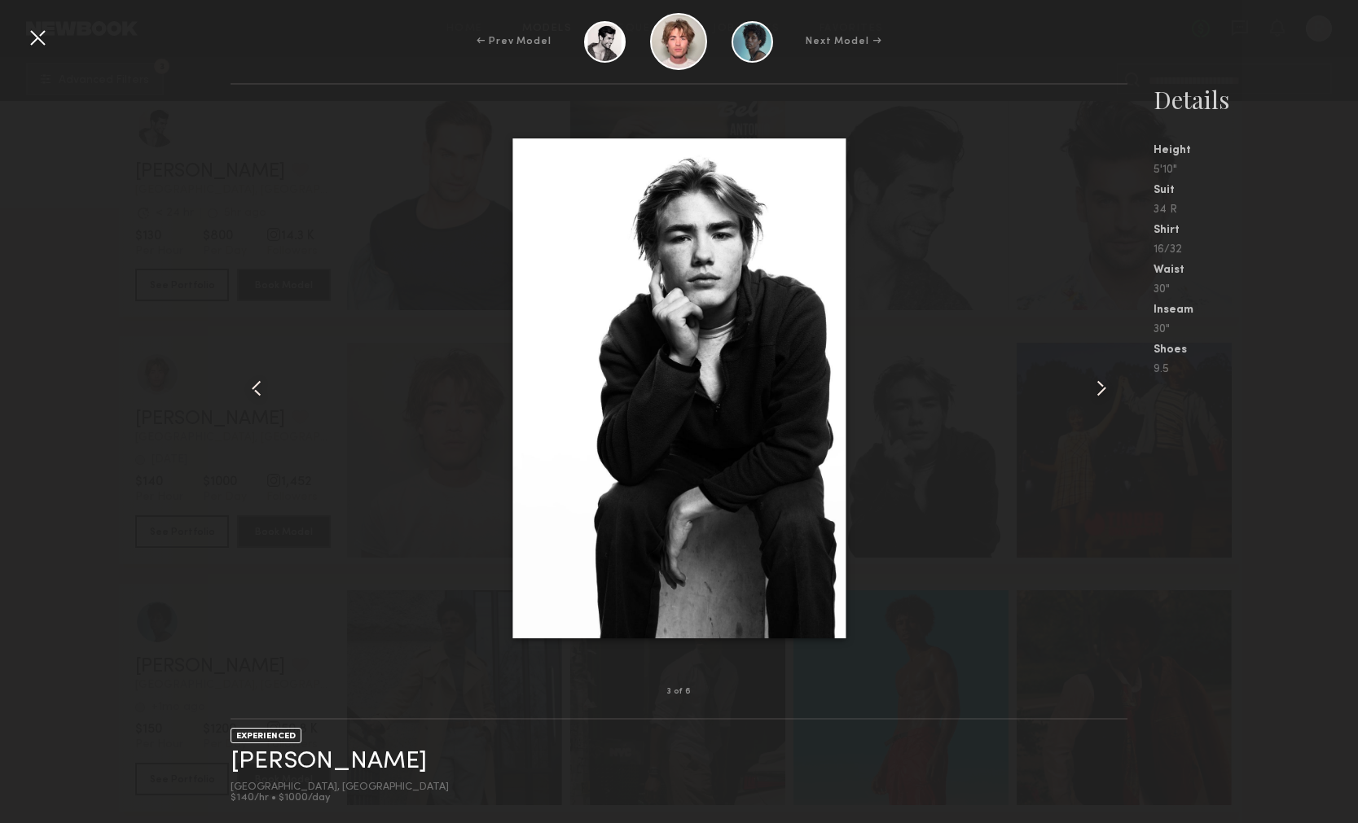
click at [1099, 378] on common-icon at bounding box center [1101, 388] width 26 height 26
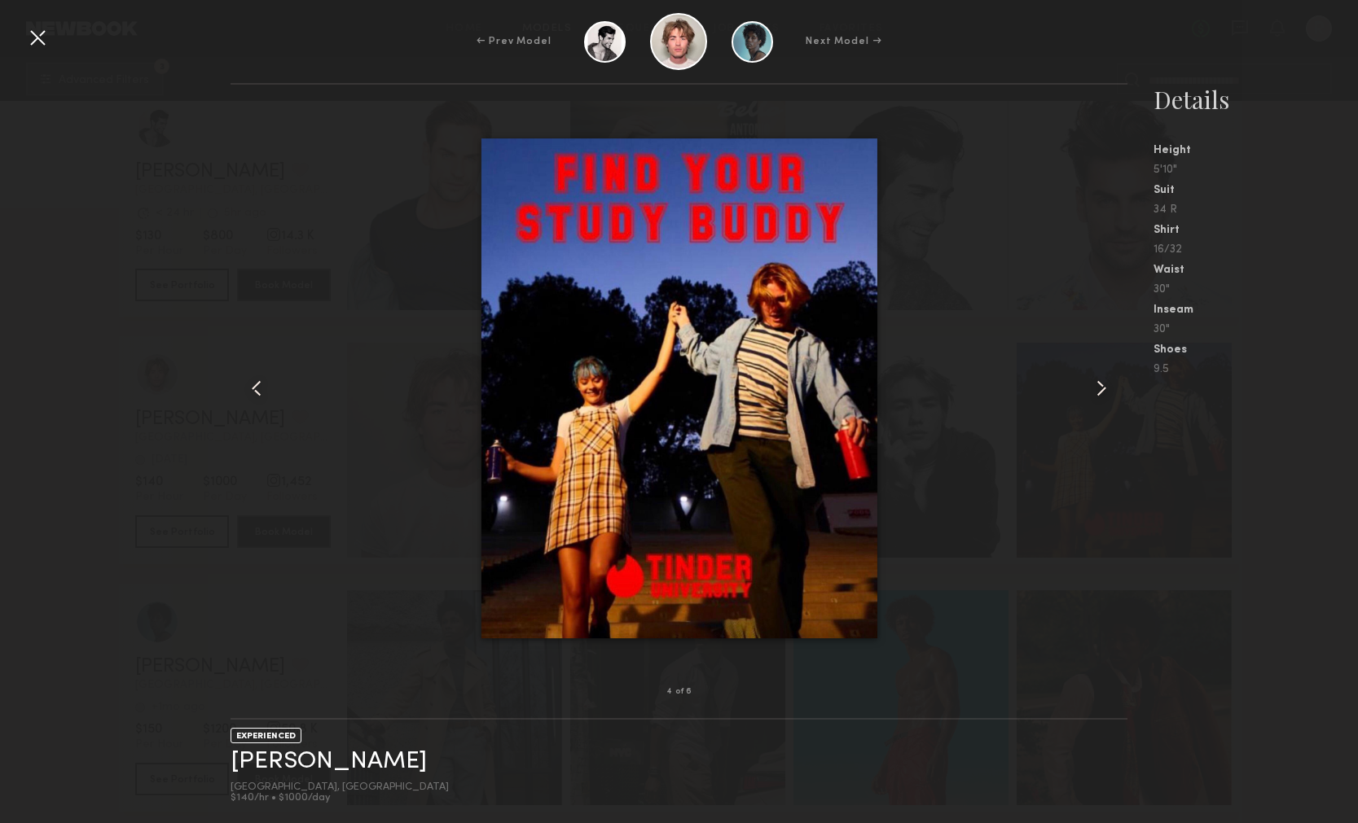
click at [42, 40] on div at bounding box center [37, 37] width 26 height 26
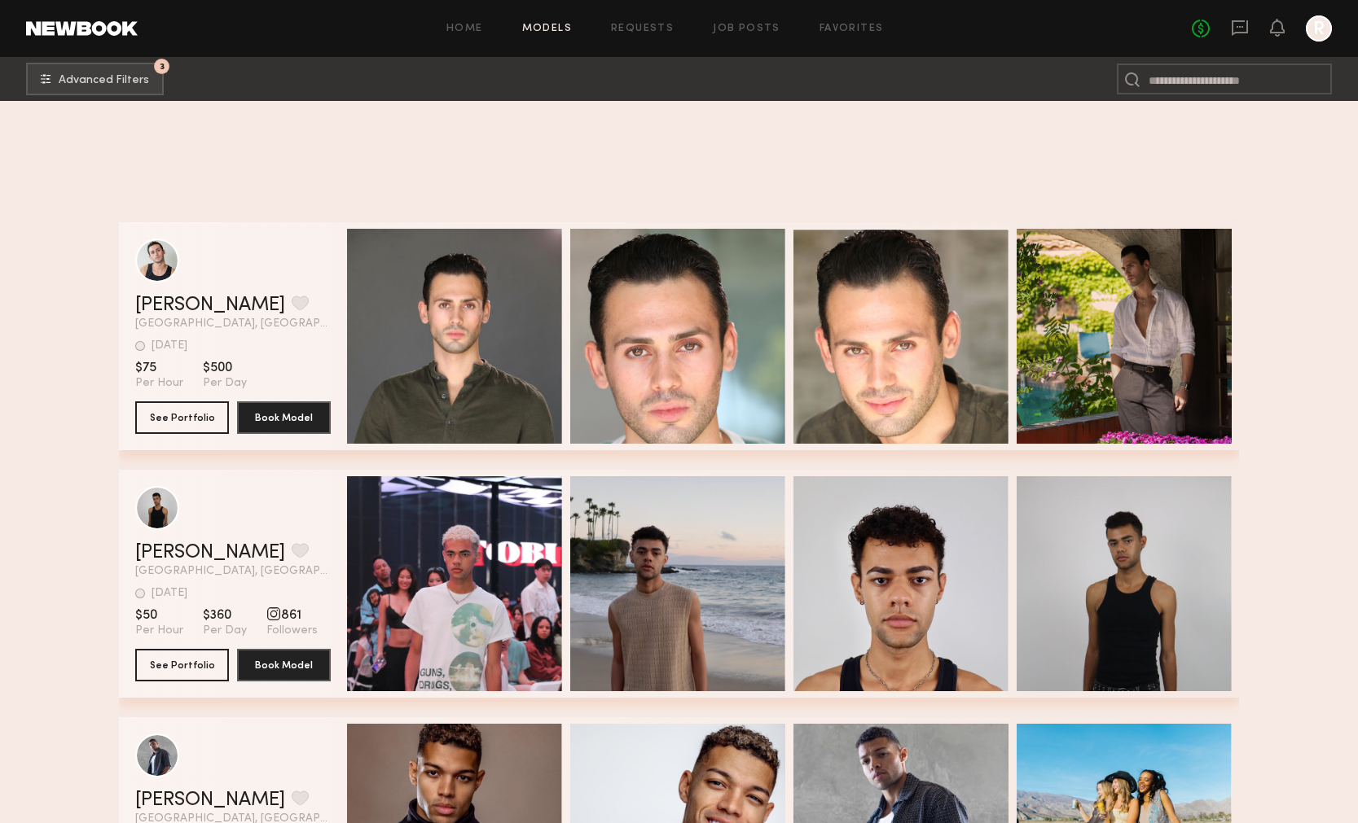
scroll to position [47972, 0]
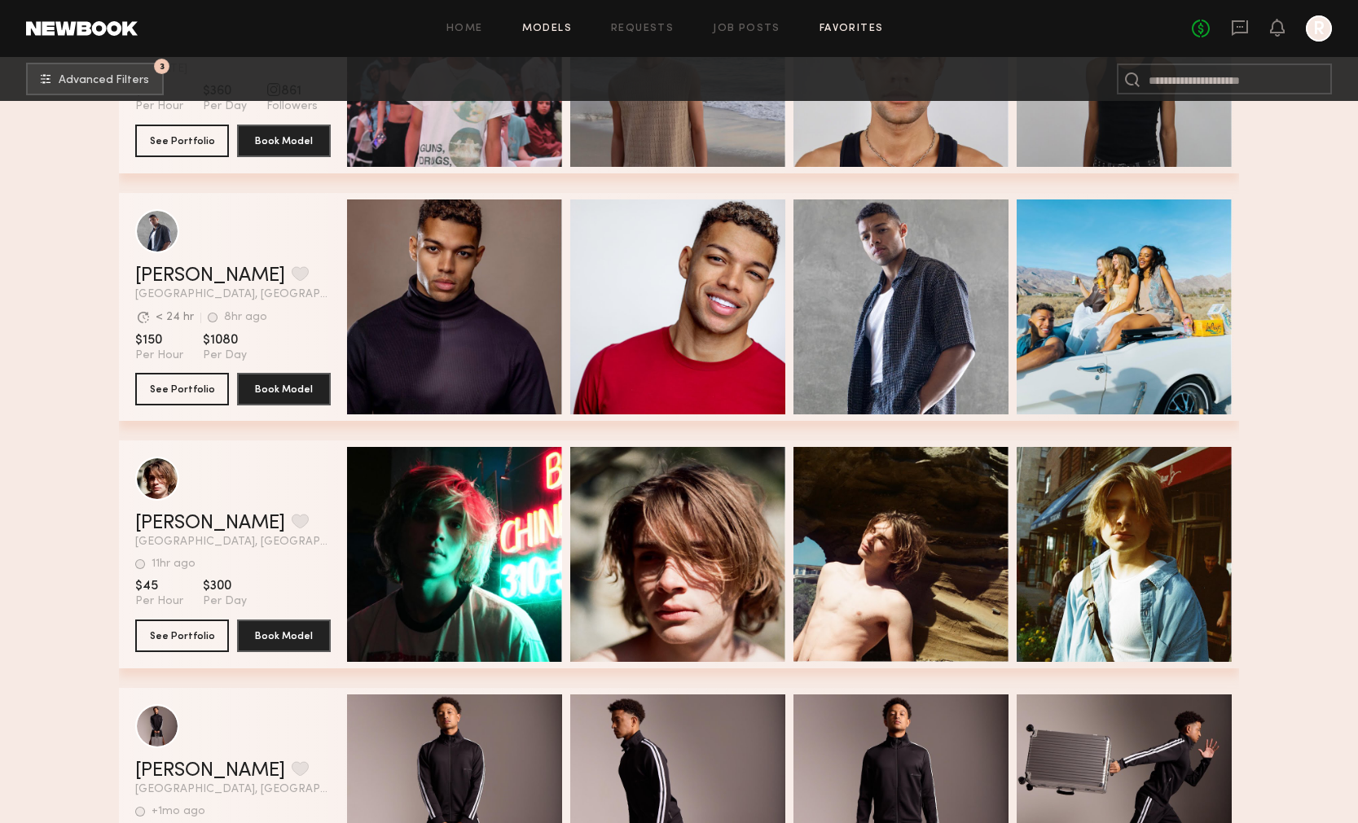
click at [837, 30] on link "Favorites" at bounding box center [851, 29] width 64 height 11
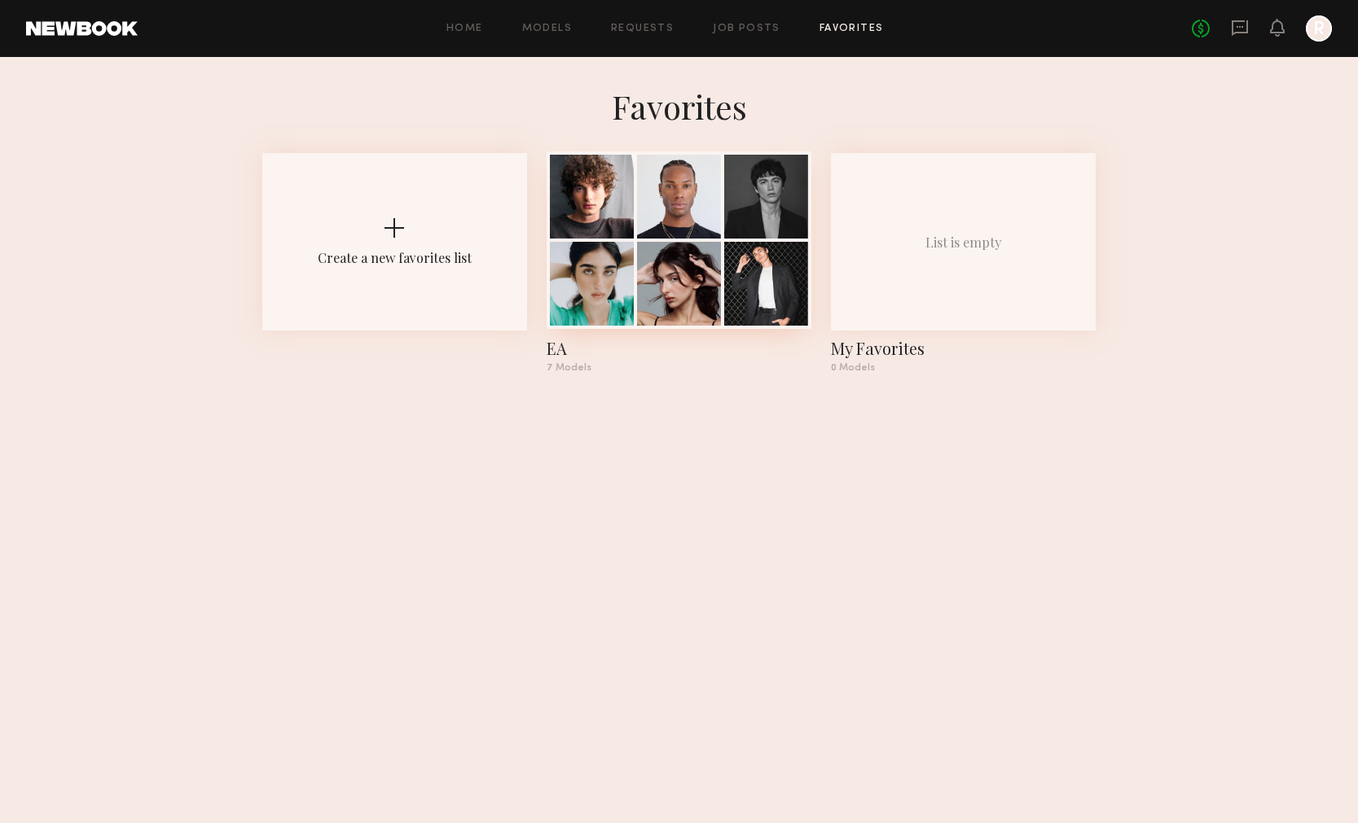
click at [760, 235] on div at bounding box center [766, 197] width 84 height 84
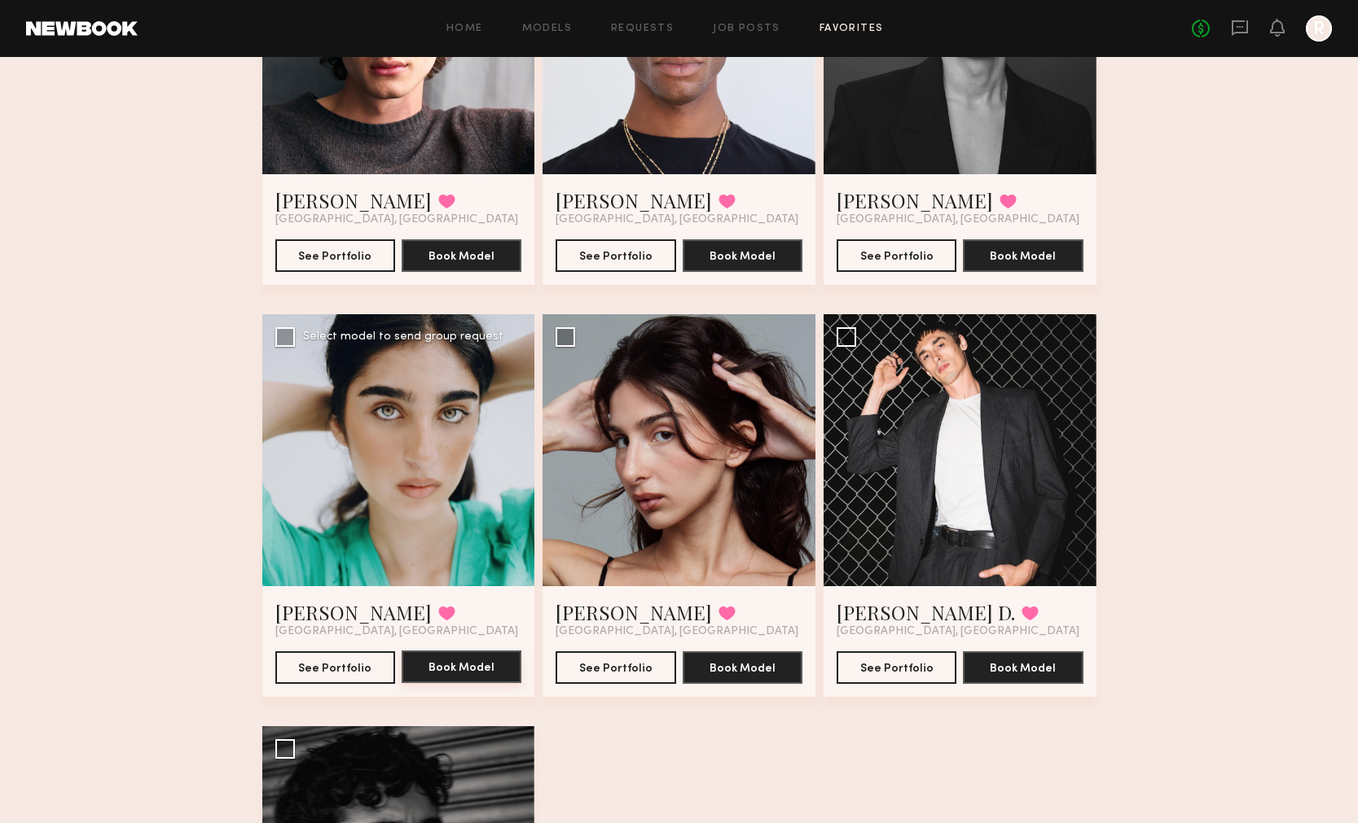
scroll to position [211, 0]
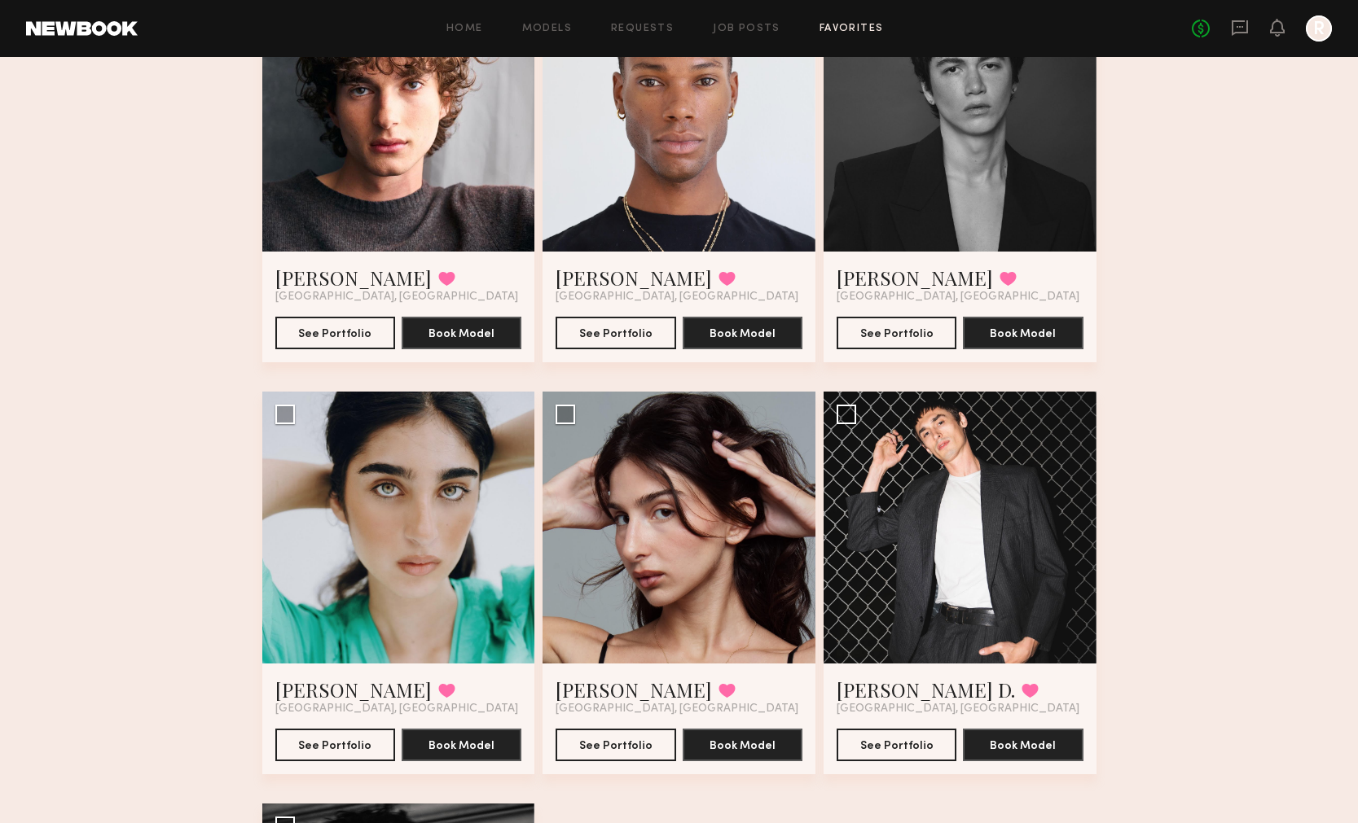
click at [397, 148] on div at bounding box center [398, 115] width 273 height 273
click at [357, 337] on button "See Portfolio" at bounding box center [335, 332] width 120 height 33
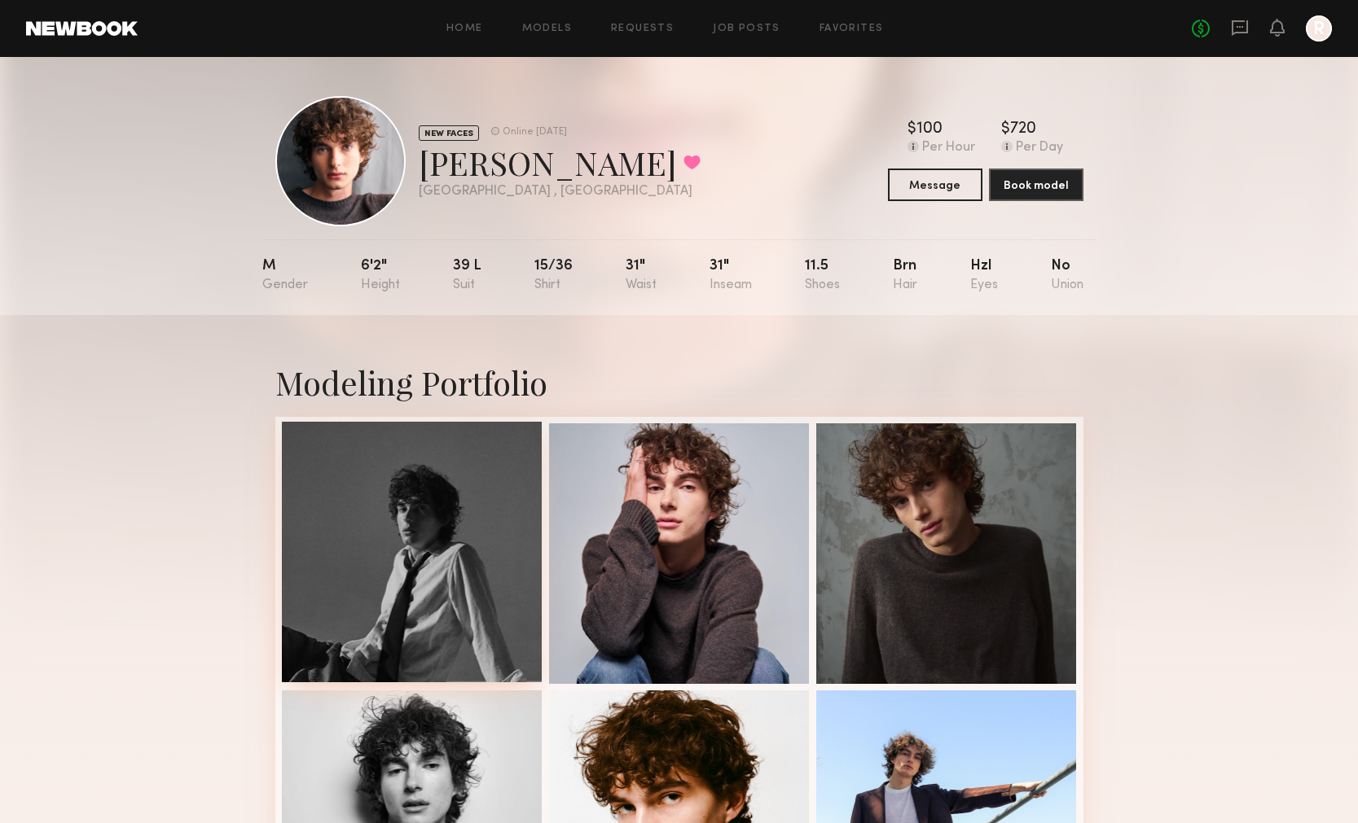
click at [462, 526] on div at bounding box center [412, 552] width 261 height 261
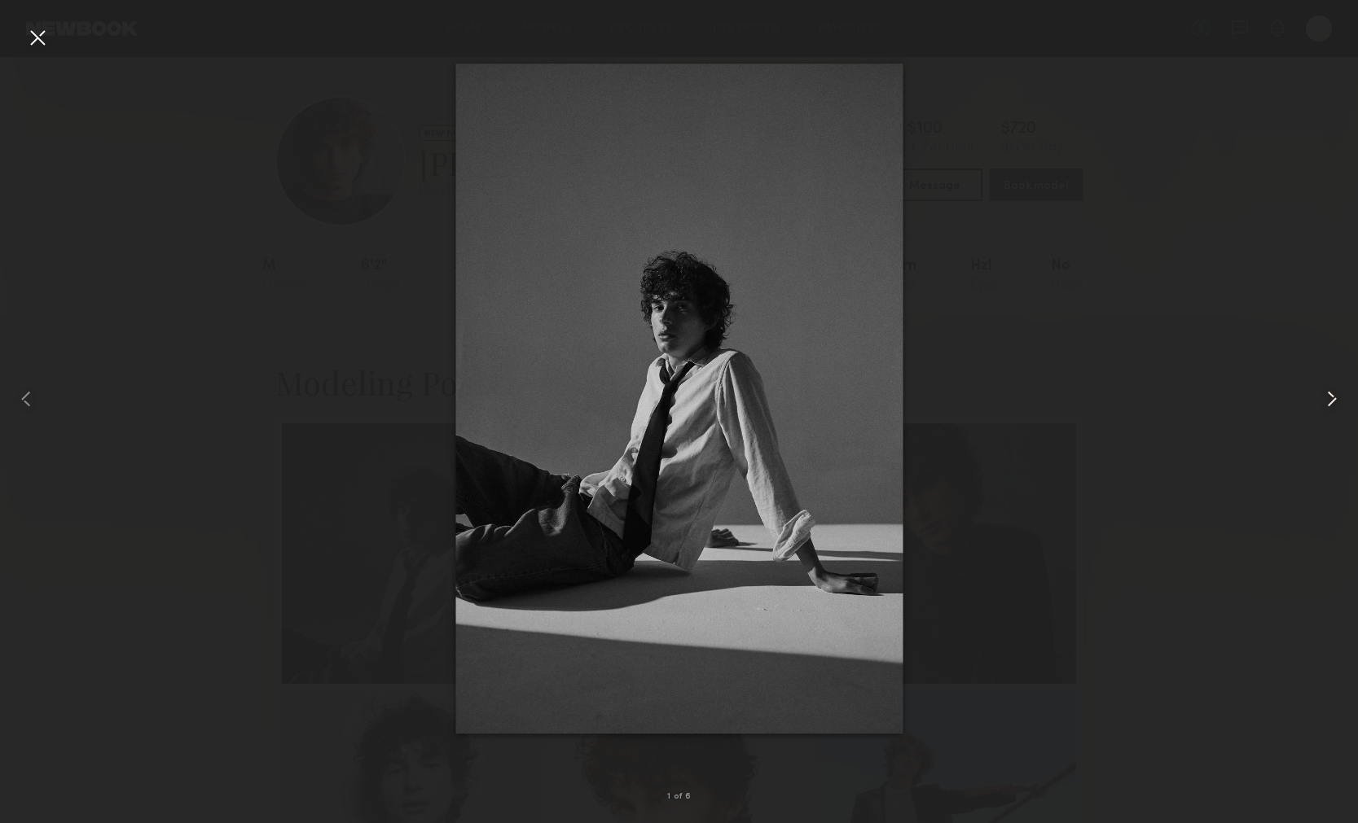
click at [1328, 395] on common-icon at bounding box center [1332, 399] width 26 height 26
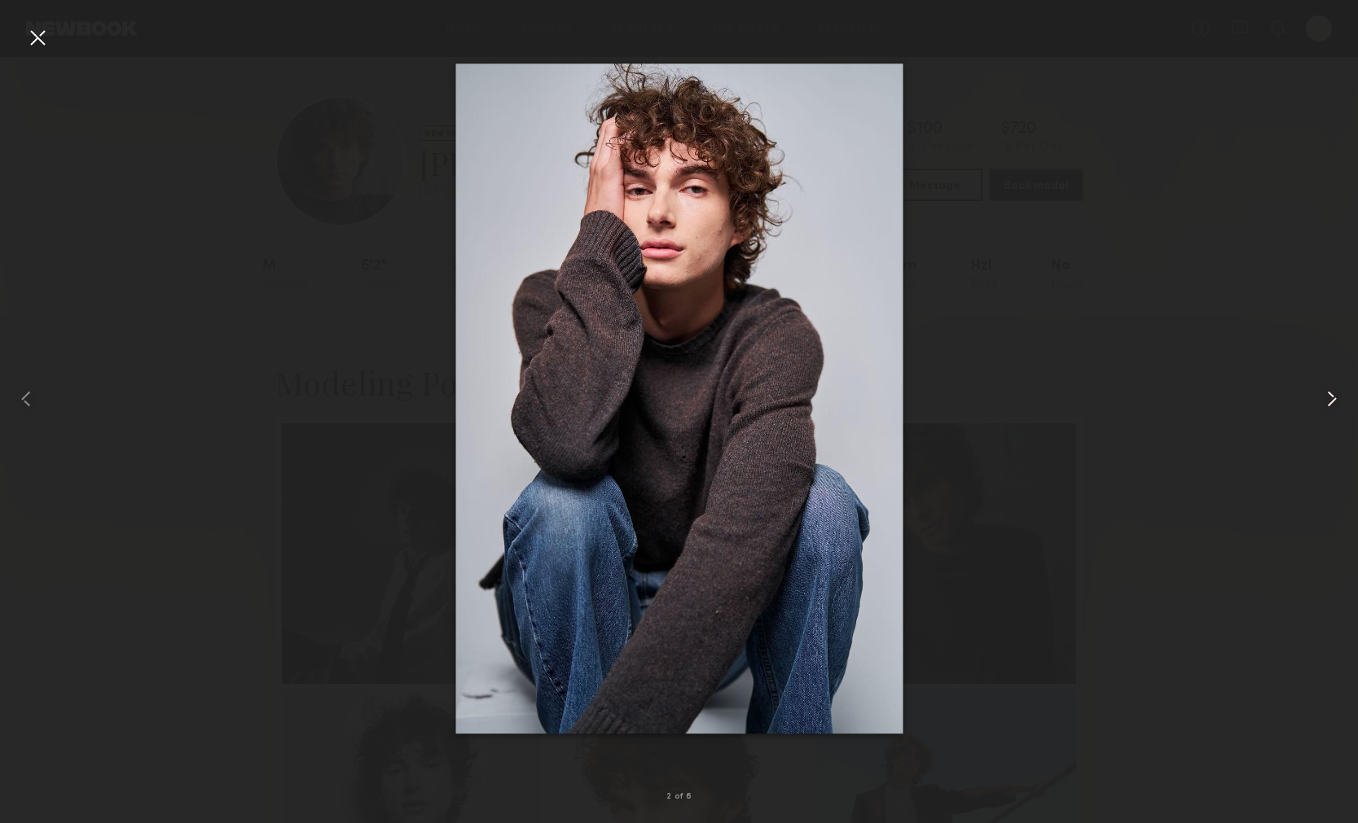
click at [1328, 395] on common-icon at bounding box center [1332, 399] width 26 height 26
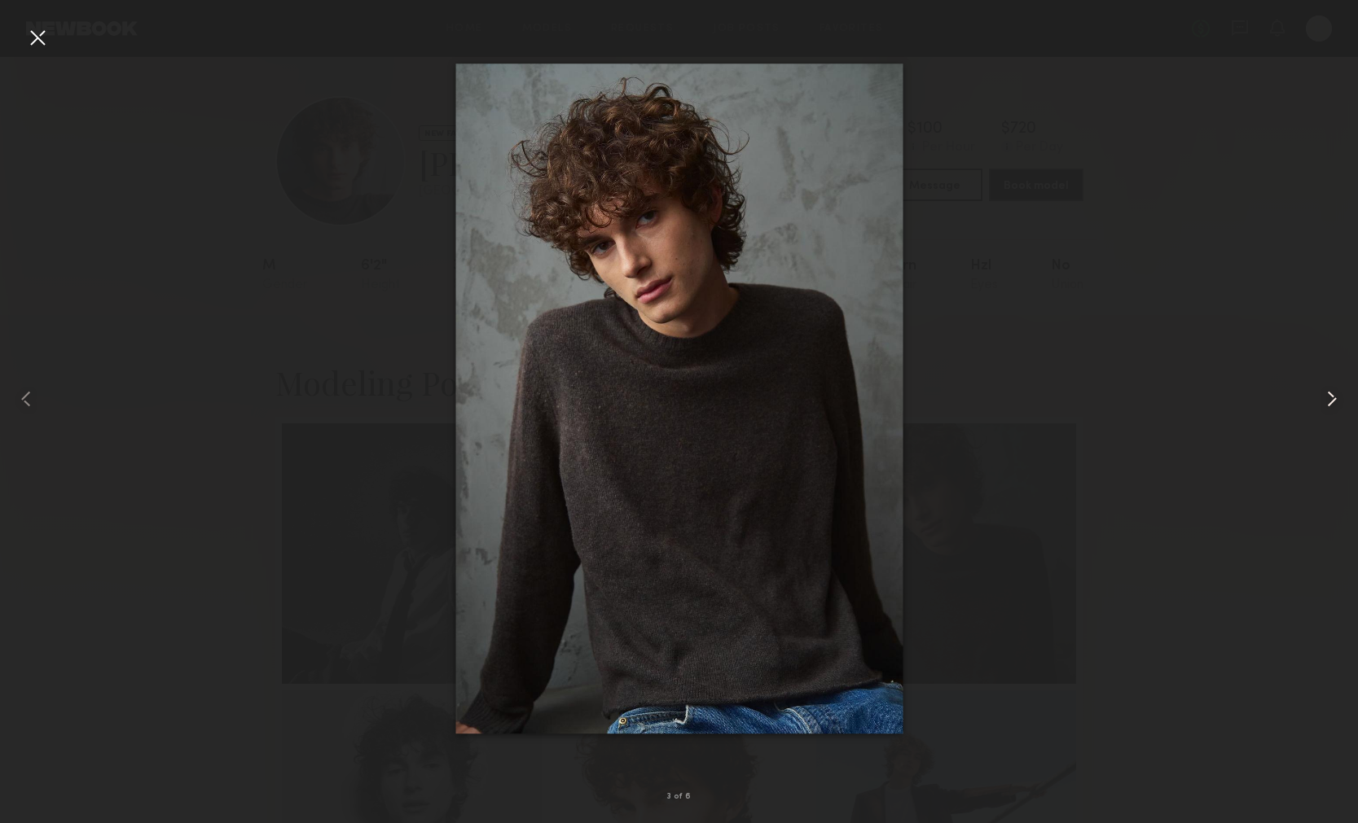
click at [1328, 395] on common-icon at bounding box center [1332, 399] width 26 height 26
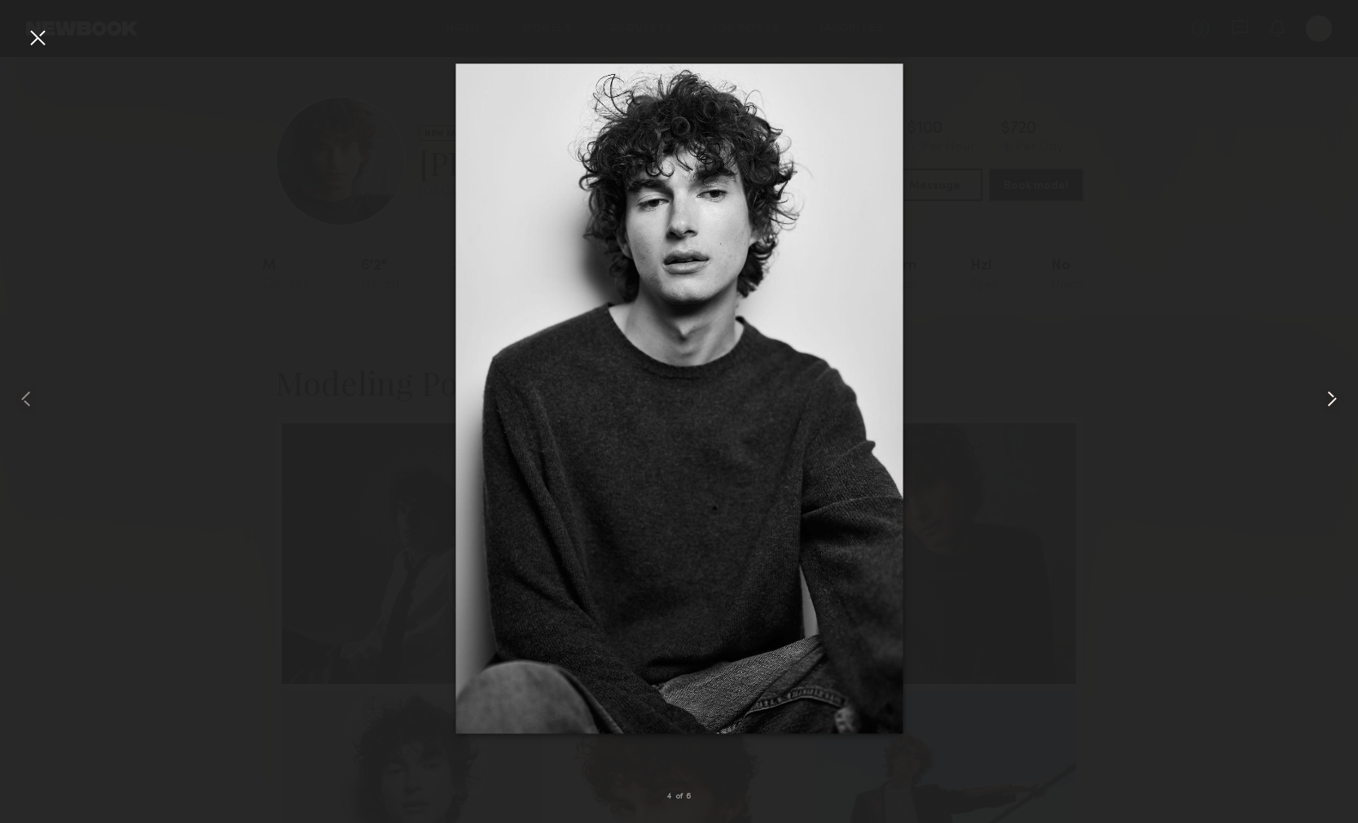
click at [1328, 395] on common-icon at bounding box center [1332, 399] width 26 height 26
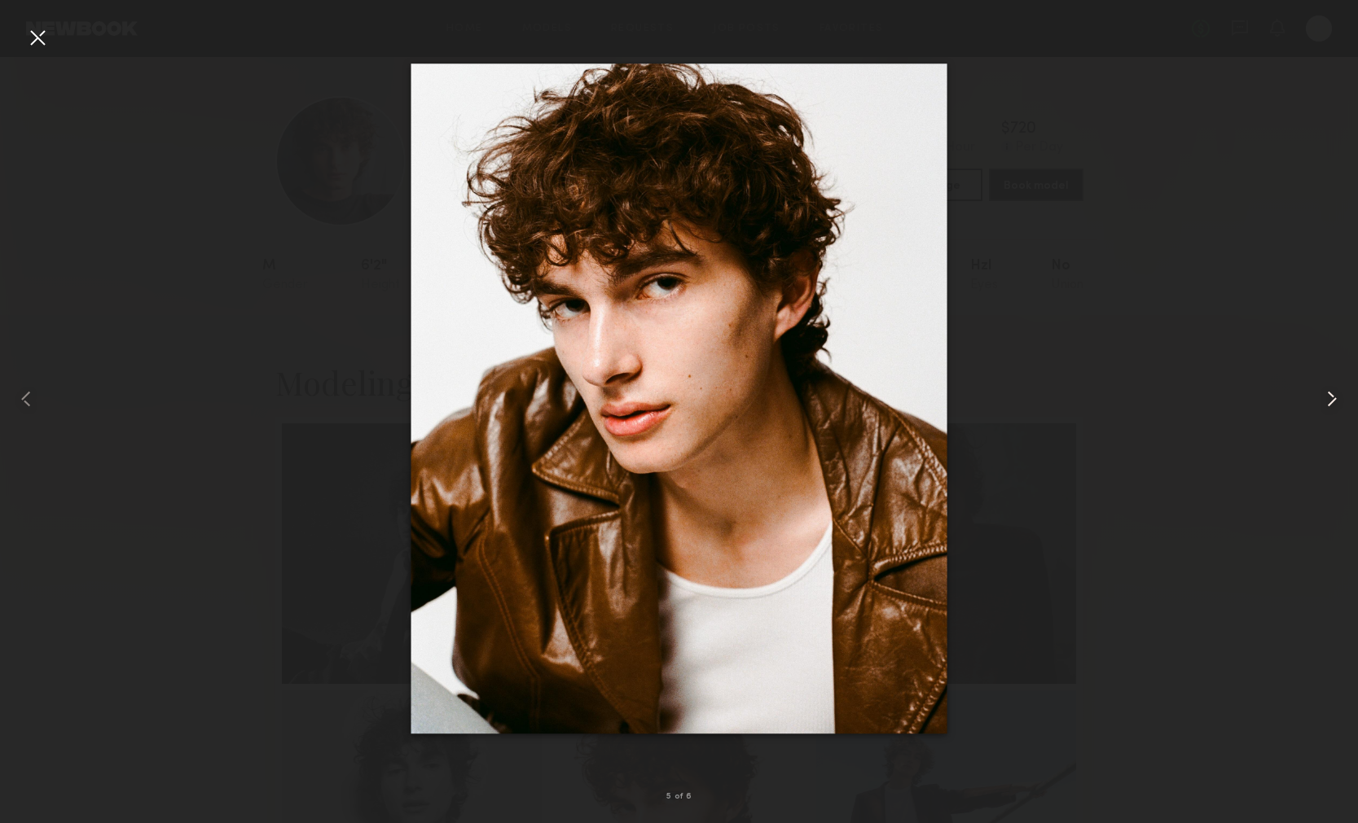
click at [1328, 395] on common-icon at bounding box center [1332, 399] width 26 height 26
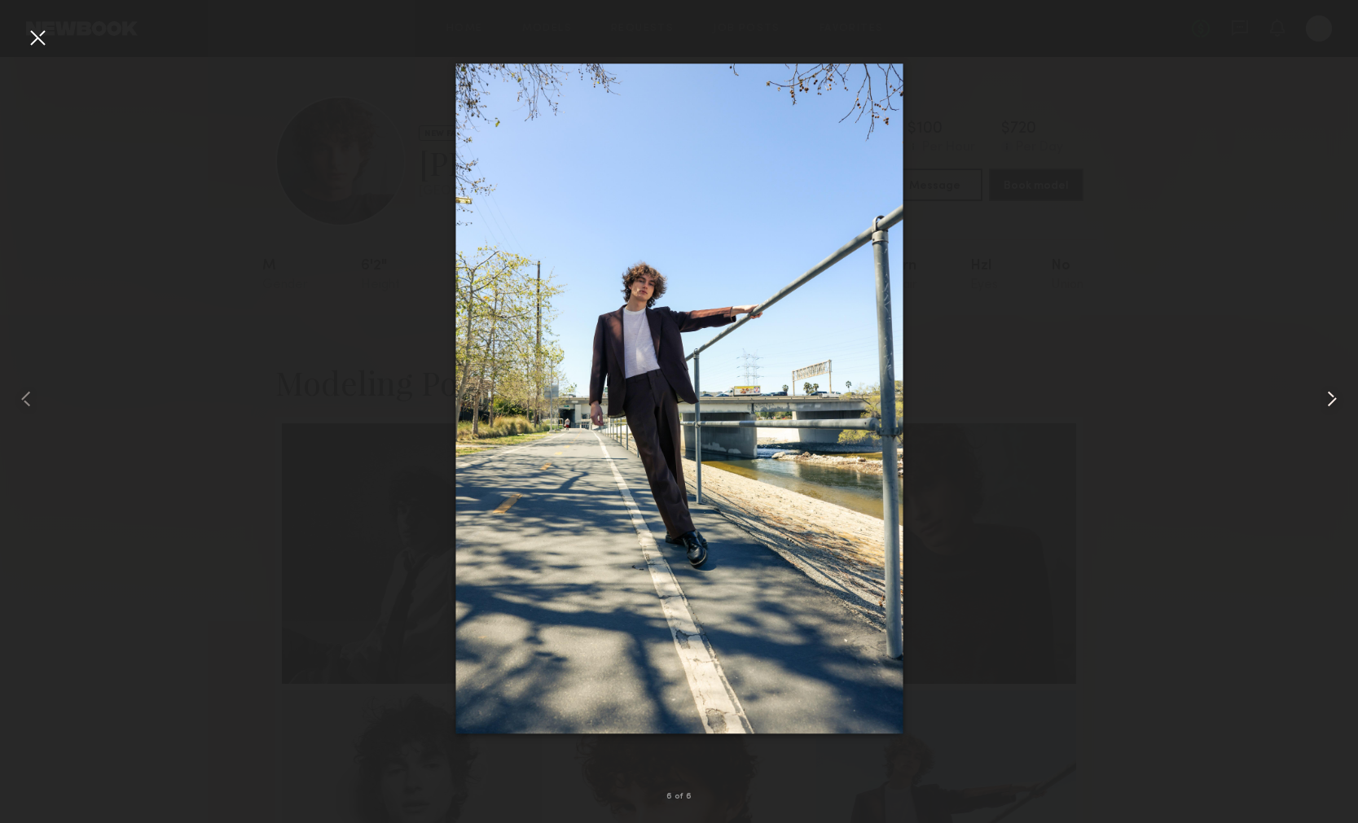
click at [1328, 396] on common-icon at bounding box center [1332, 399] width 26 height 26
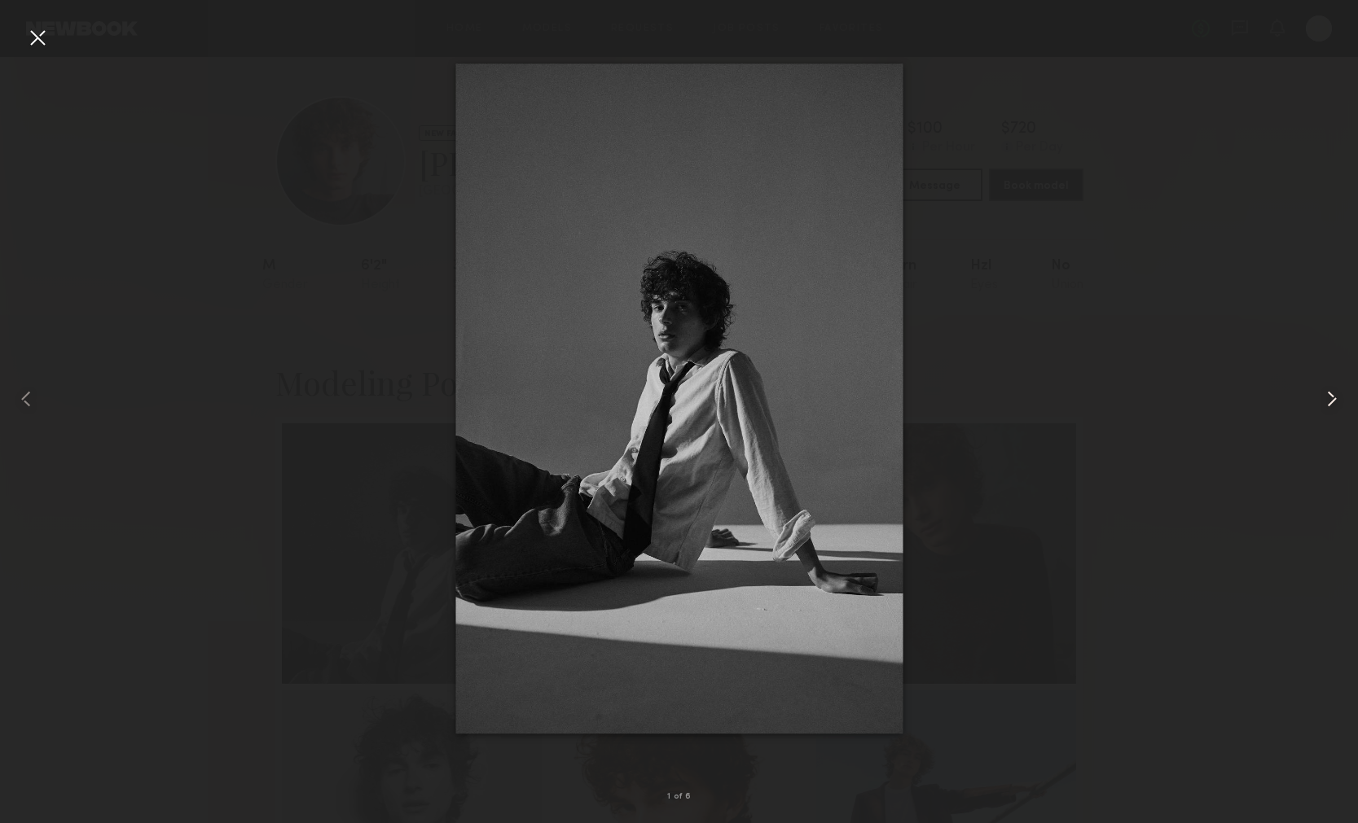
click at [1328, 396] on common-icon at bounding box center [1332, 399] width 26 height 26
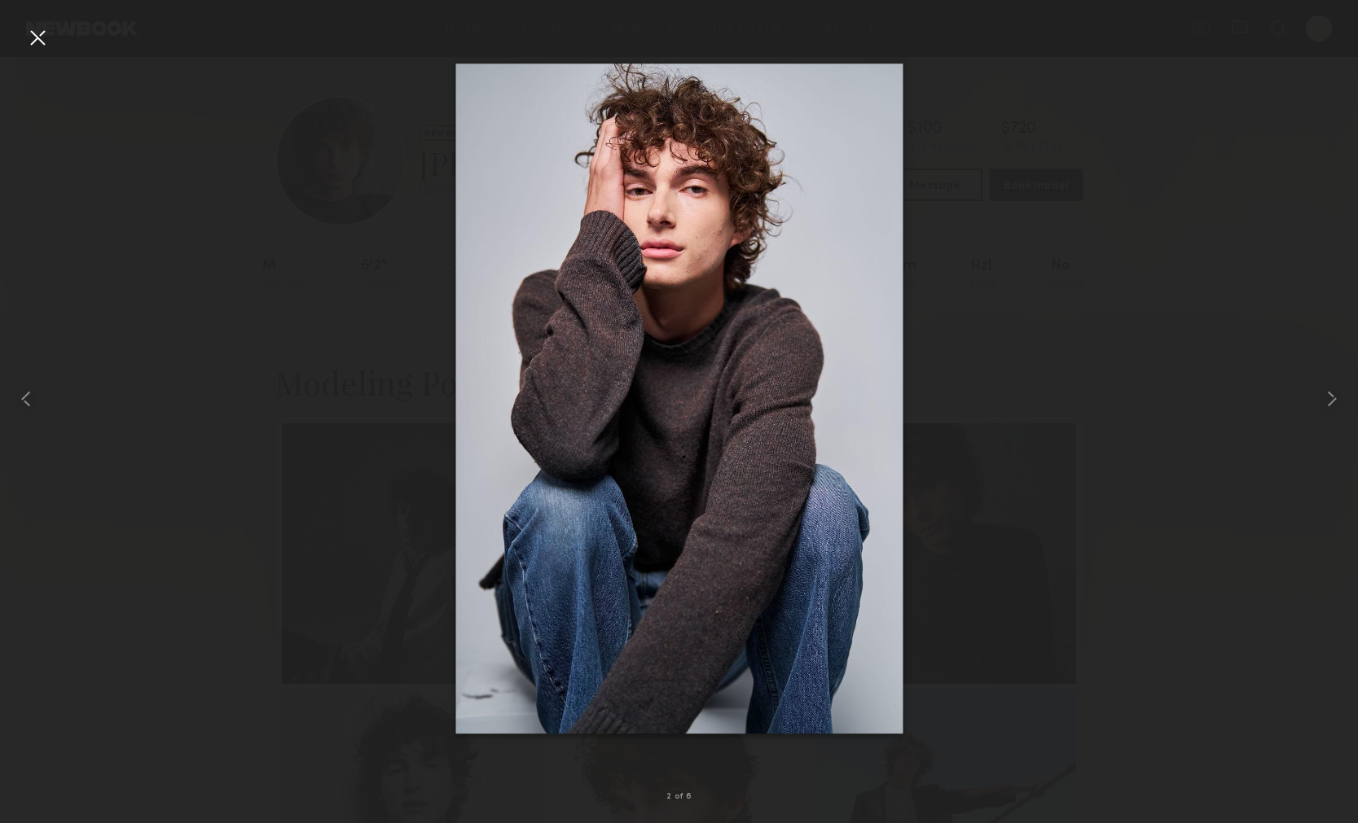
click at [41, 44] on div at bounding box center [37, 37] width 26 height 26
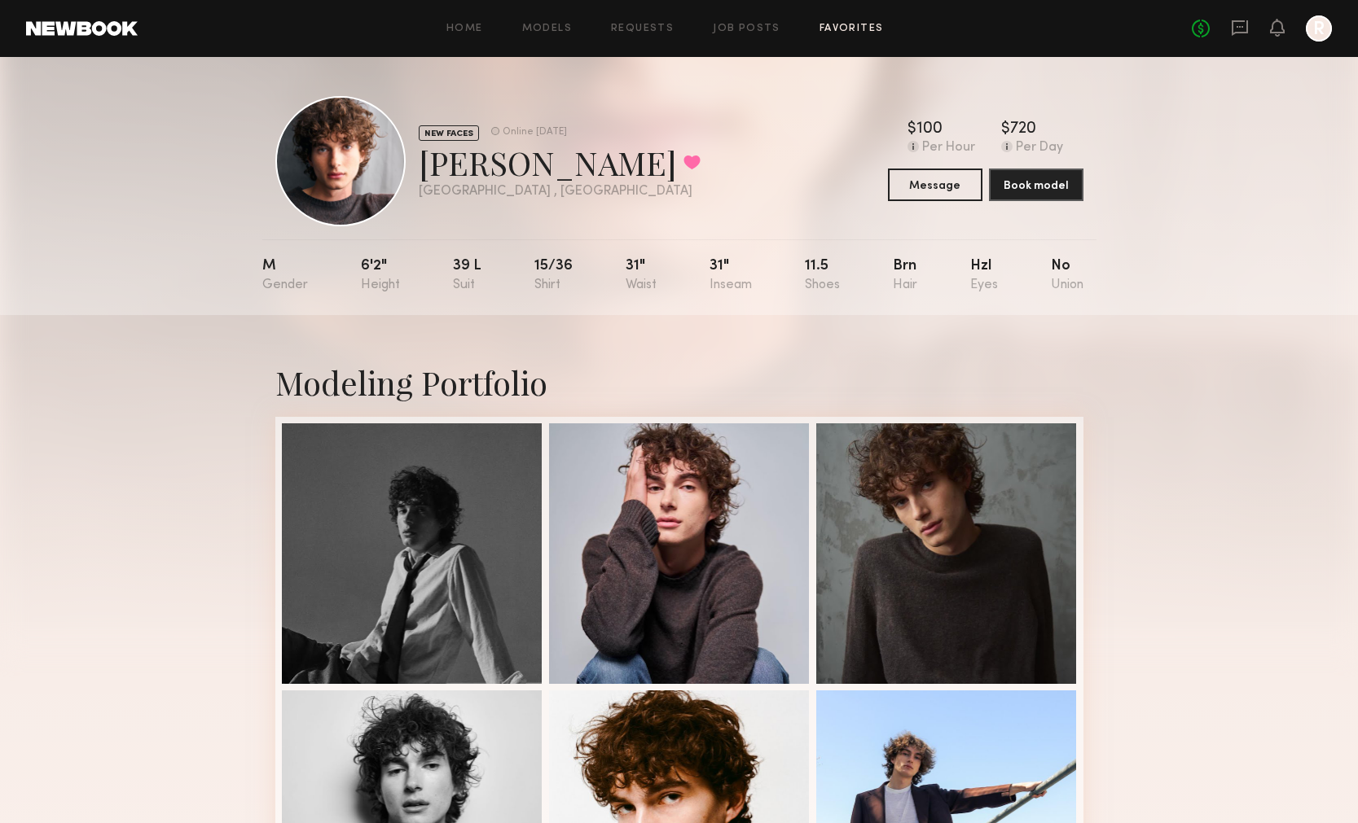
click at [838, 24] on link "Favorites" at bounding box center [851, 29] width 64 height 11
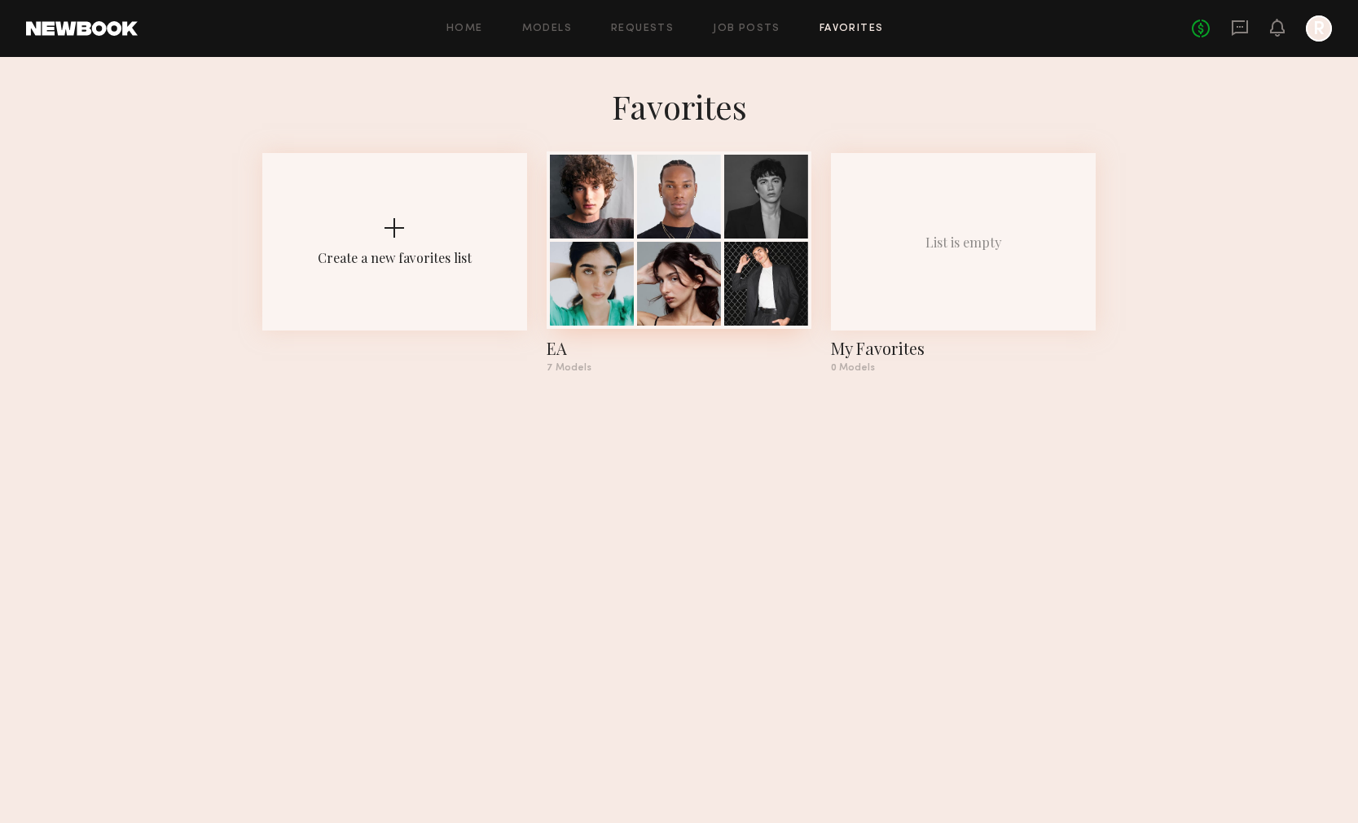
click at [690, 250] on div at bounding box center [679, 284] width 84 height 84
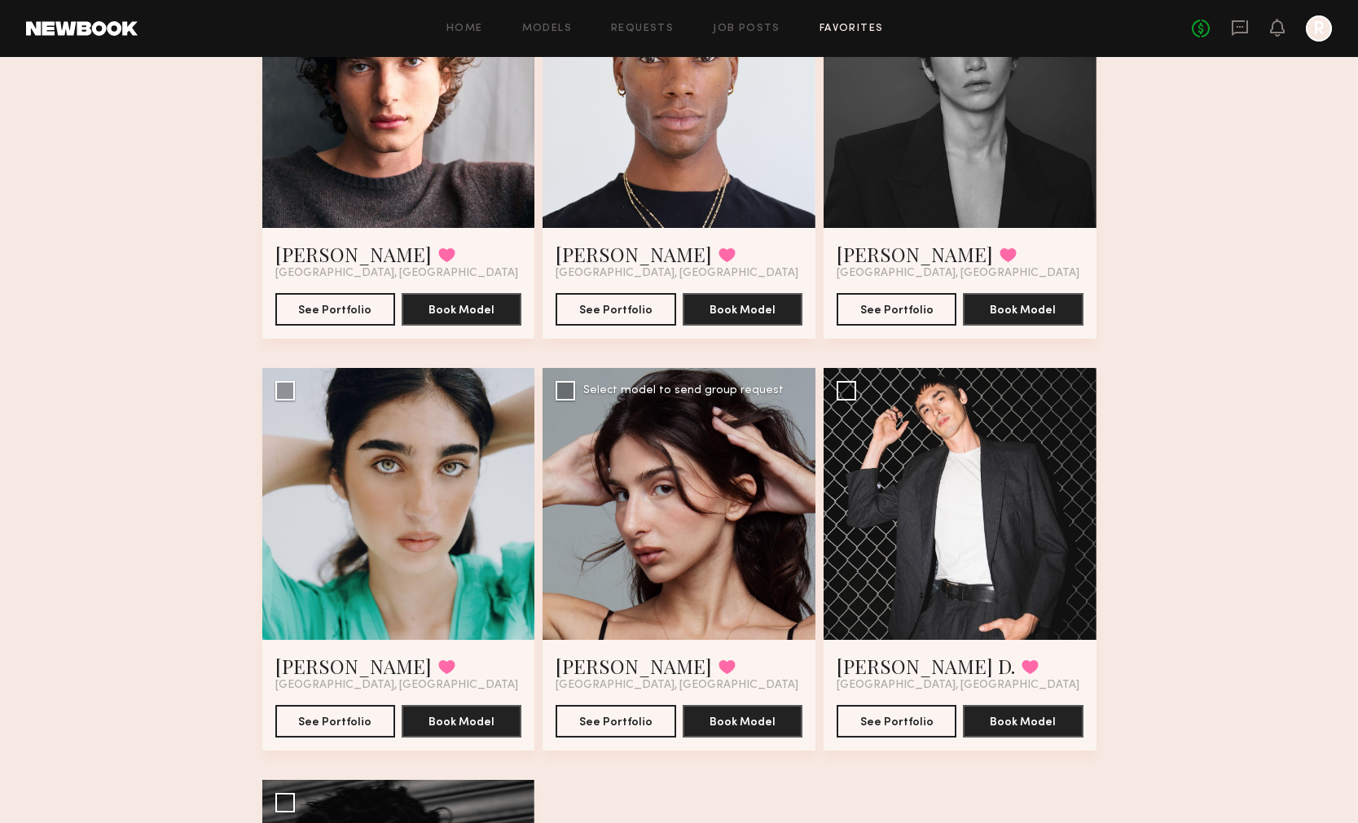
scroll to position [233, 0]
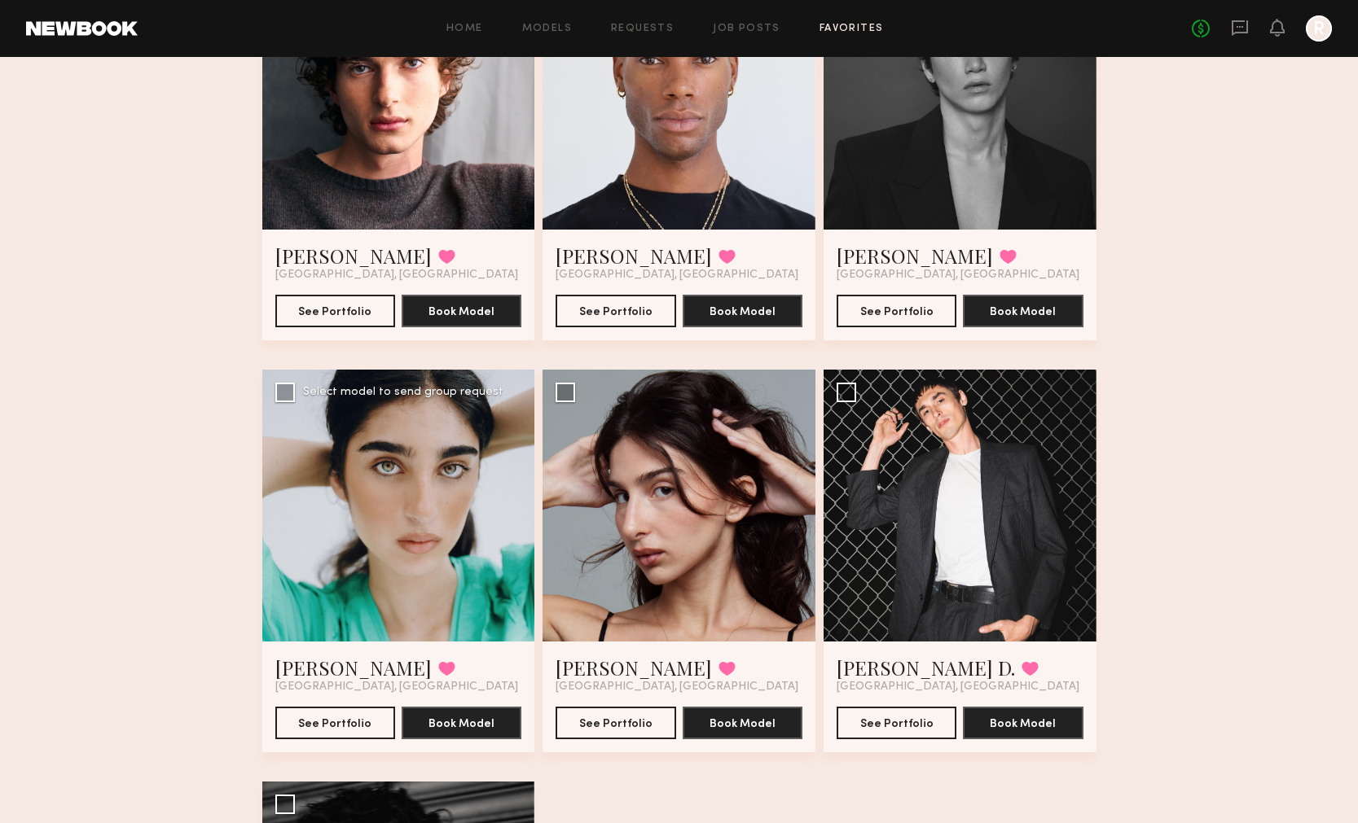
click at [426, 524] on div at bounding box center [398, 506] width 273 height 273
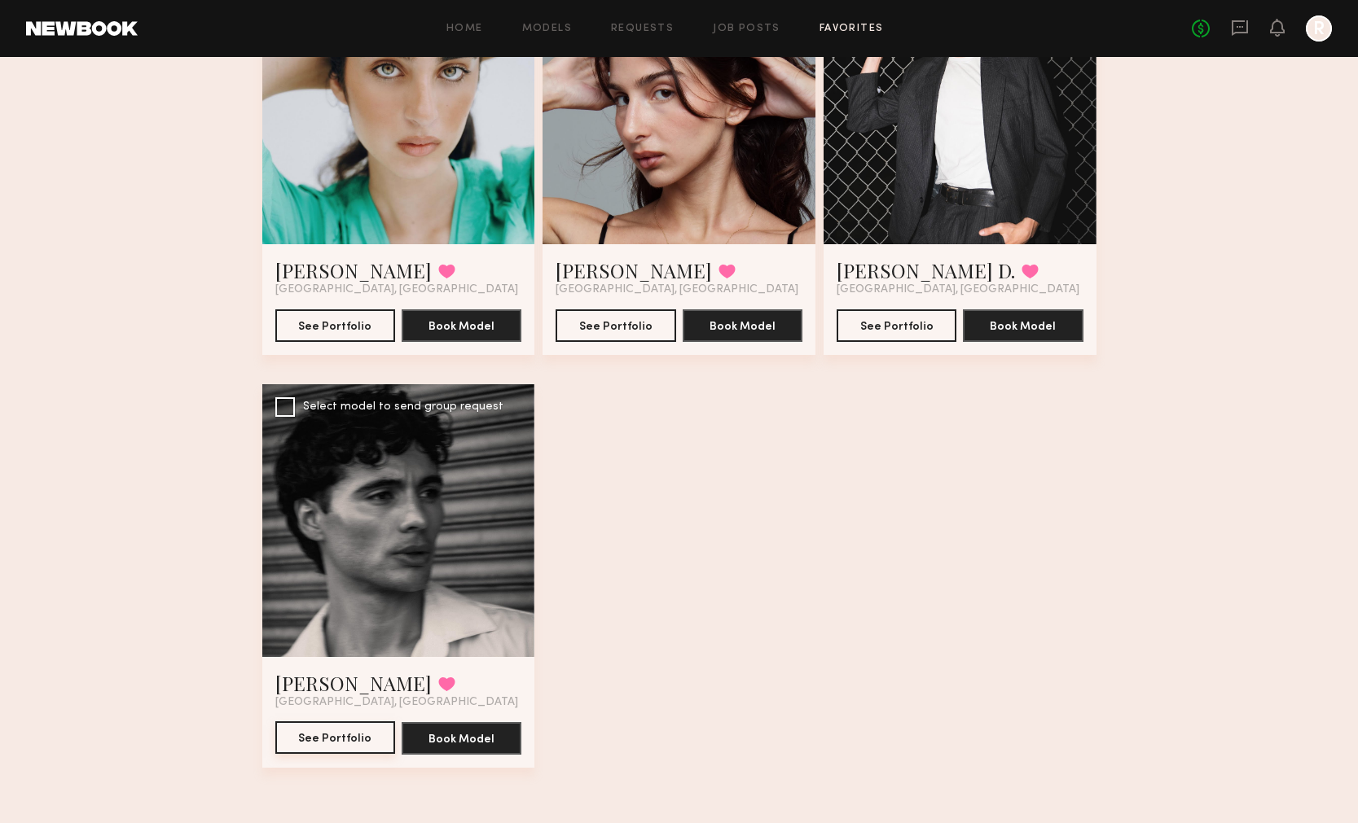
scroll to position [630, 0]
click at [346, 739] on button "See Portfolio" at bounding box center [335, 738] width 120 height 33
